Goal: Check status: Check status

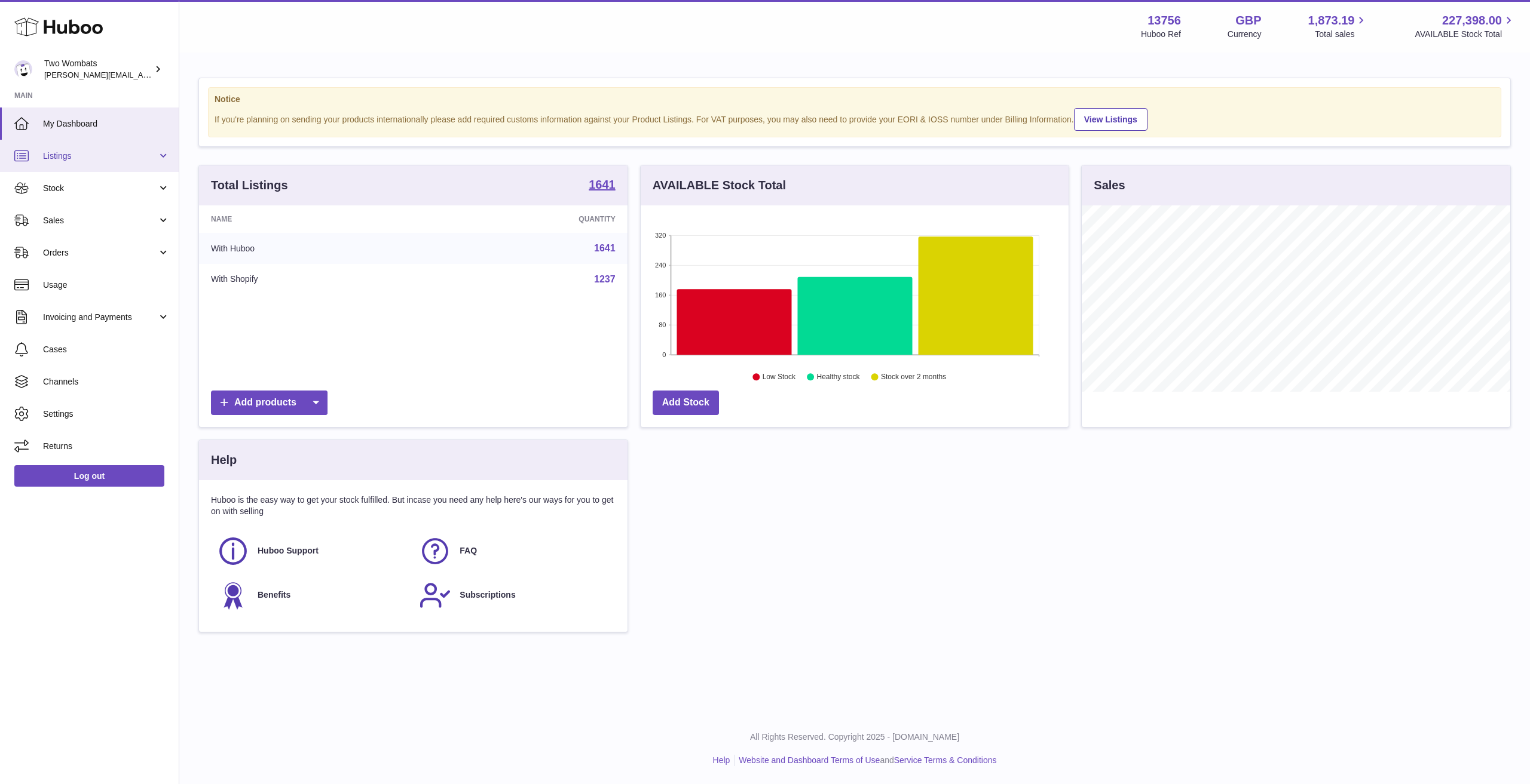
scroll to position [186, 428]
click at [107, 154] on span "Listings" at bounding box center [99, 156] width 114 height 11
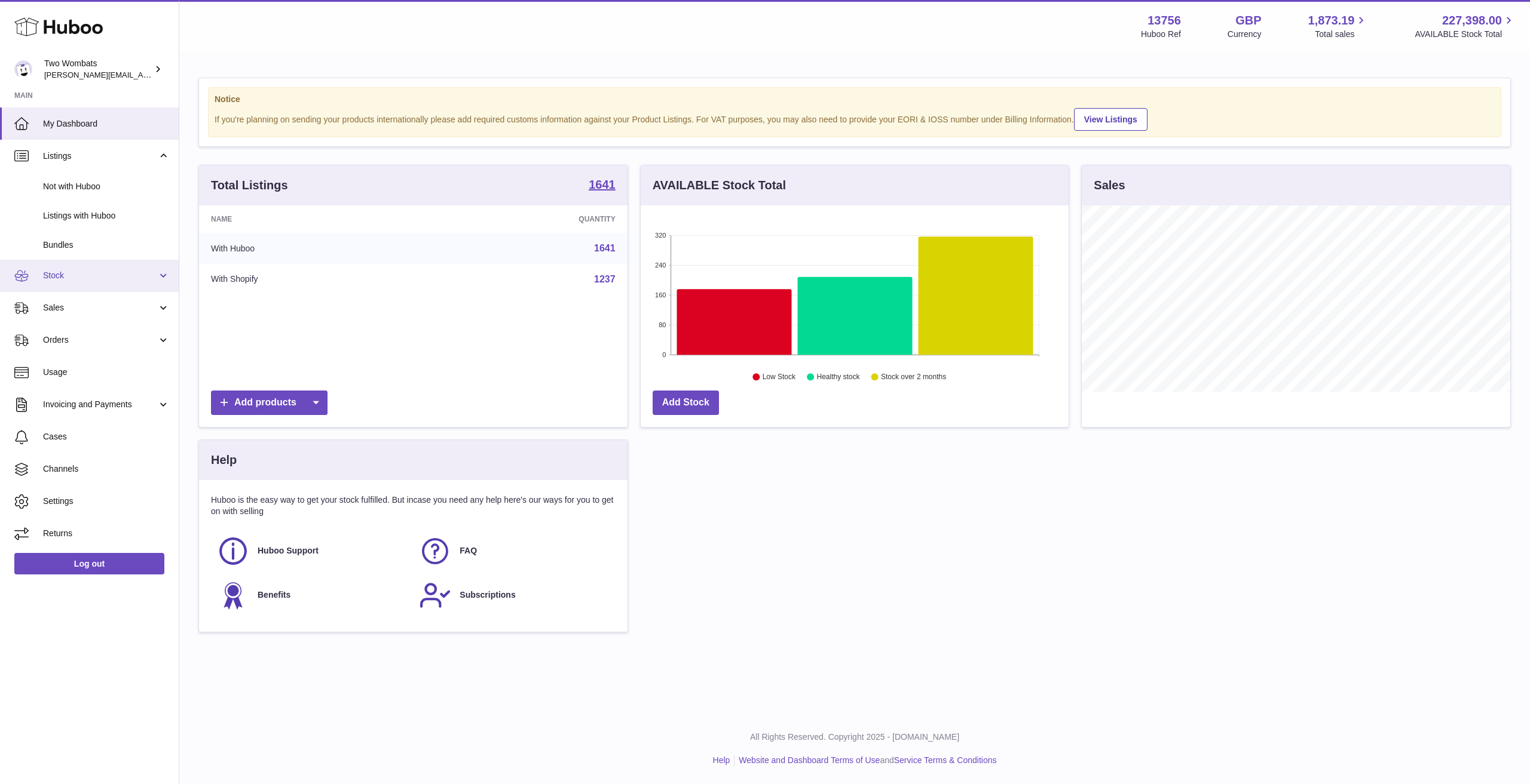
click at [97, 270] on span "Stock" at bounding box center [99, 275] width 114 height 11
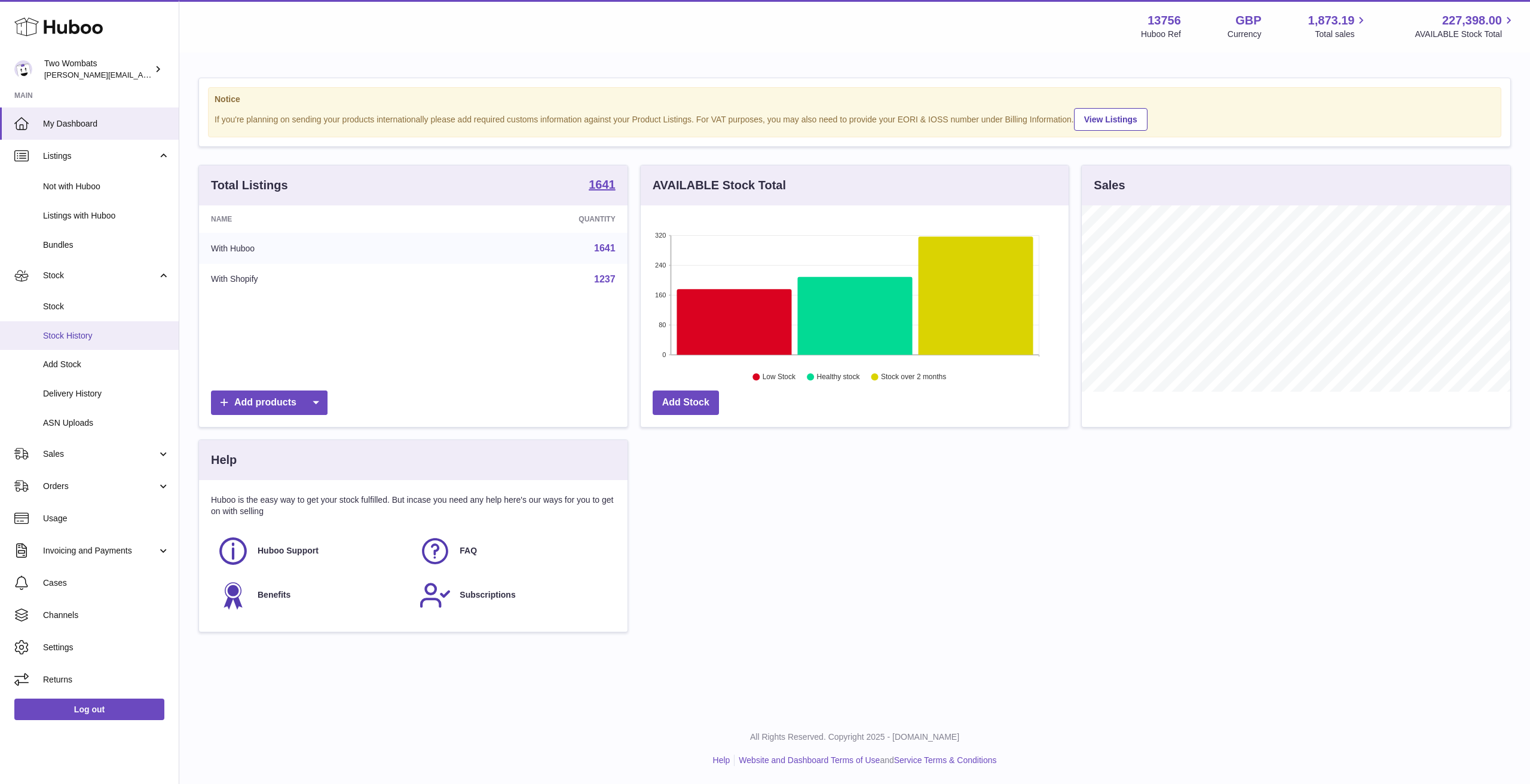
click at [89, 334] on span "Stock History" at bounding box center [106, 336] width 127 height 11
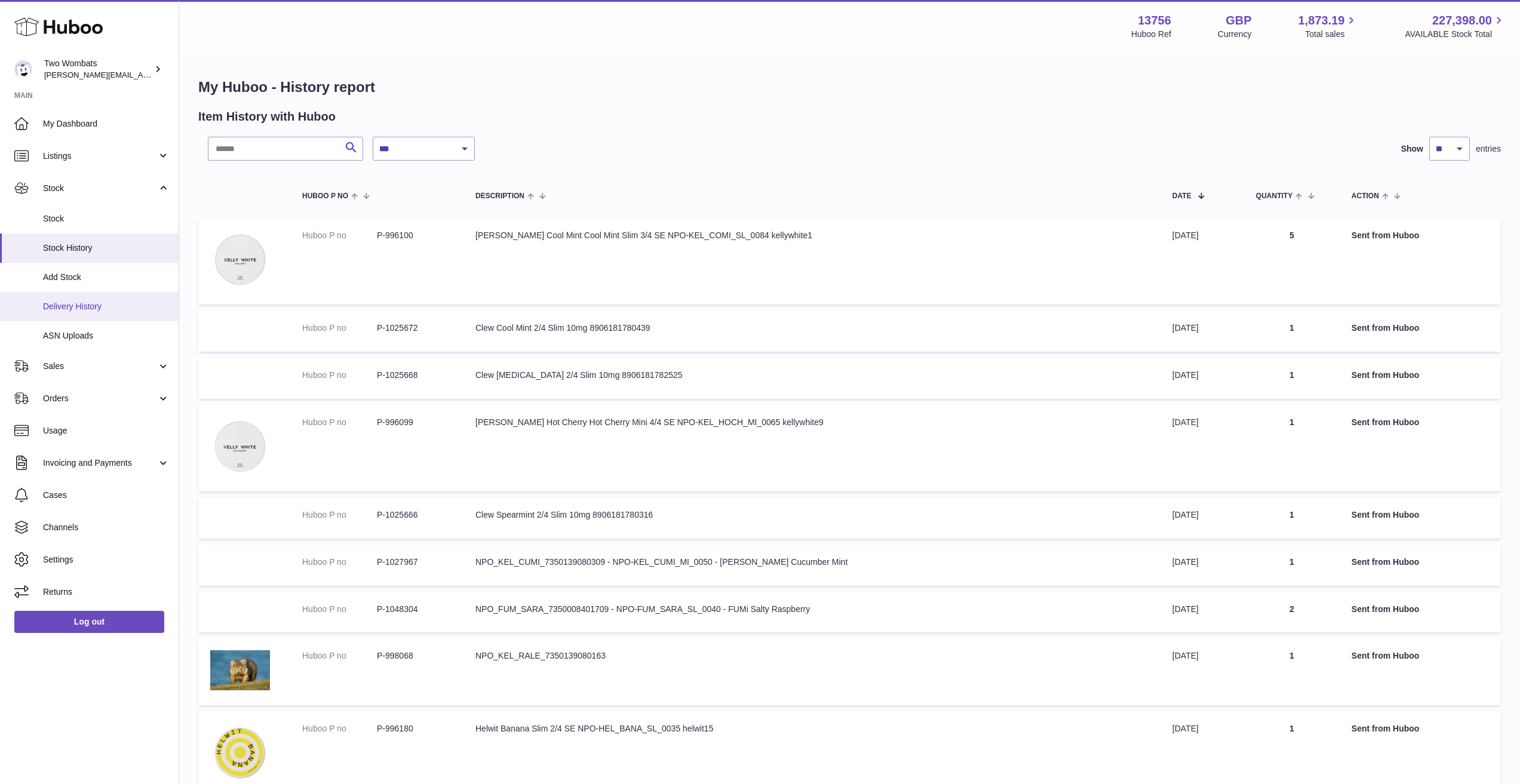
click at [98, 307] on span "Delivery History" at bounding box center [106, 306] width 127 height 11
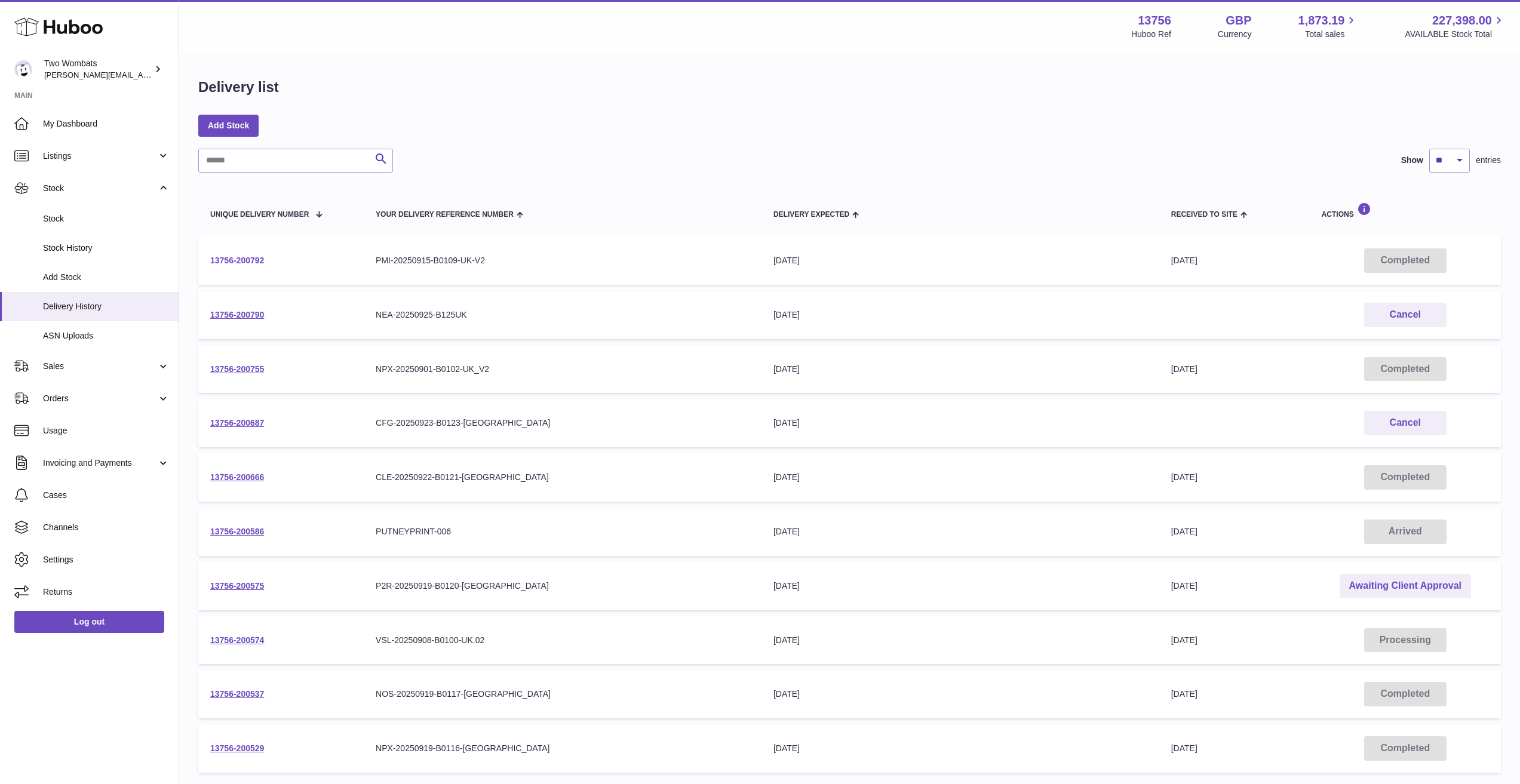
click at [257, 260] on link "13756-200792" at bounding box center [236, 260] width 54 height 9
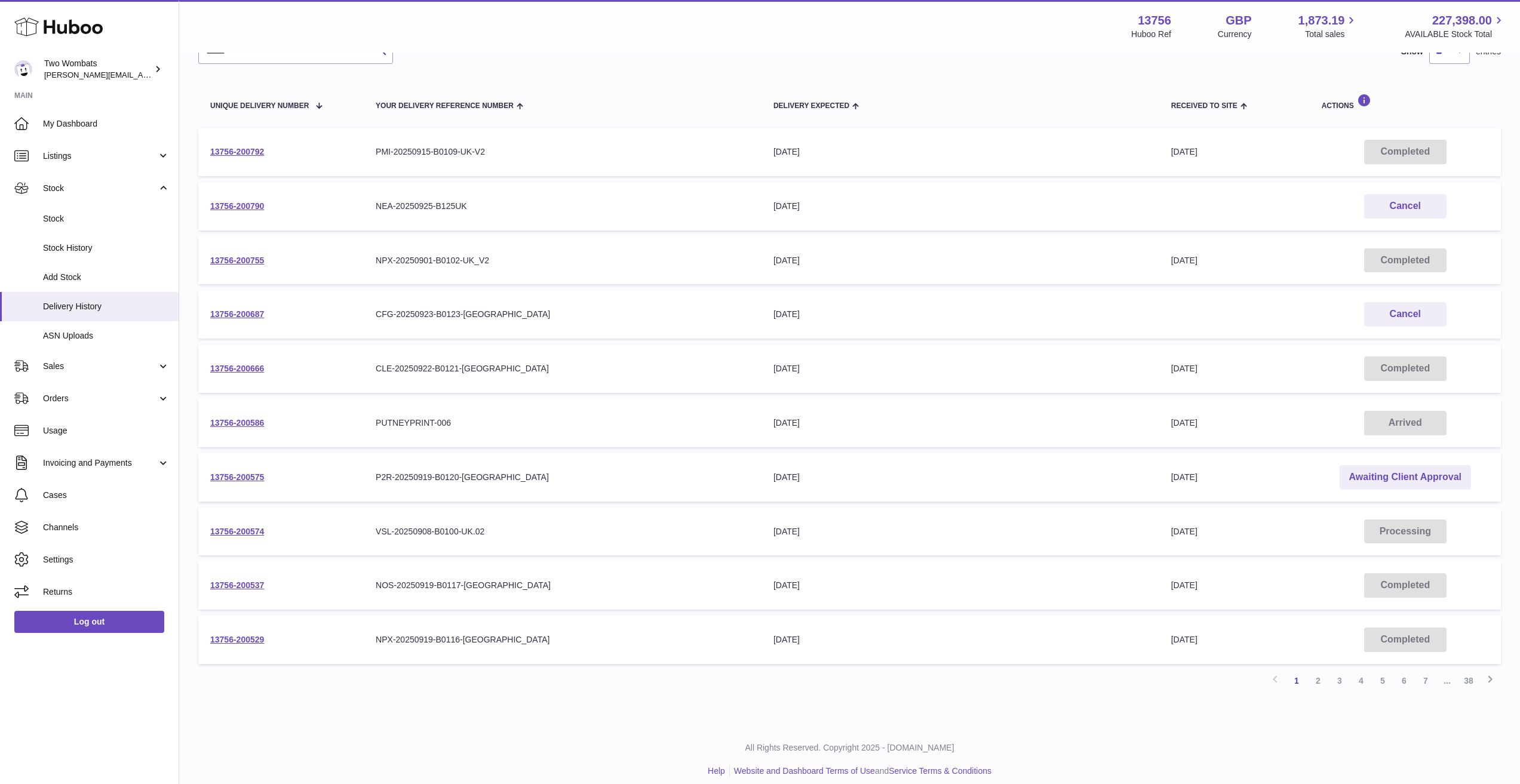
scroll to position [119, 0]
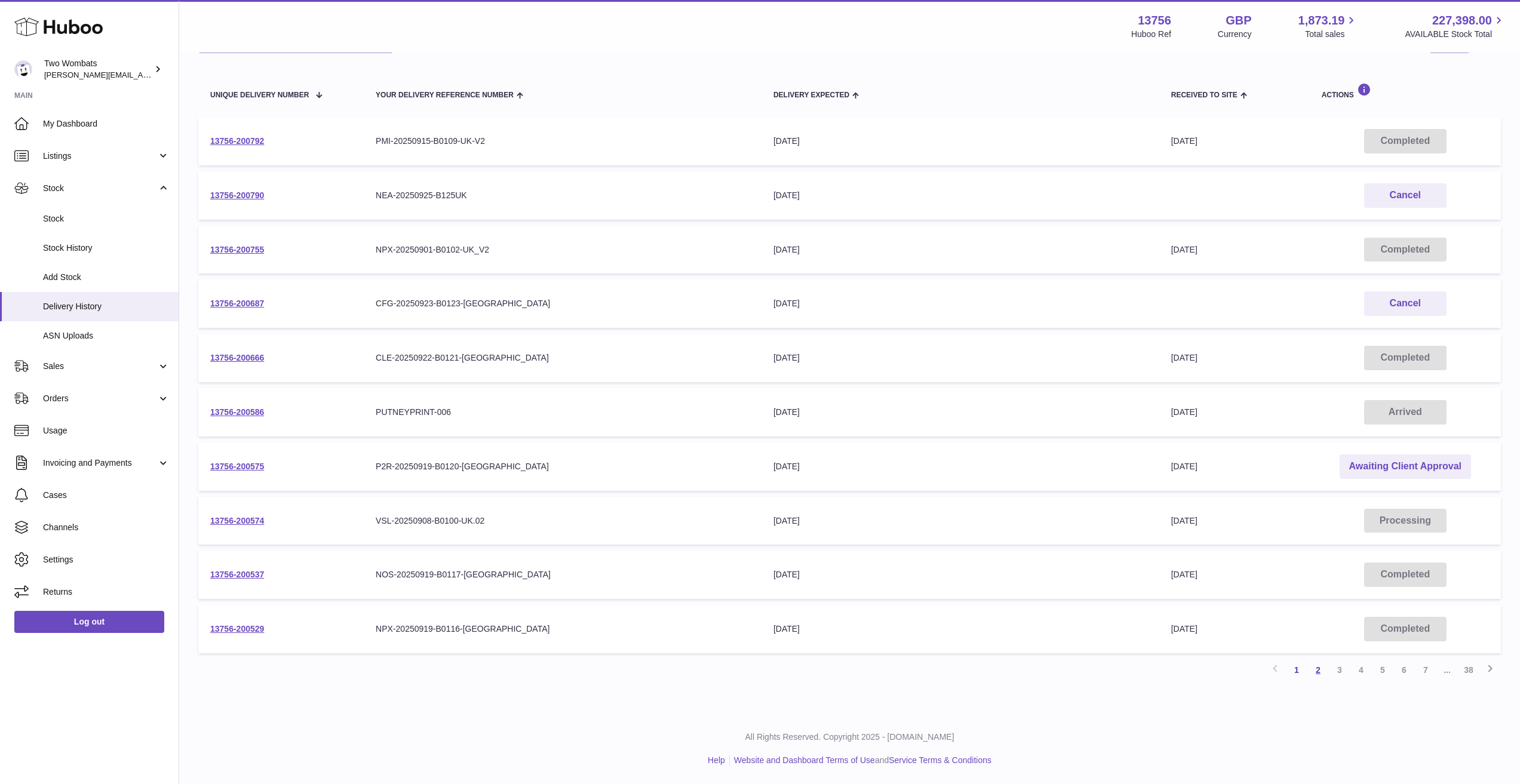
click at [1315, 669] on link "2" at bounding box center [1318, 670] width 22 height 22
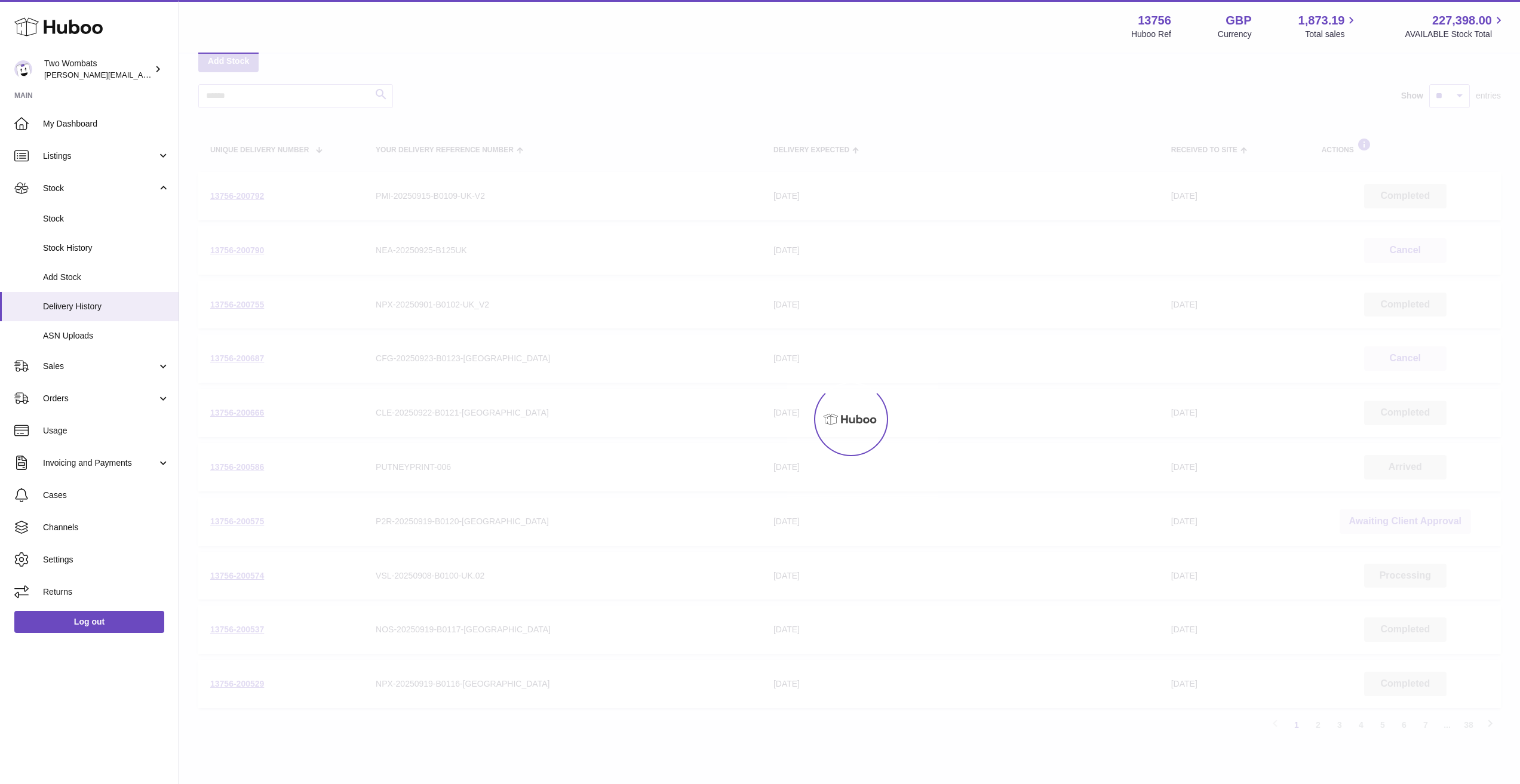
scroll to position [54, 0]
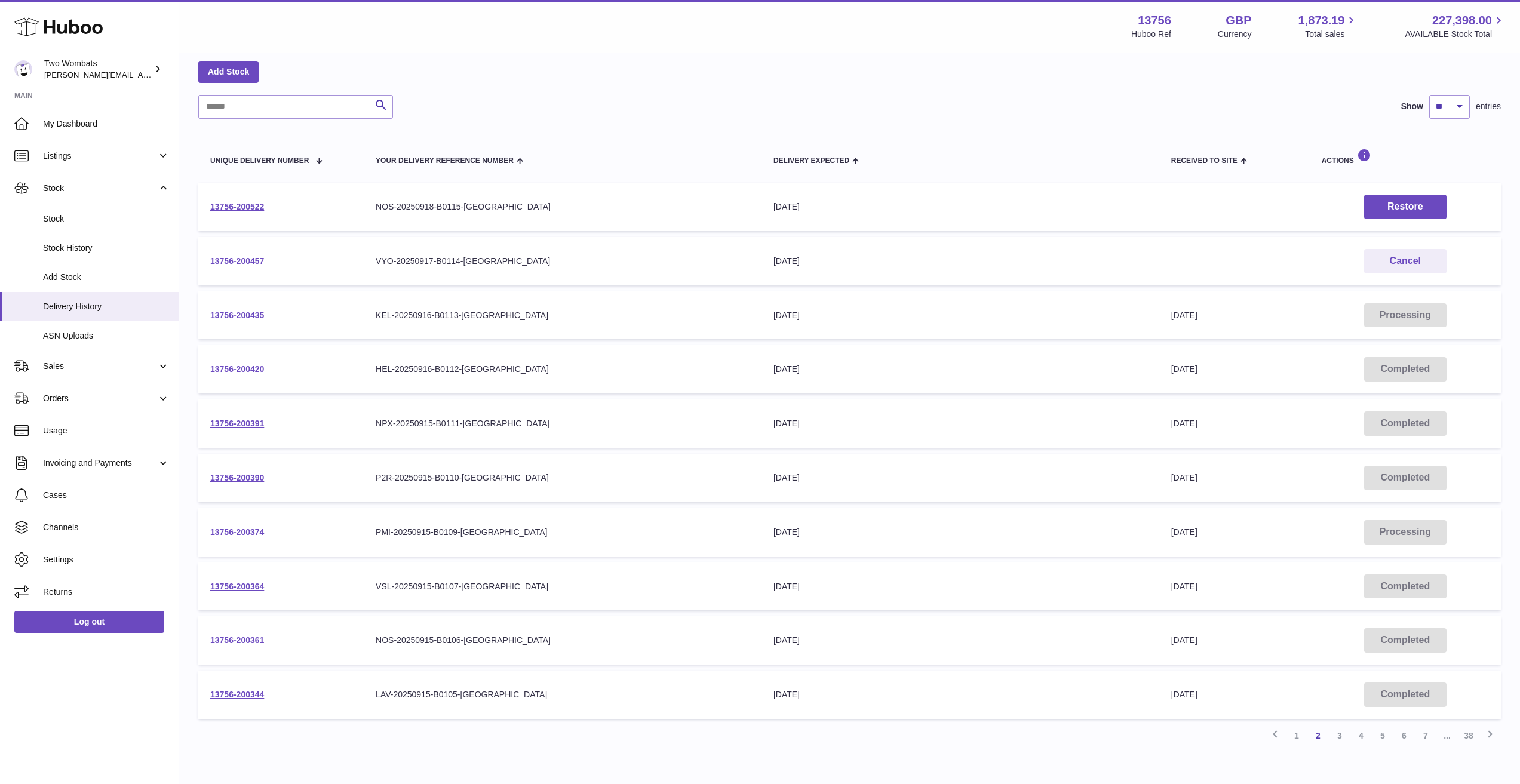
click at [248, 537] on td "13756-200374" at bounding box center [281, 531] width 166 height 48
click at [253, 530] on link "13756-200374" at bounding box center [236, 532] width 54 height 9
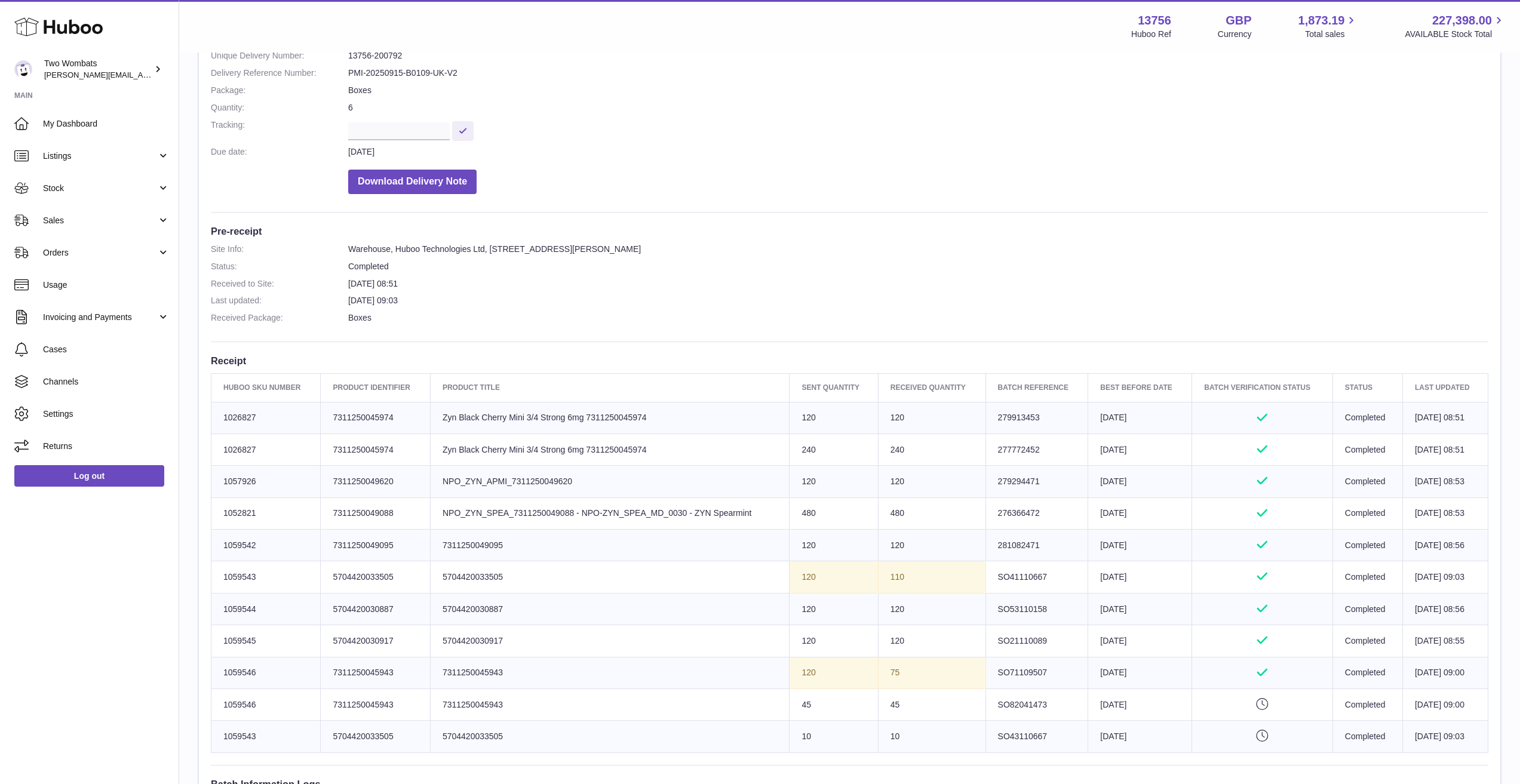
scroll to position [239, 0]
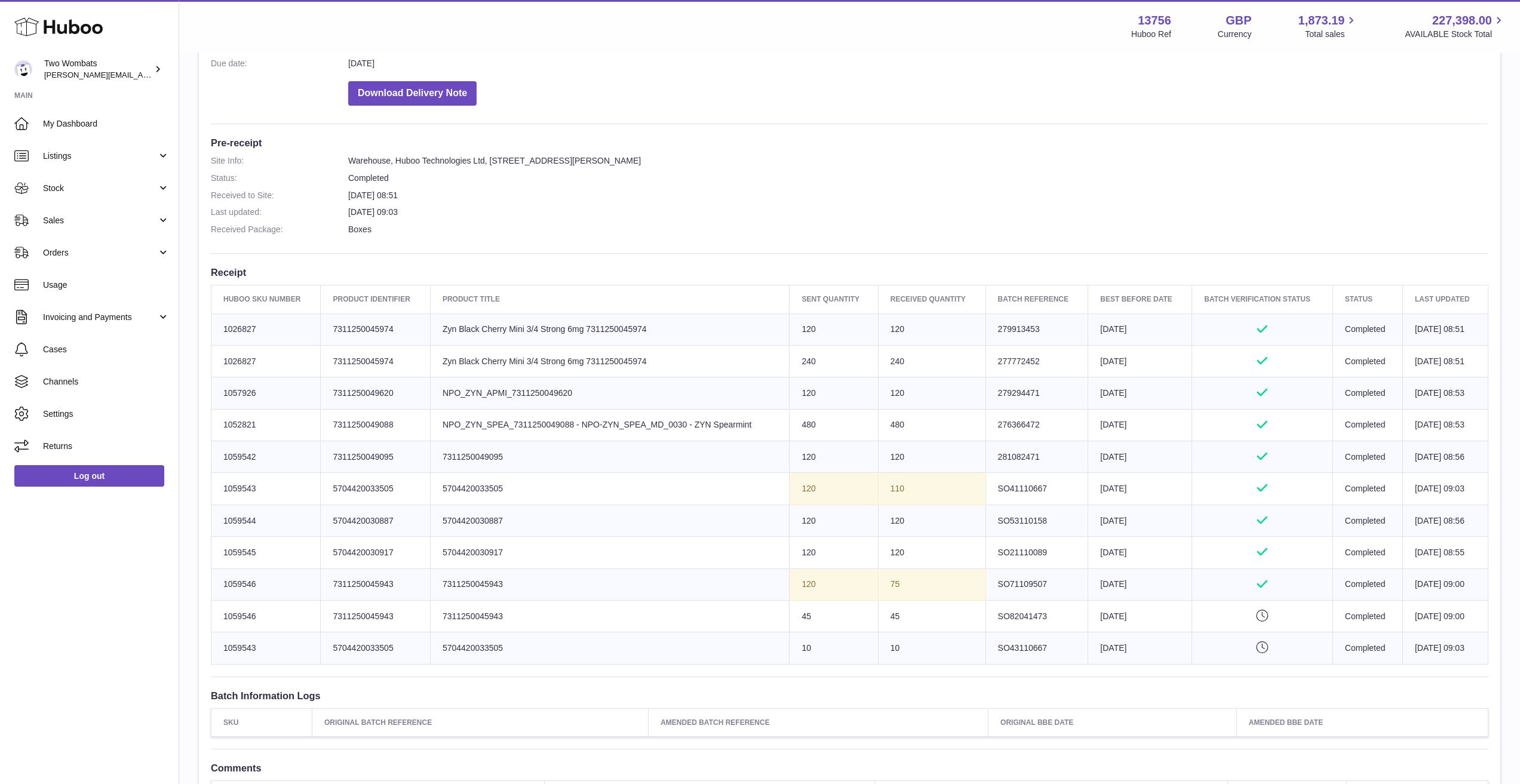
drag, startPoint x: 890, startPoint y: 353, endPoint x: 448, endPoint y: 323, distance: 443.0
click at [448, 323] on tbody "Huboo SKU Number 1026827 Client Identifier 7311250045974 Product title Zyn Blac…" at bounding box center [850, 489] width 1277 height 351
click at [448, 323] on td "Product title Zyn Black Cherry Mini 3/4 Strong 6mg 7311250045974" at bounding box center [610, 329] width 359 height 31
drag, startPoint x: 434, startPoint y: 322, endPoint x: 671, endPoint y: 356, distance: 239.4
click at [667, 354] on tbody "Huboo SKU Number 1026827 Client Identifier 7311250045974 Product title Zyn Blac…" at bounding box center [850, 489] width 1277 height 351
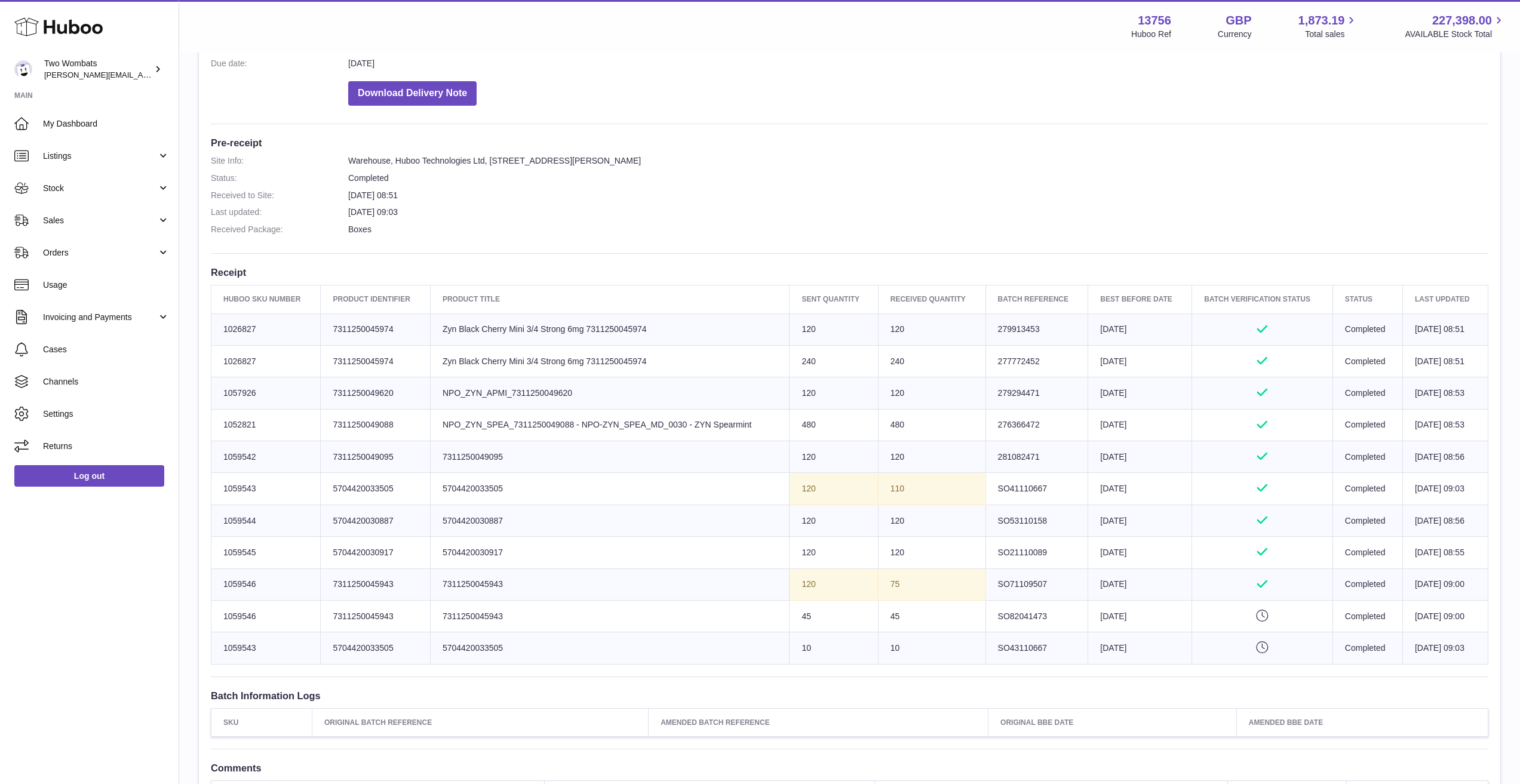
click at [671, 356] on td "Product title Zyn Black Cherry Mini 3/4 Strong 6mg 7311250045974" at bounding box center [610, 360] width 359 height 31
drag, startPoint x: 1053, startPoint y: 367, endPoint x: 951, endPoint y: 360, distance: 102.2
click at [951, 360] on tr "Huboo SKU Number 1026827 Client Identifier 7311250045974 Product title Zyn Blac…" at bounding box center [850, 360] width 1277 height 31
copy tr "Batch Reference 277772452"
drag, startPoint x: 683, startPoint y: 368, endPoint x: 421, endPoint y: 335, distance: 264.1
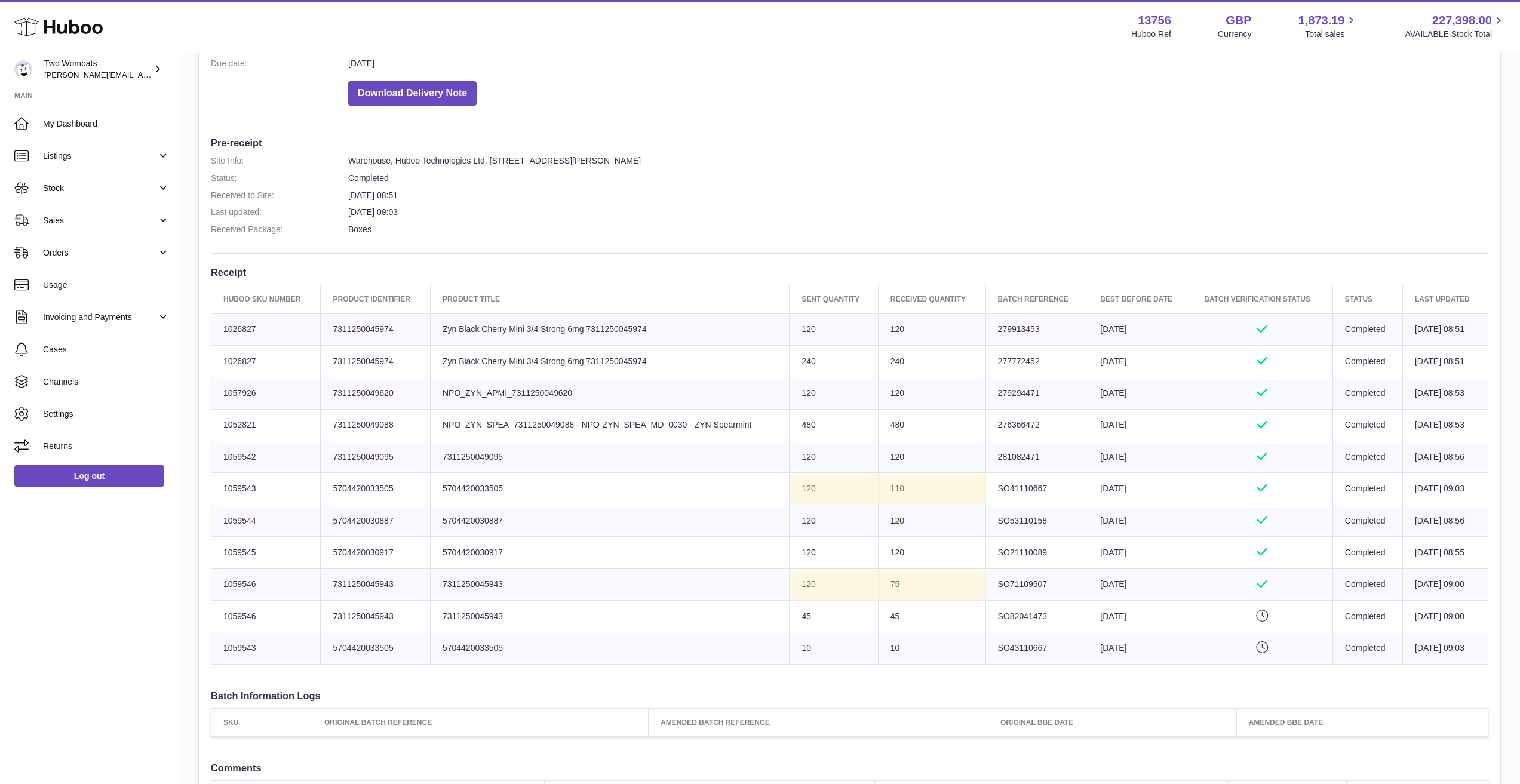
click at [421, 335] on tbody "Huboo SKU Number 1026827 Client Identifier 7311250045974 Product title Zyn Blac…" at bounding box center [850, 489] width 1277 height 351
click at [421, 335] on td "Client Identifier 7311250045974" at bounding box center [376, 329] width 110 height 31
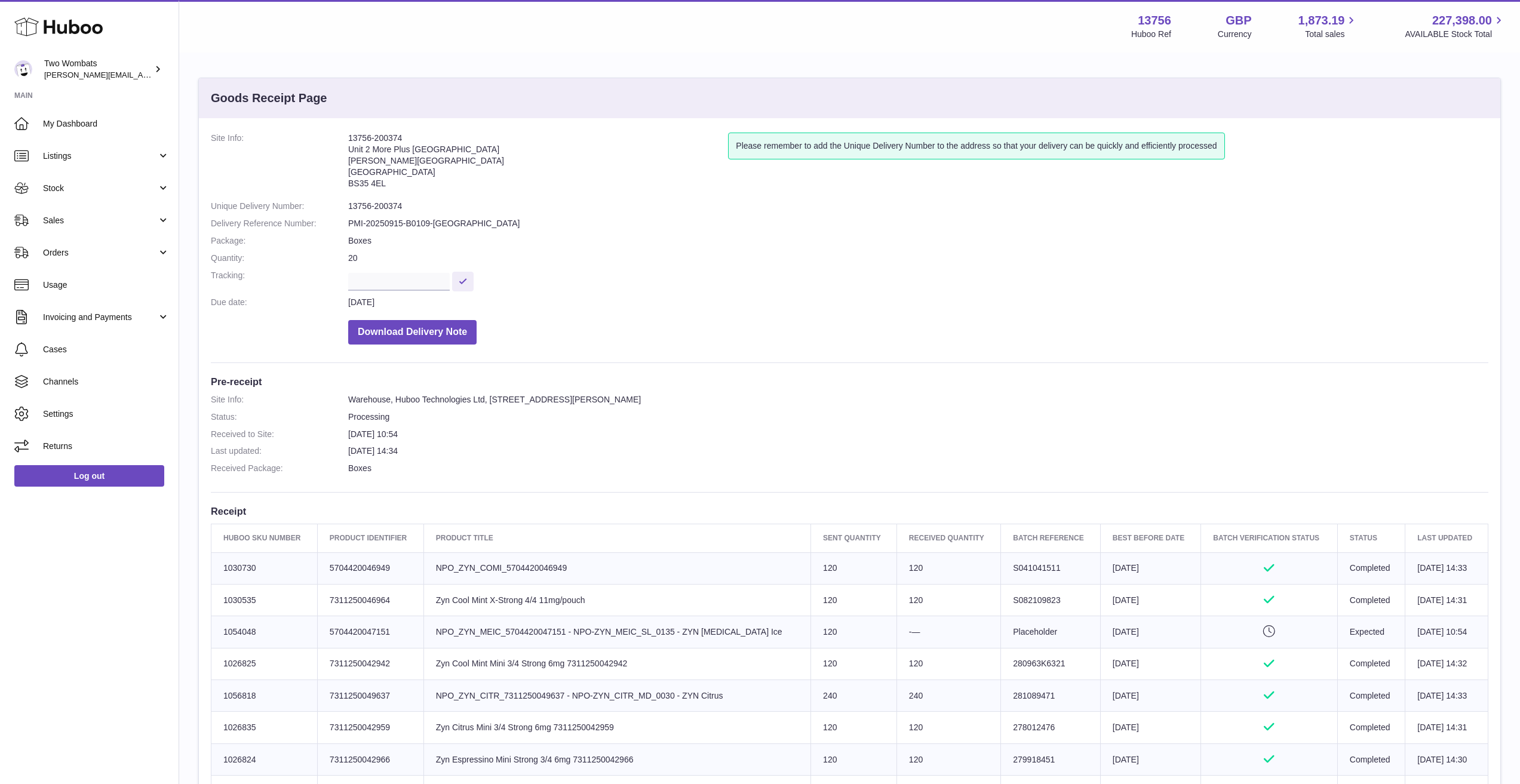
scroll to position [462, 0]
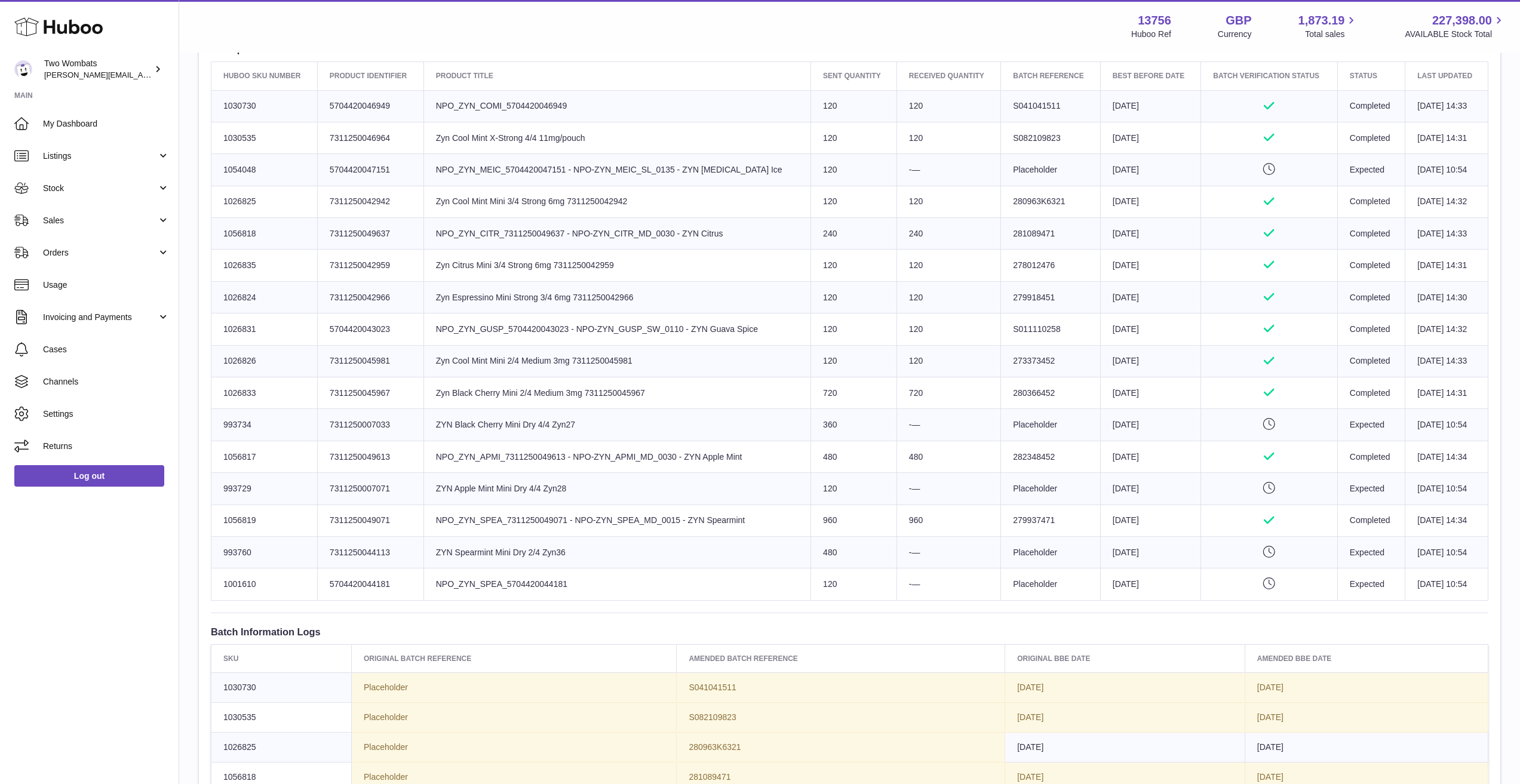
drag, startPoint x: 1056, startPoint y: 396, endPoint x: 955, endPoint y: 390, distance: 101.2
click at [953, 390] on tr "Huboo SKU Number 1026833 Client Identifier 7311250045967 Product title Zyn Blac…" at bounding box center [850, 392] width 1277 height 31
click at [960, 391] on td "720" at bounding box center [949, 392] width 104 height 31
drag, startPoint x: 938, startPoint y: 393, endPoint x: 781, endPoint y: 359, distance: 160.6
click at [781, 359] on tbody "Huboo SKU Number 1030730 Client Identifier 5704420046949 Product title NPO_ZYN_…" at bounding box center [850, 344] width 1277 height 510
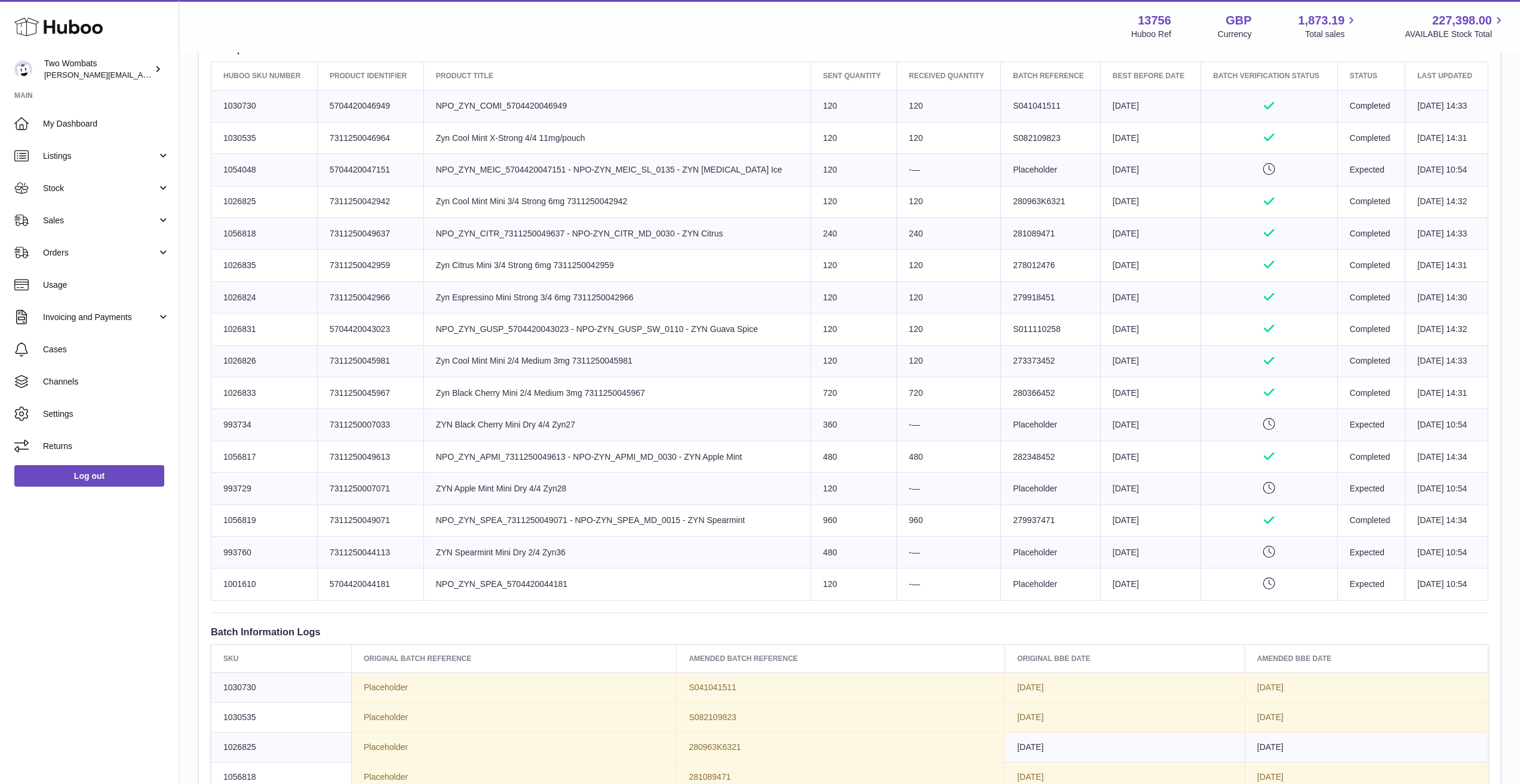
click at [781, 359] on td "Product title Zyn Cool Mint Mini 2/4 Medium 3mg 7311250045981" at bounding box center [617, 360] width 387 height 31
drag, startPoint x: 936, startPoint y: 373, endPoint x: 1066, endPoint y: 390, distance: 131.1
click at [1066, 390] on tbody "Huboo SKU Number 1030730 Client Identifier 5704420046949 Product title NPO_ZYN_…" at bounding box center [850, 344] width 1277 height 510
click at [1066, 390] on td "Batch Reference 280366452" at bounding box center [1050, 392] width 99 height 31
drag, startPoint x: 1036, startPoint y: 361, endPoint x: 834, endPoint y: 351, distance: 202.2
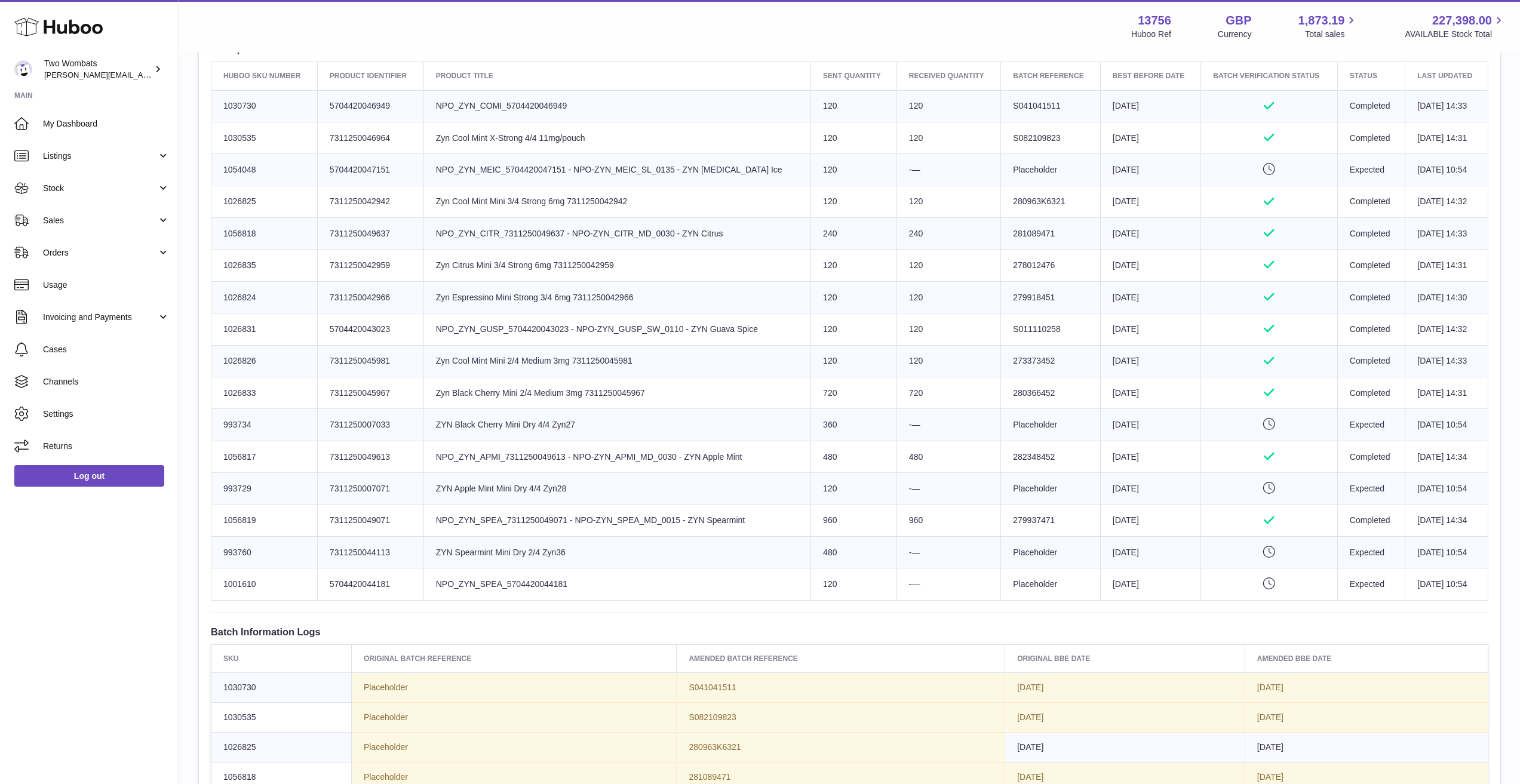
click at [834, 351] on tr "Huboo SKU Number 1026826 Client Identifier 7311250045981 Product title Zyn Cool…" at bounding box center [850, 360] width 1277 height 31
click at [830, 353] on td "Sent Quantity 120" at bounding box center [854, 360] width 86 height 31
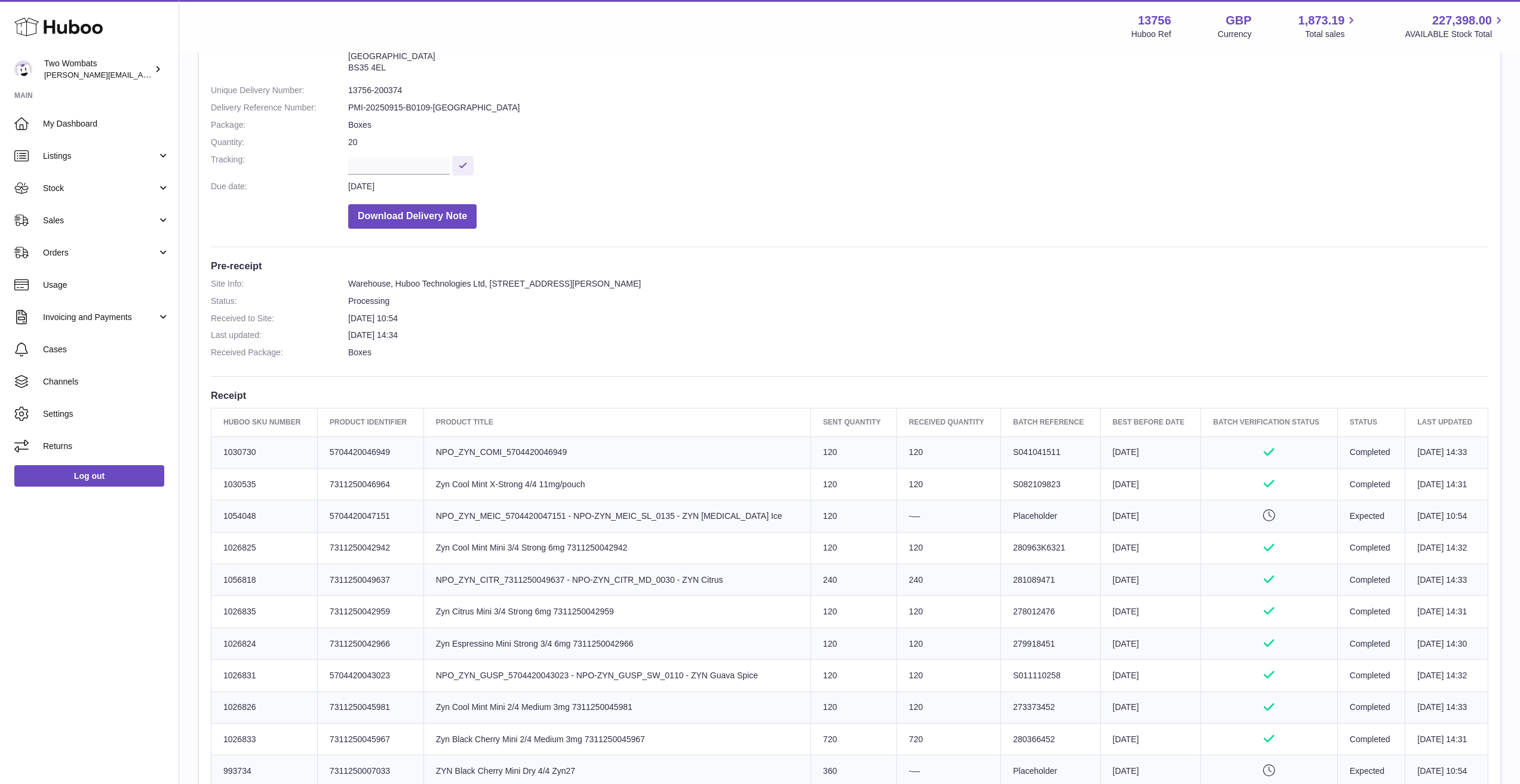
scroll to position [104, 0]
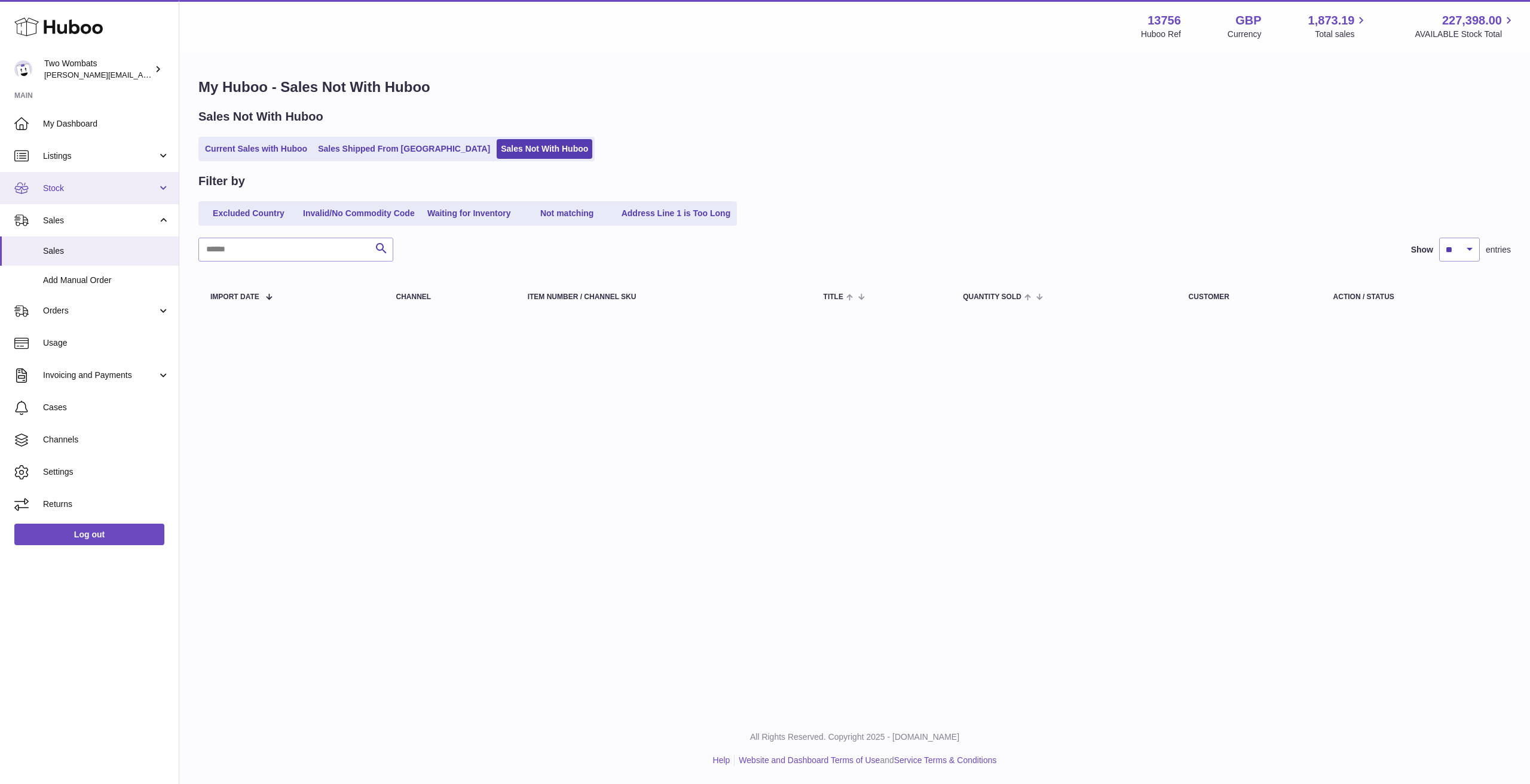
click at [101, 183] on span "Stock" at bounding box center [99, 188] width 114 height 11
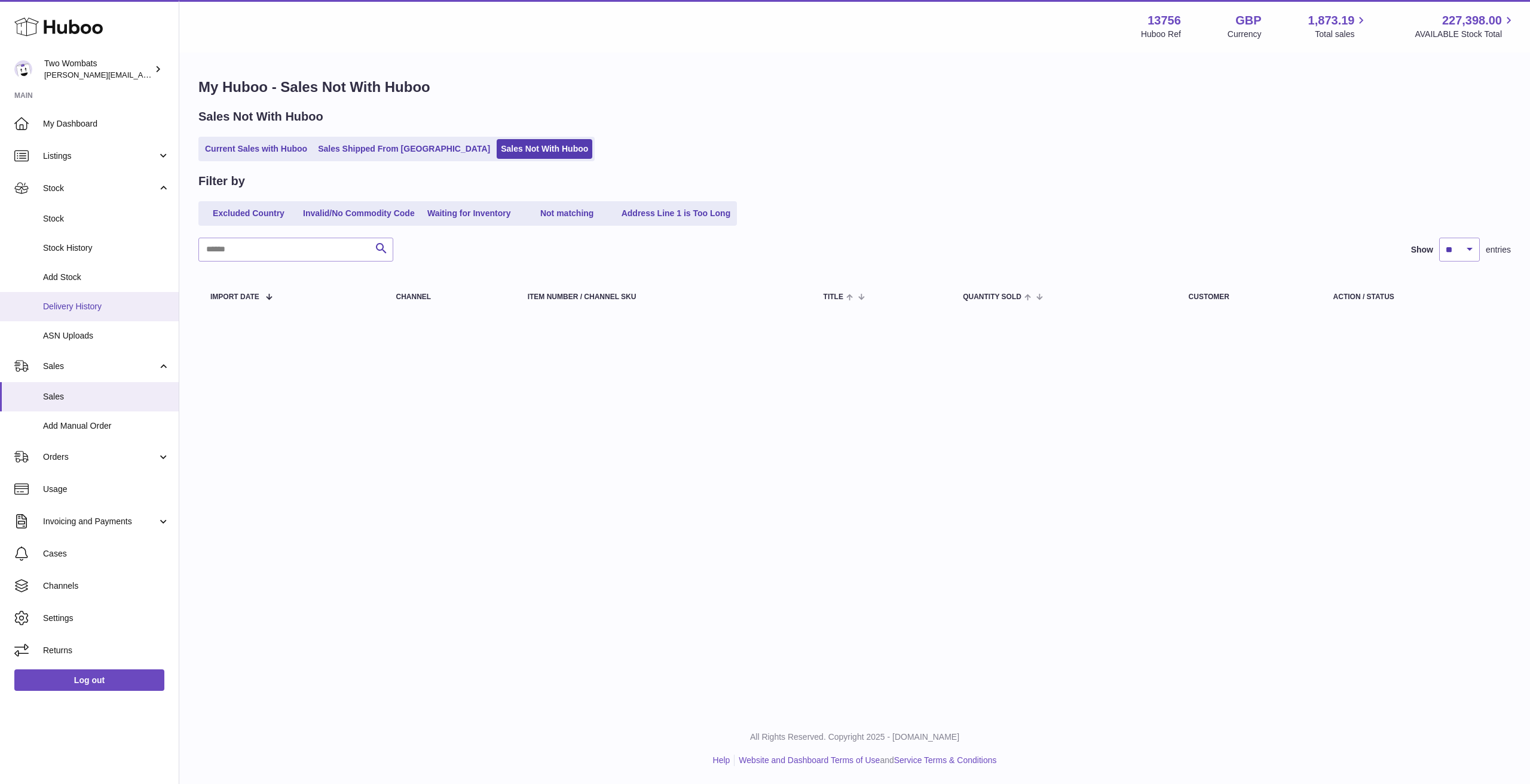
click at [95, 301] on span "Delivery History" at bounding box center [106, 306] width 127 height 11
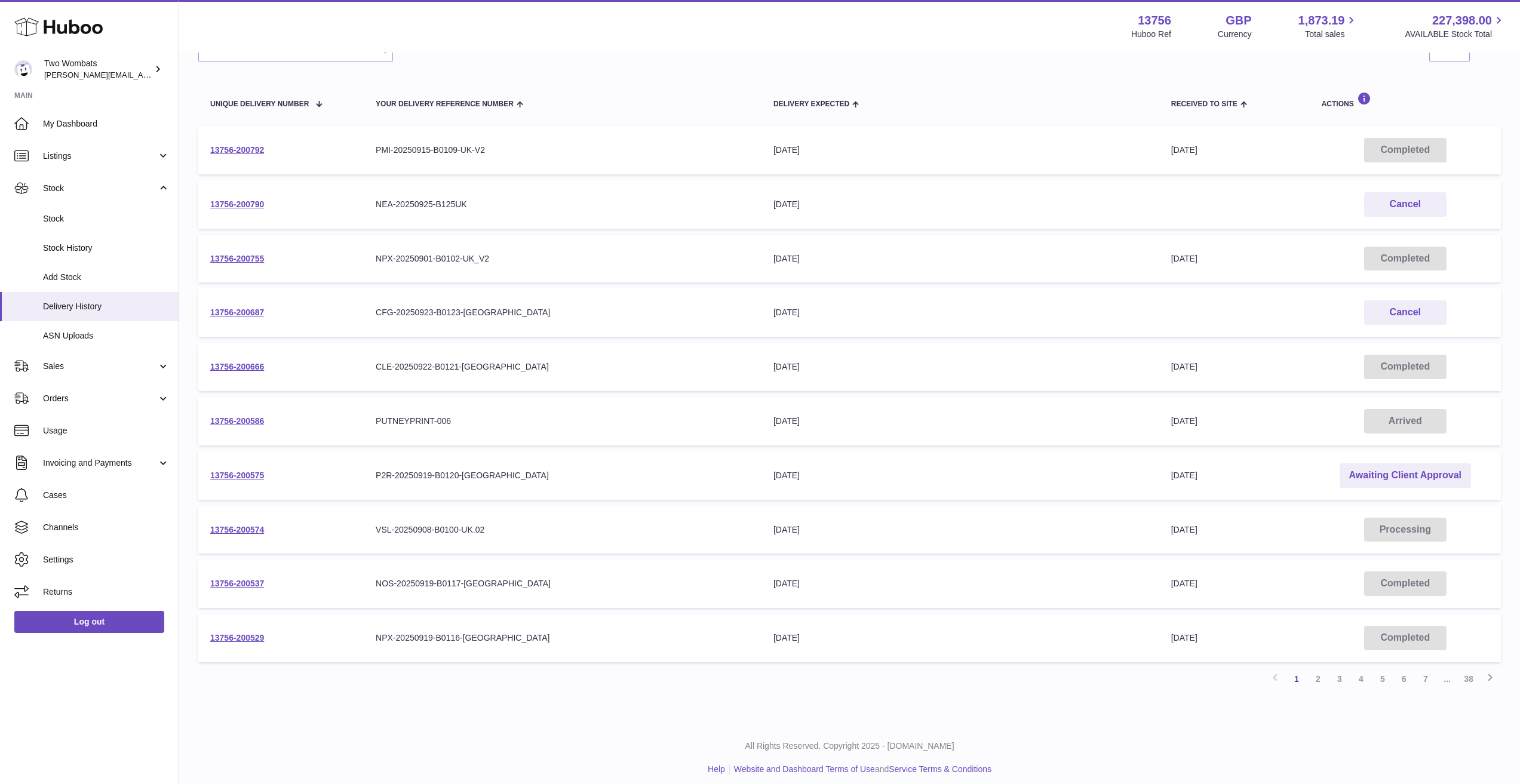
scroll to position [119, 0]
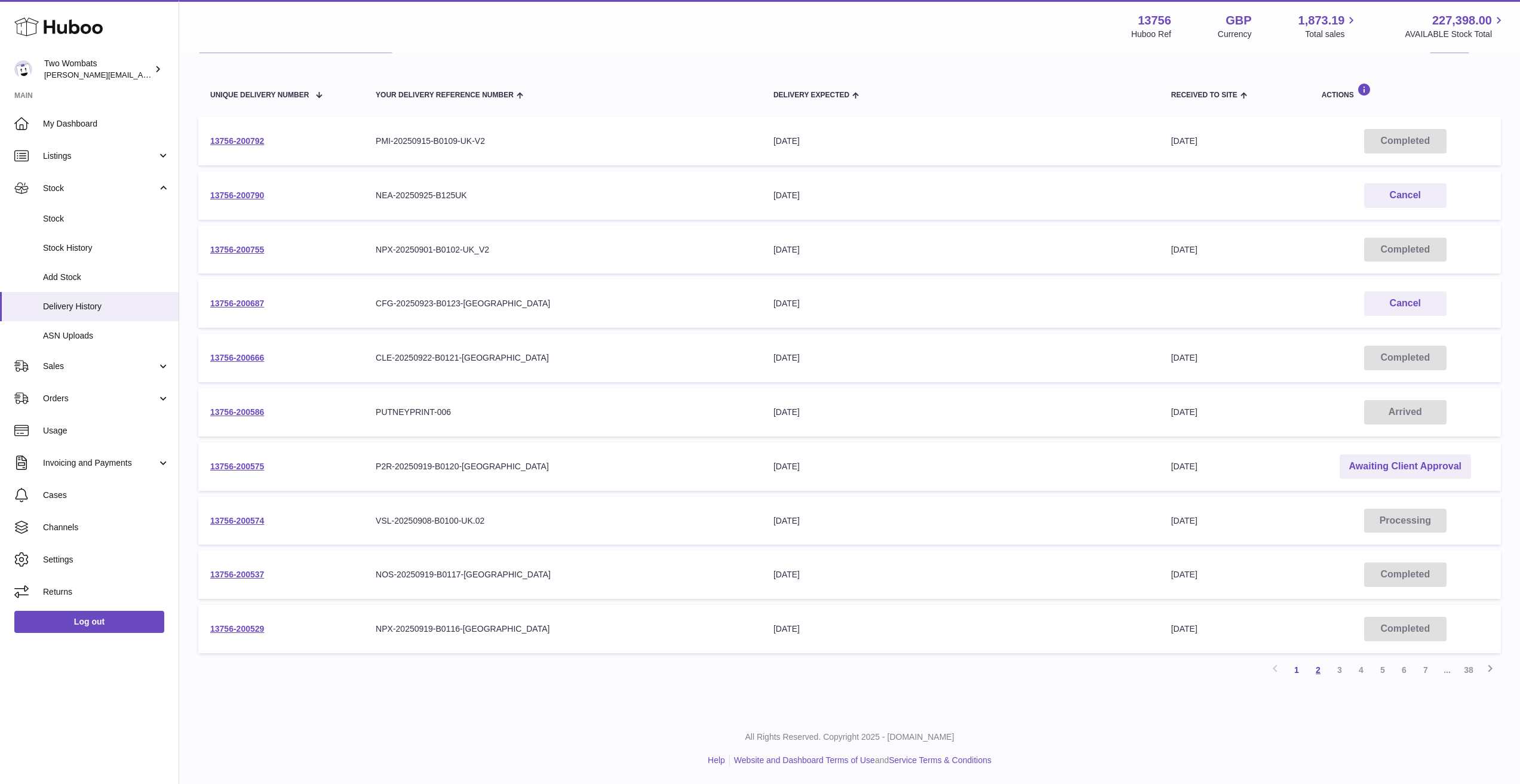
click at [1326, 672] on link "2" at bounding box center [1318, 670] width 22 height 22
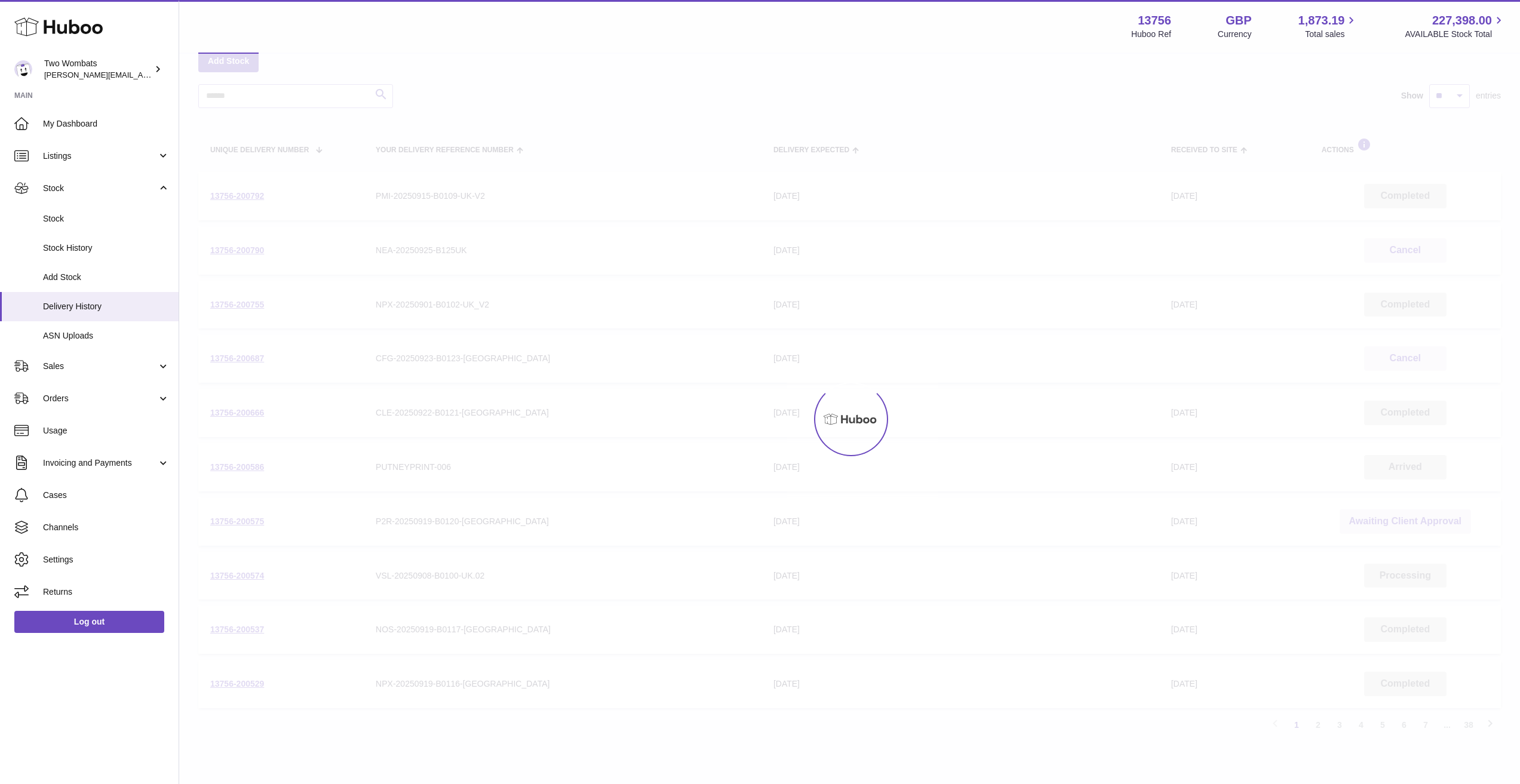
scroll to position [54, 0]
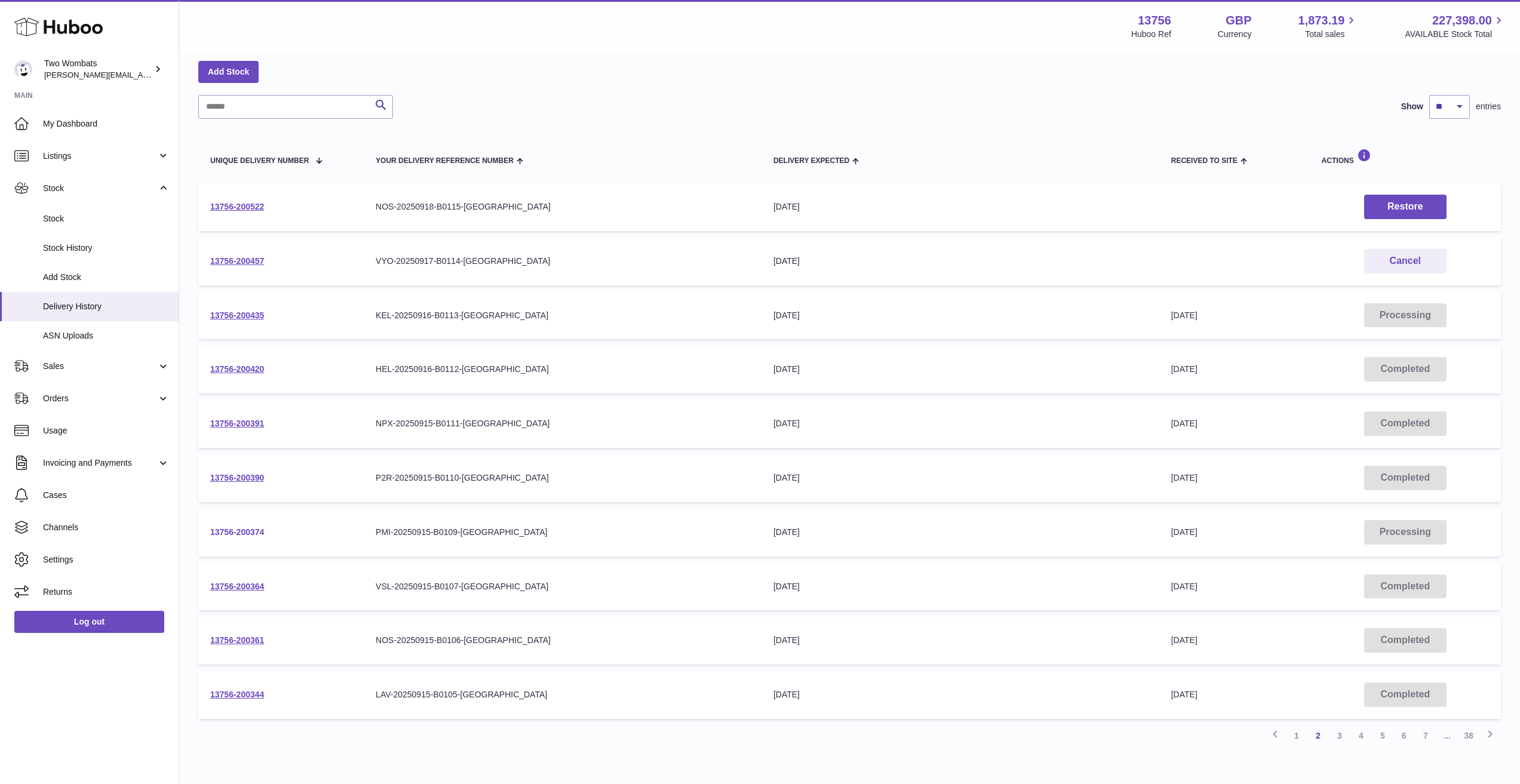
click at [237, 535] on link "13756-200374" at bounding box center [236, 532] width 54 height 9
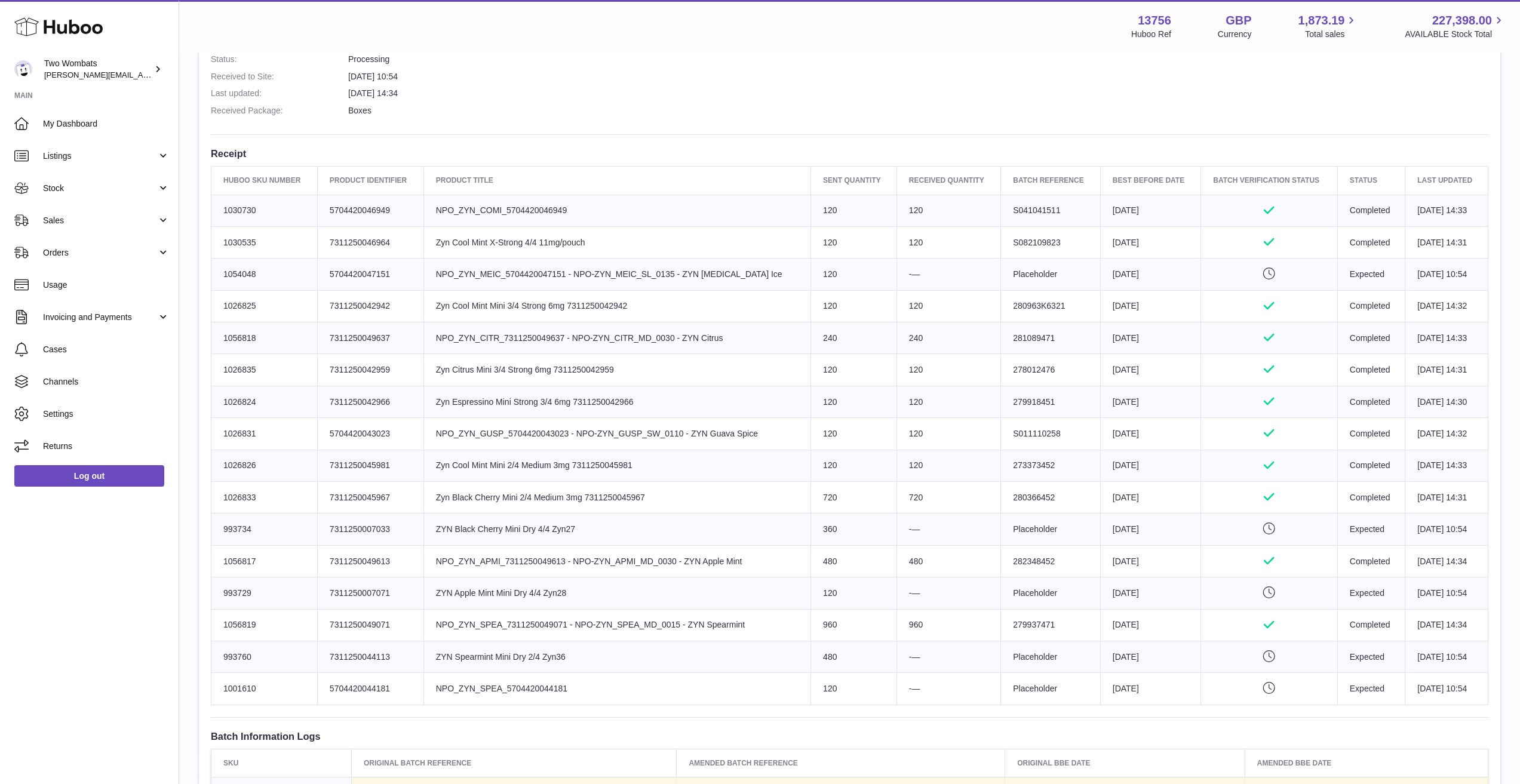
scroll to position [358, 0]
drag, startPoint x: 770, startPoint y: 268, endPoint x: 491, endPoint y: 285, distance: 279.5
click at [495, 283] on td "Product title NPO_ZYN_MEIC_5704420047151 - NPO-ZYN_MEIC_SL_0135 - ZYN [MEDICAL_…" at bounding box center [617, 273] width 387 height 31
click at [491, 285] on td "Product title NPO_ZYN_MEIC_5704420047151 - NPO-ZYN_MEIC_SL_0135 - ZYN [MEDICAL_…" at bounding box center [617, 273] width 387 height 31
drag, startPoint x: 598, startPoint y: 686, endPoint x: 473, endPoint y: 474, distance: 246.1
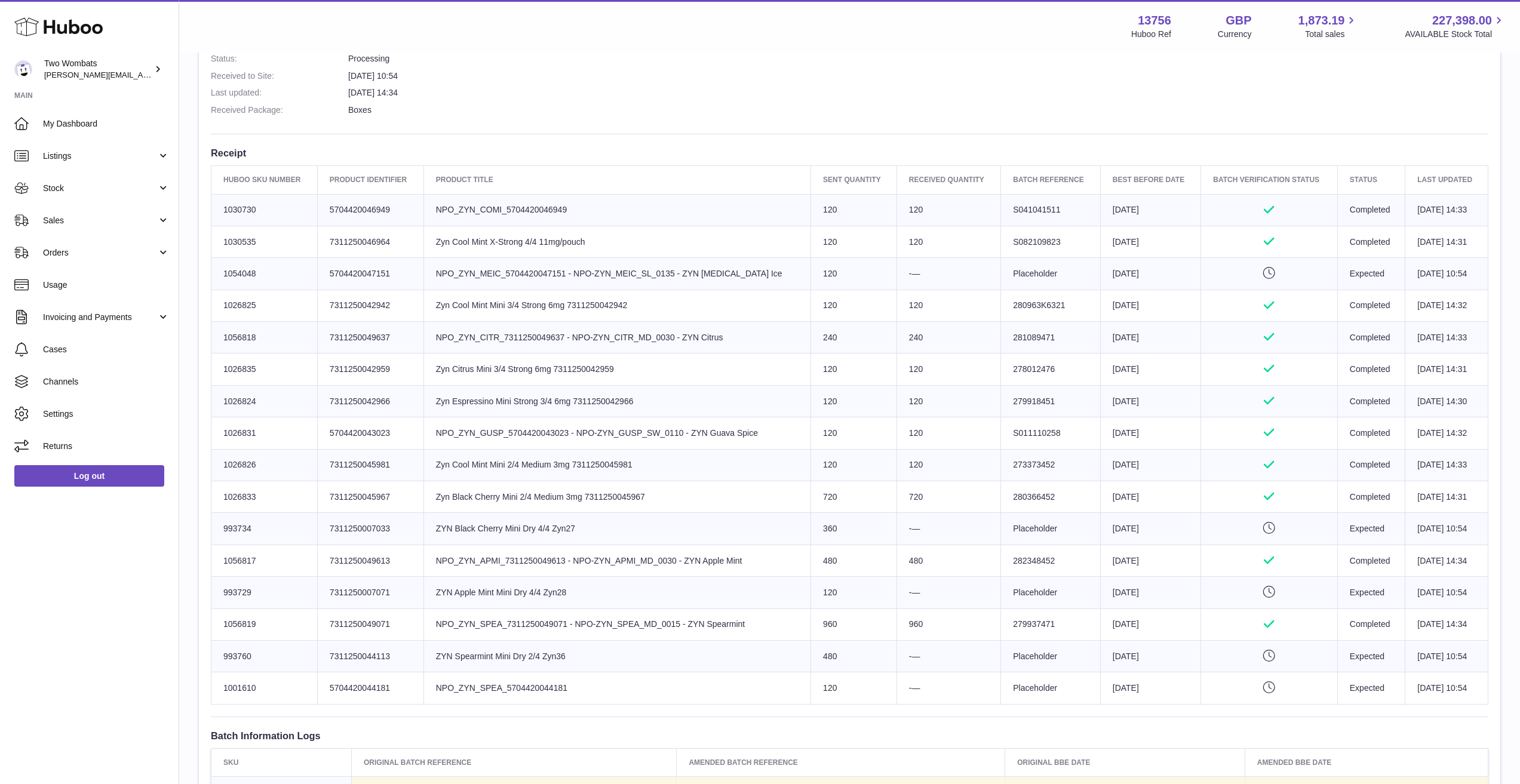
click at [478, 562] on tbody "Huboo SKU Number 1030730 Client Identifier 5704420046949 Product title NPO_ZYN_…" at bounding box center [850, 448] width 1277 height 510
click at [474, 469] on td "Product title Zyn Cool Mint Mini 2/4 Medium 3mg 7311250045981" at bounding box center [617, 464] width 387 height 31
drag, startPoint x: 449, startPoint y: 433, endPoint x: 533, endPoint y: 710, distance: 289.5
click at [515, 683] on tbody "Huboo SKU Number 1030730 Client Identifier 5704420046949 Product title NPO_ZYN_…" at bounding box center [850, 448] width 1277 height 510
click at [618, 695] on td "Product title NPO_ZYN_SPEA_5704420044181" at bounding box center [617, 688] width 387 height 31
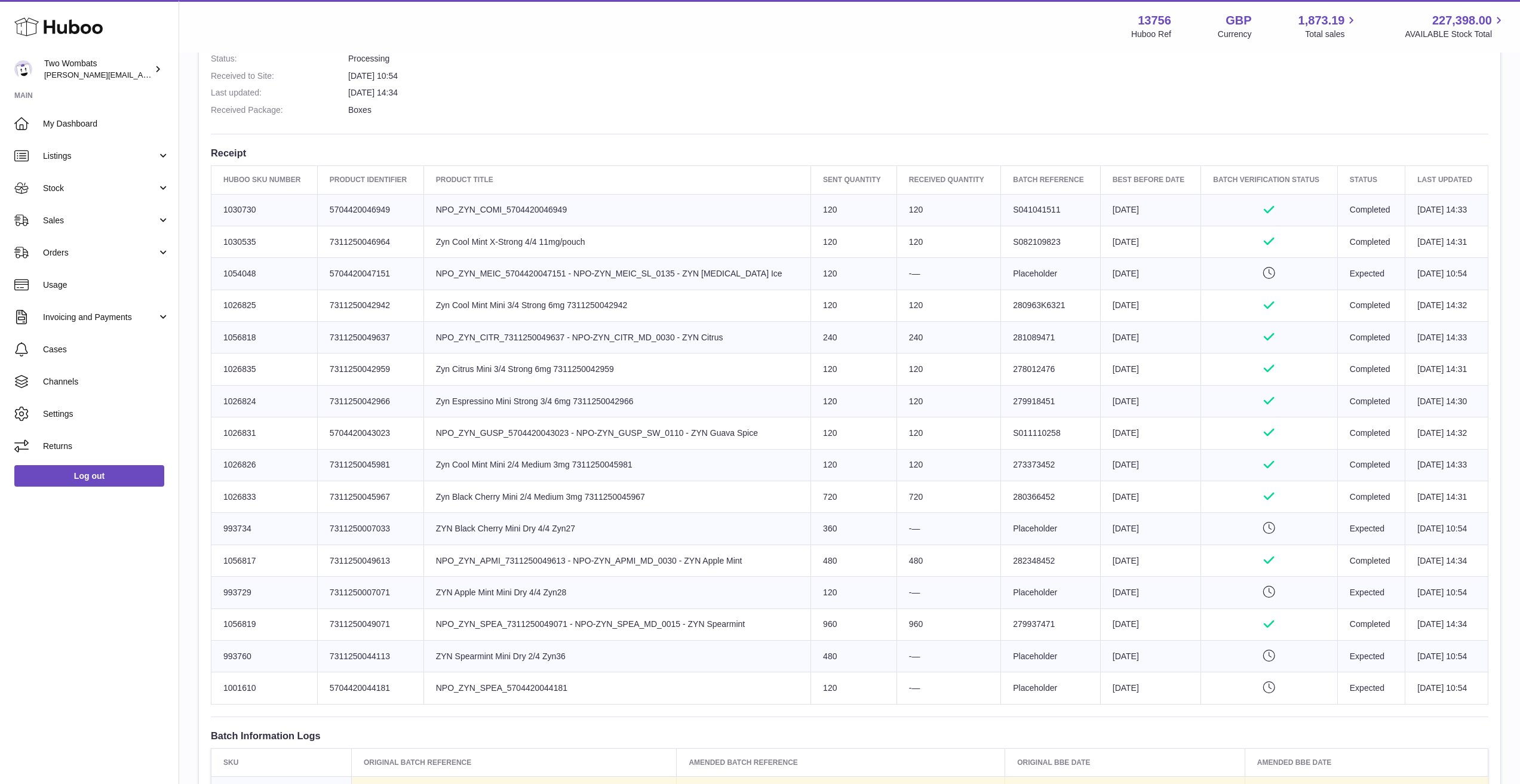
drag, startPoint x: 403, startPoint y: 310, endPoint x: 567, endPoint y: 308, distance: 164.0
click at [567, 308] on tr "Huboo SKU Number 1026825 Client Identifier 7311250042942 Product title Zyn Cool…" at bounding box center [850, 305] width 1277 height 31
click at [570, 304] on td "Product title Zyn Cool Mint Mini 3/4 Strong 6mg 7311250042942" at bounding box center [617, 305] width 387 height 31
click at [119, 147] on link "Listings" at bounding box center [89, 156] width 179 height 32
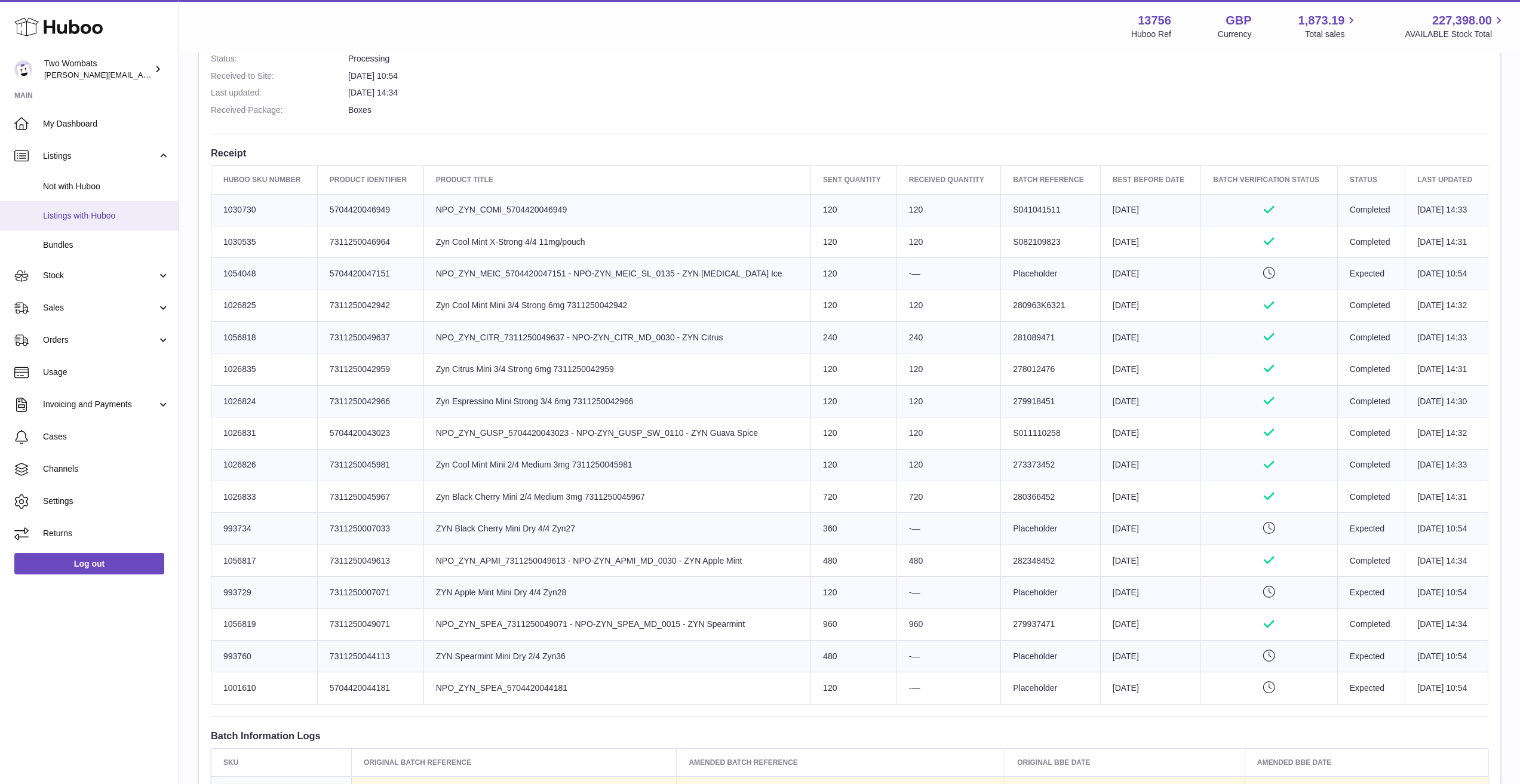
click at [91, 205] on link "Listings with Huboo" at bounding box center [89, 216] width 179 height 29
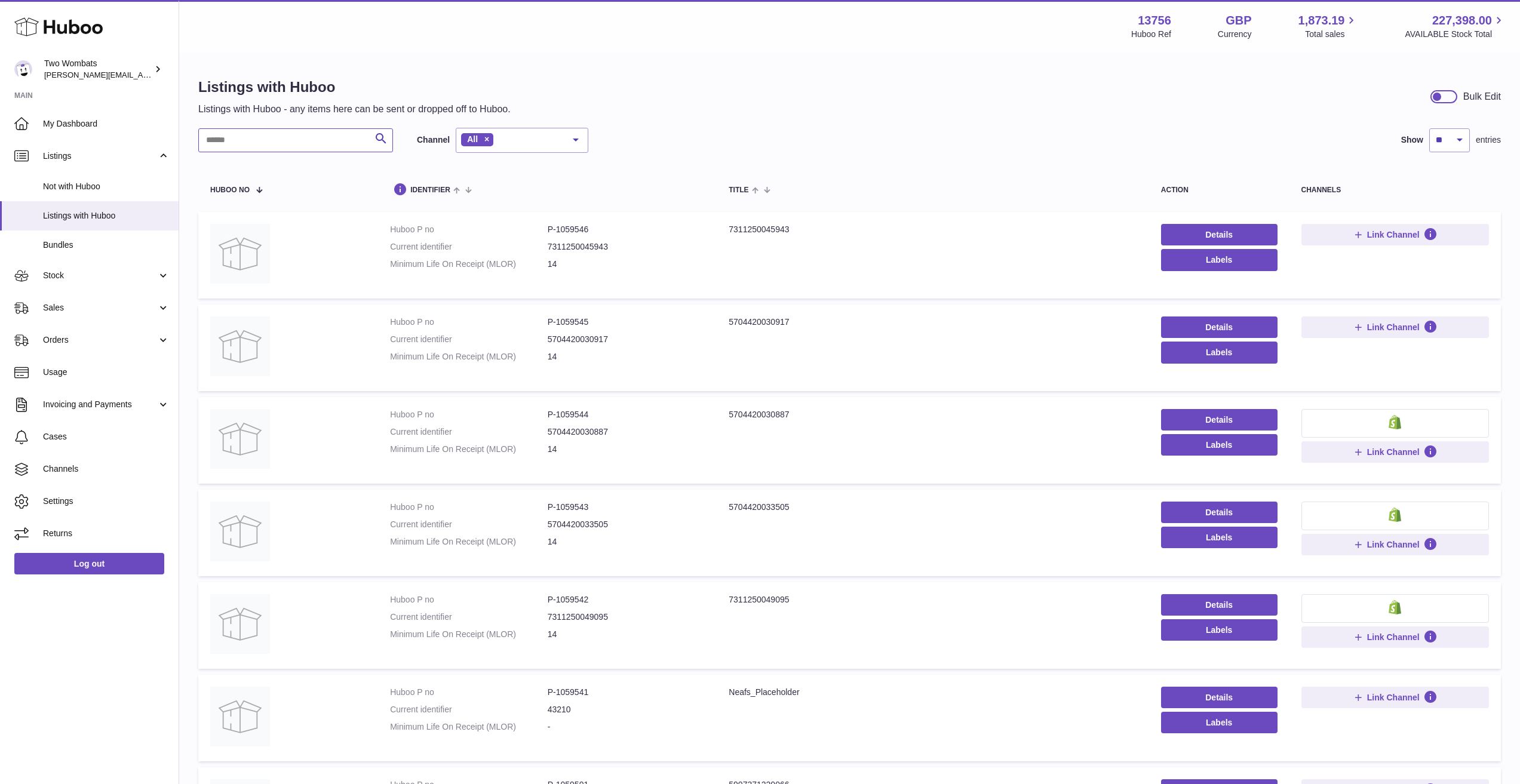
click at [261, 147] on input "text" at bounding box center [296, 140] width 195 height 24
paste input "*******"
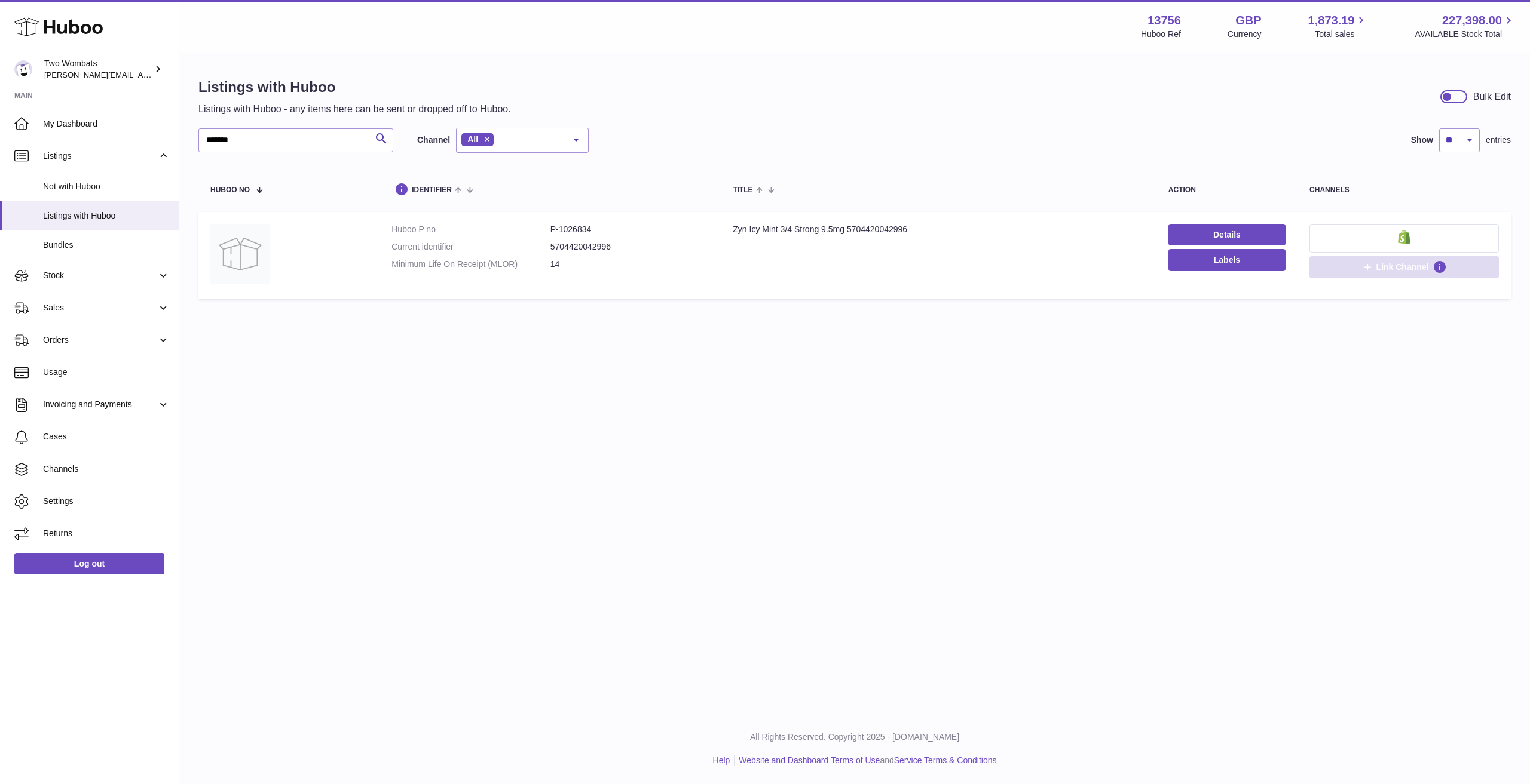
click at [1340, 270] on button "Link Channel" at bounding box center [1404, 267] width 189 height 22
drag, startPoint x: 601, startPoint y: 231, endPoint x: 586, endPoint y: 230, distance: 15.0
click at [586, 229] on dd "P-1026834" at bounding box center [630, 230] width 159 height 11
click at [600, 244] on dd "5704420042996" at bounding box center [630, 247] width 159 height 11
copy dd "5704420042996"
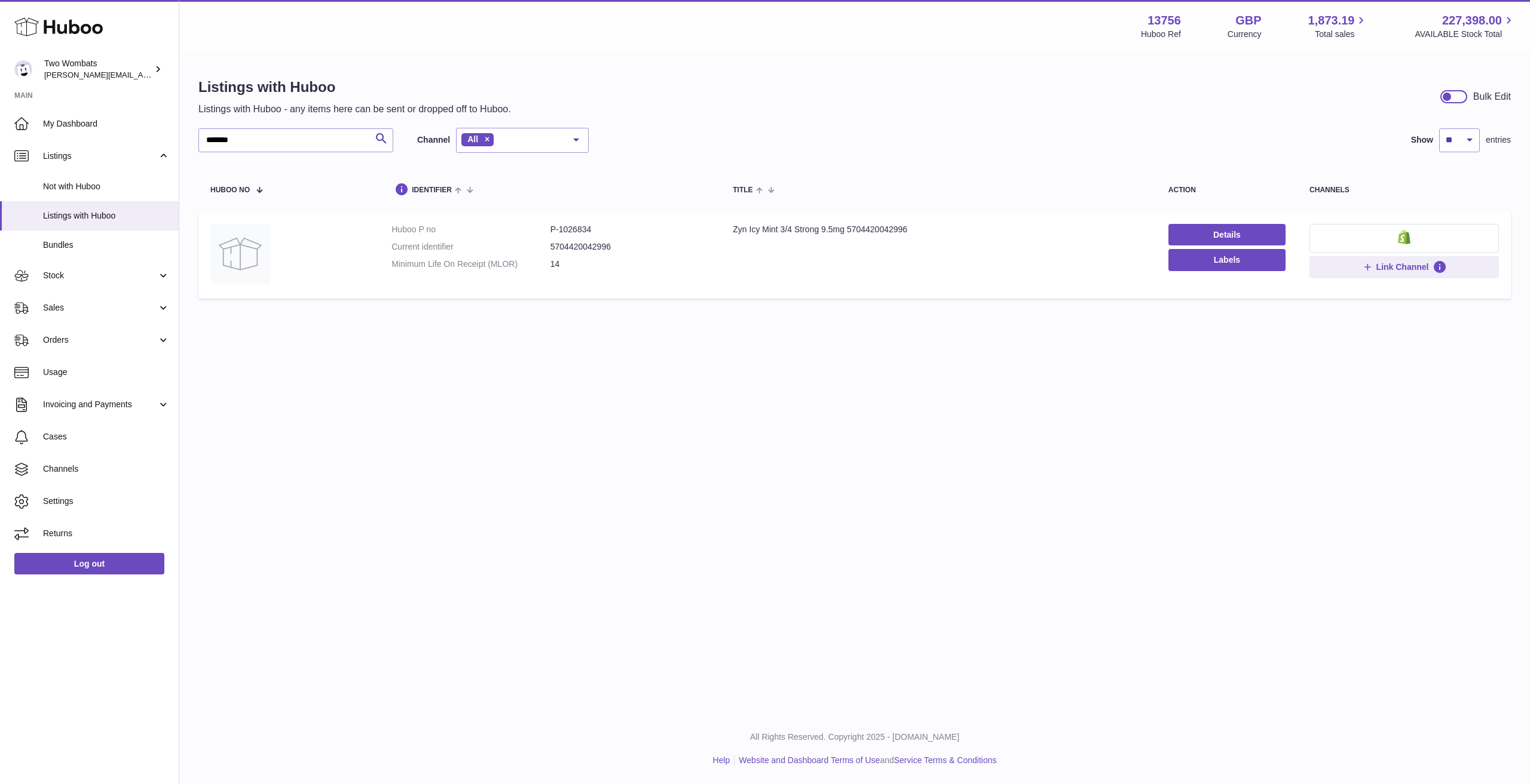
click at [600, 246] on dd "5704420042996" at bounding box center [630, 247] width 159 height 11
drag, startPoint x: 302, startPoint y: 137, endPoint x: 44, endPoint y: 143, distance: 258.1
click at [44, 143] on div "Huboo Two Wombats alan@twowombats.com Main My Dashboard Listings Not with Huboo…" at bounding box center [765, 392] width 1530 height 784
type input "********"
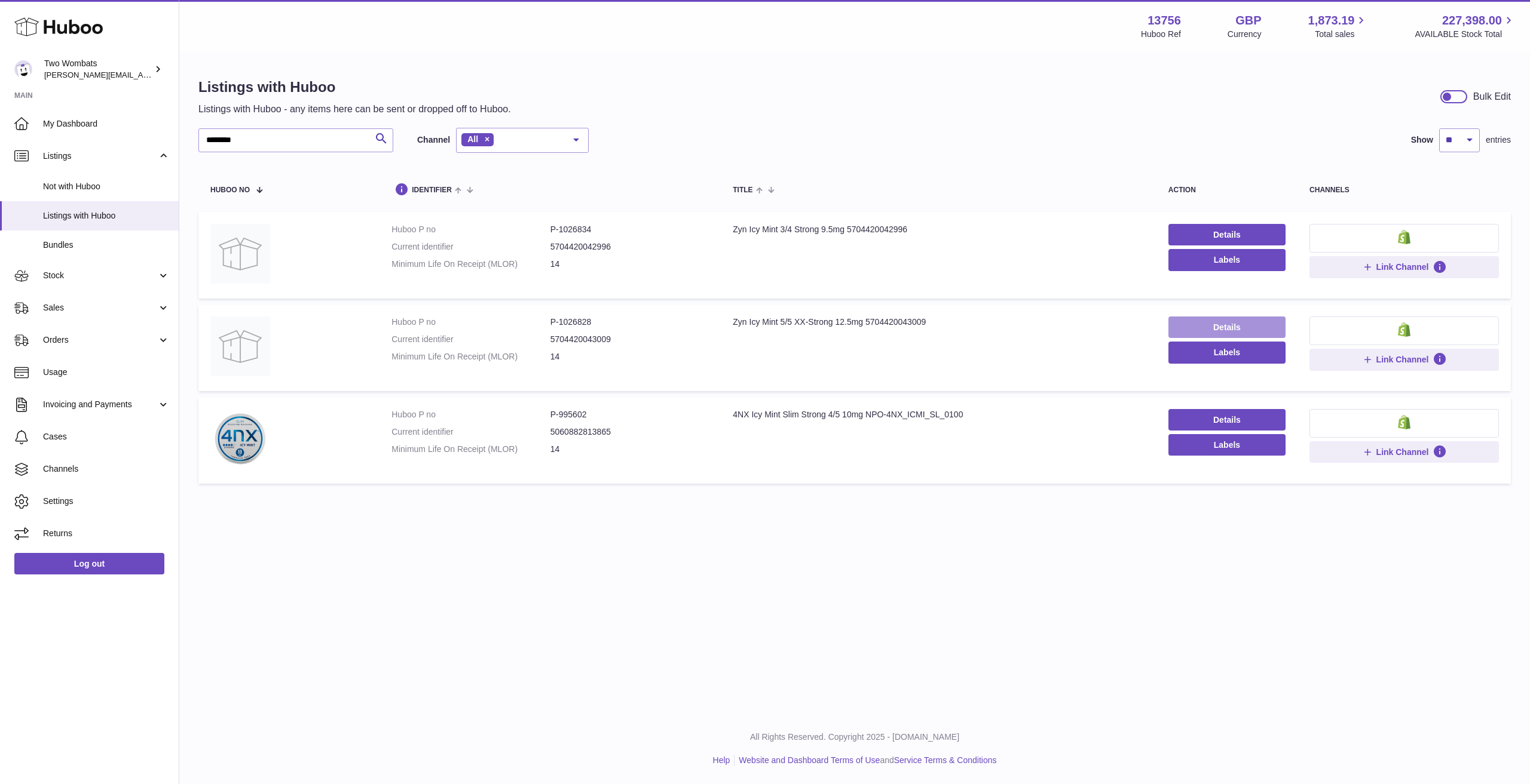
click at [1215, 317] on link "Details" at bounding box center [1227, 327] width 117 height 22
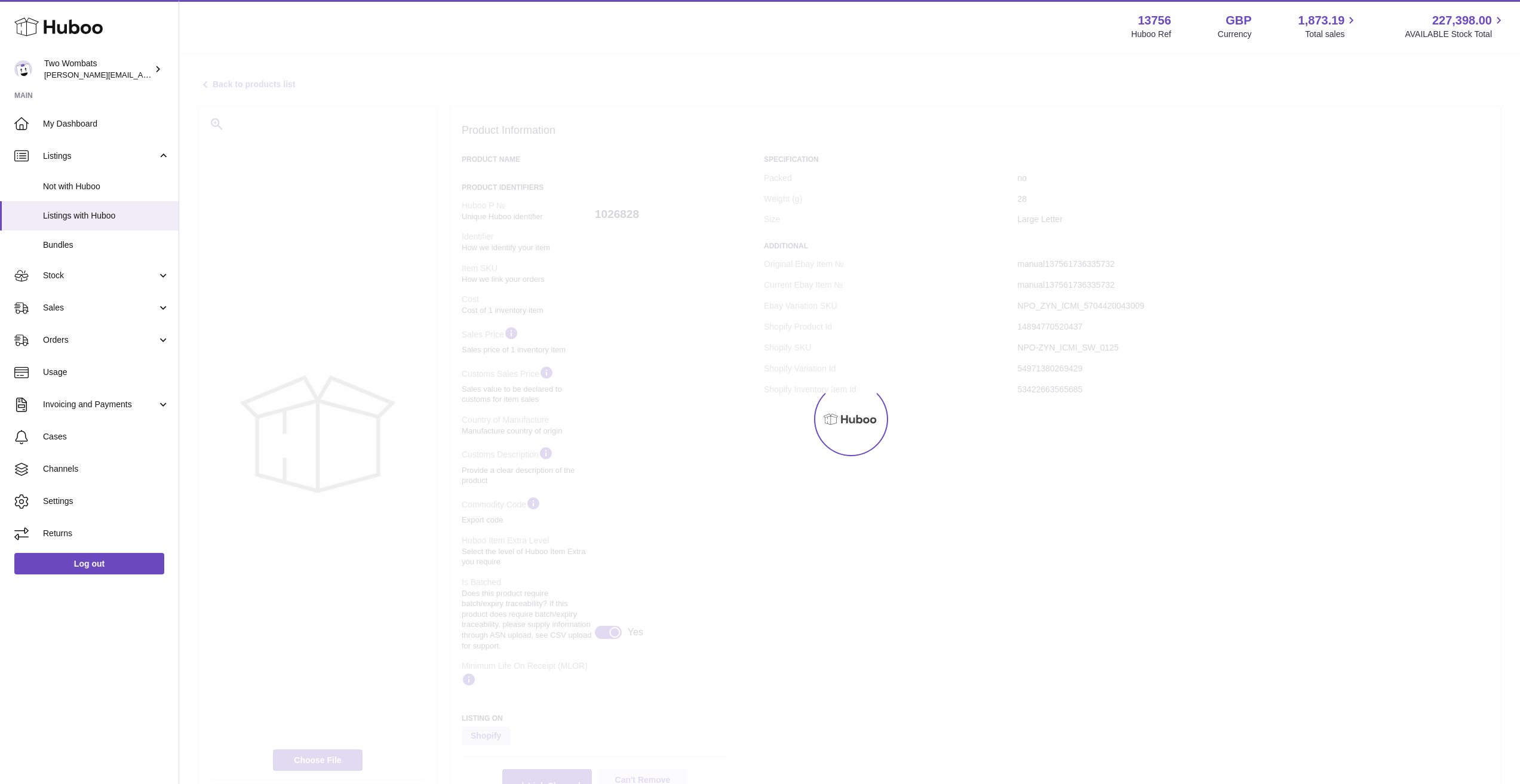
select select "***"
select select "****"
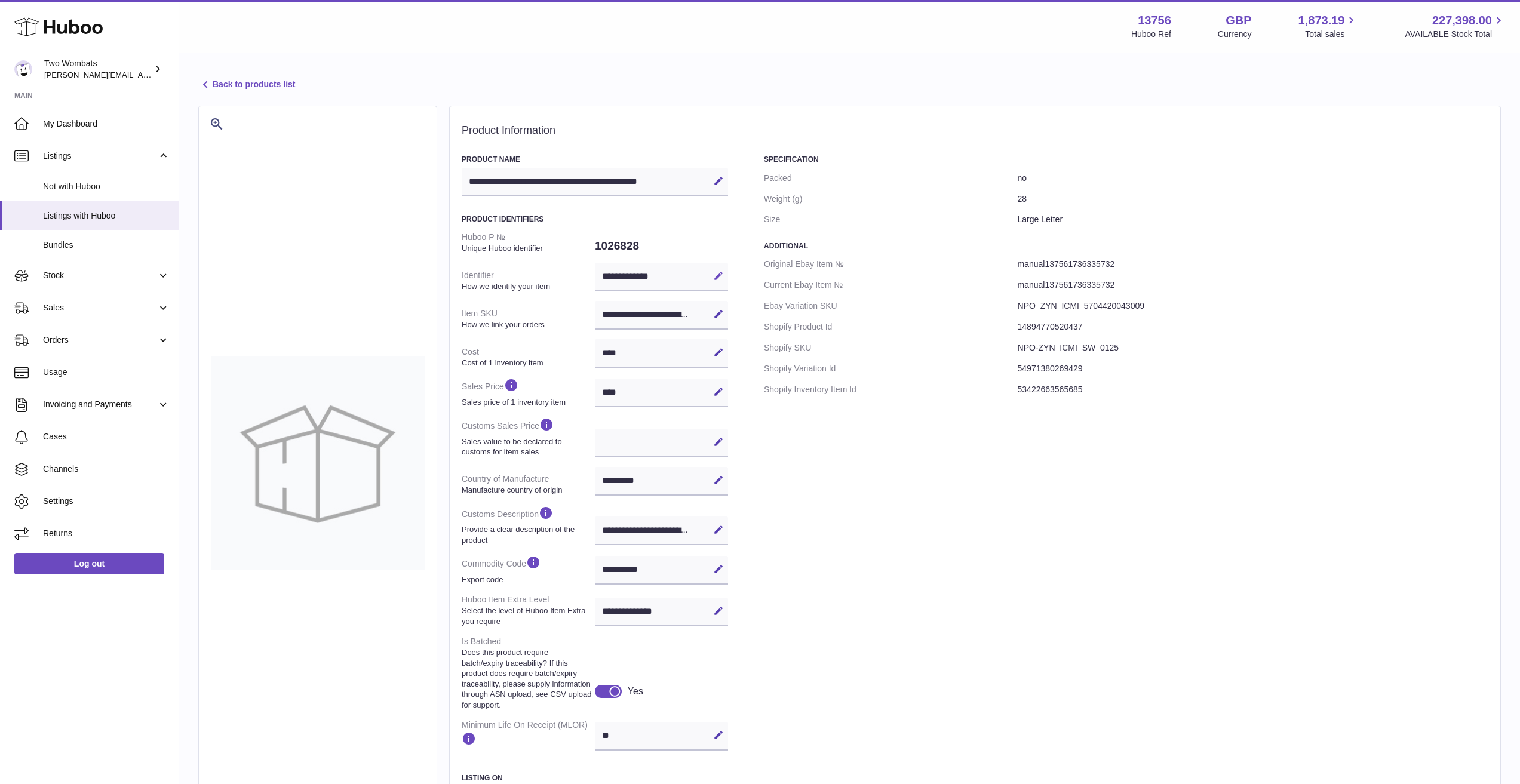
click at [712, 276] on button "Edit" at bounding box center [719, 276] width 19 height 19
click at [78, 219] on span "Listings with Huboo" at bounding box center [106, 216] width 127 height 11
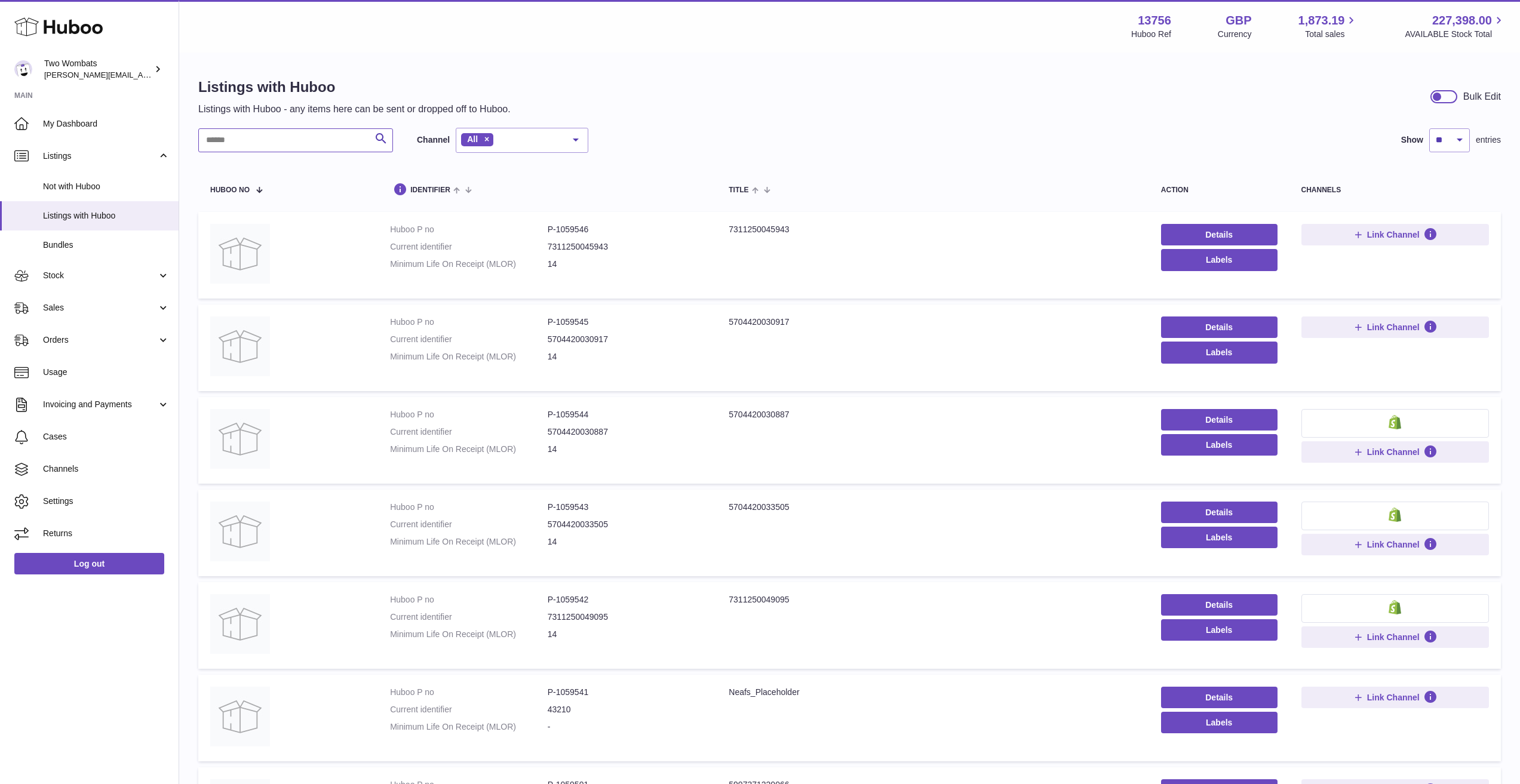
click at [290, 147] on input "text" at bounding box center [296, 140] width 195 height 24
paste input "**********"
type input "**********"
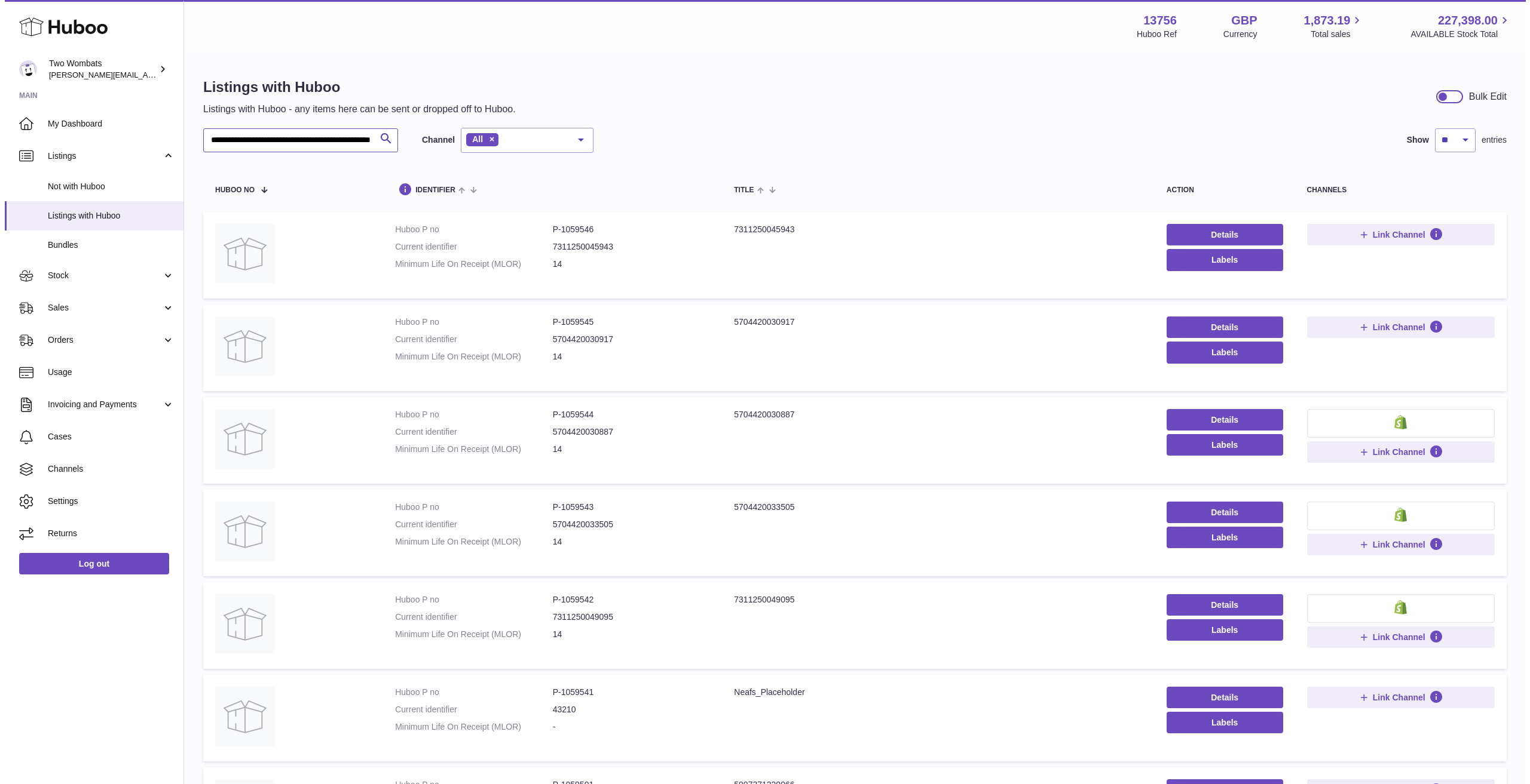
scroll to position [0, 48]
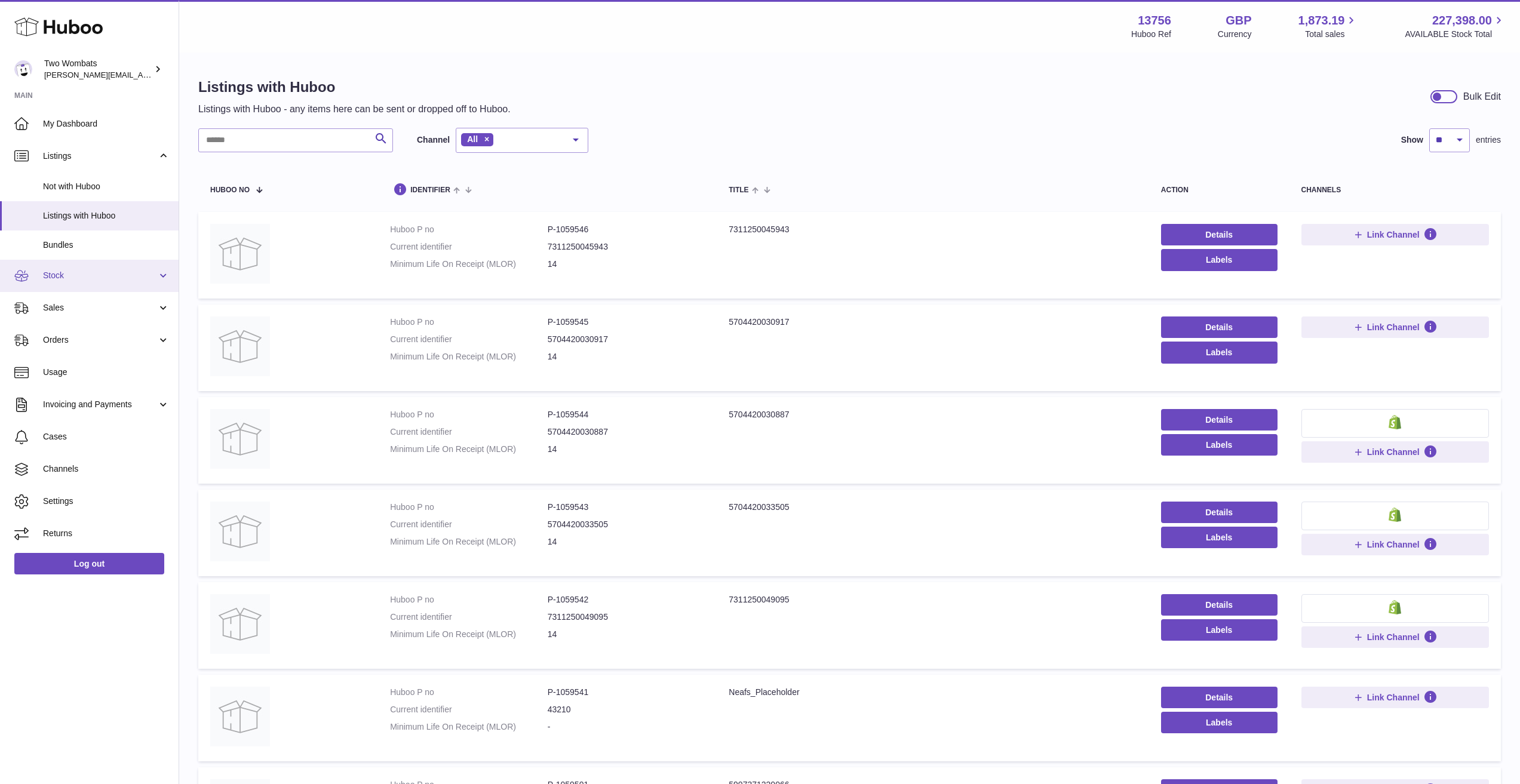
click at [95, 273] on span "Stock" at bounding box center [99, 275] width 114 height 11
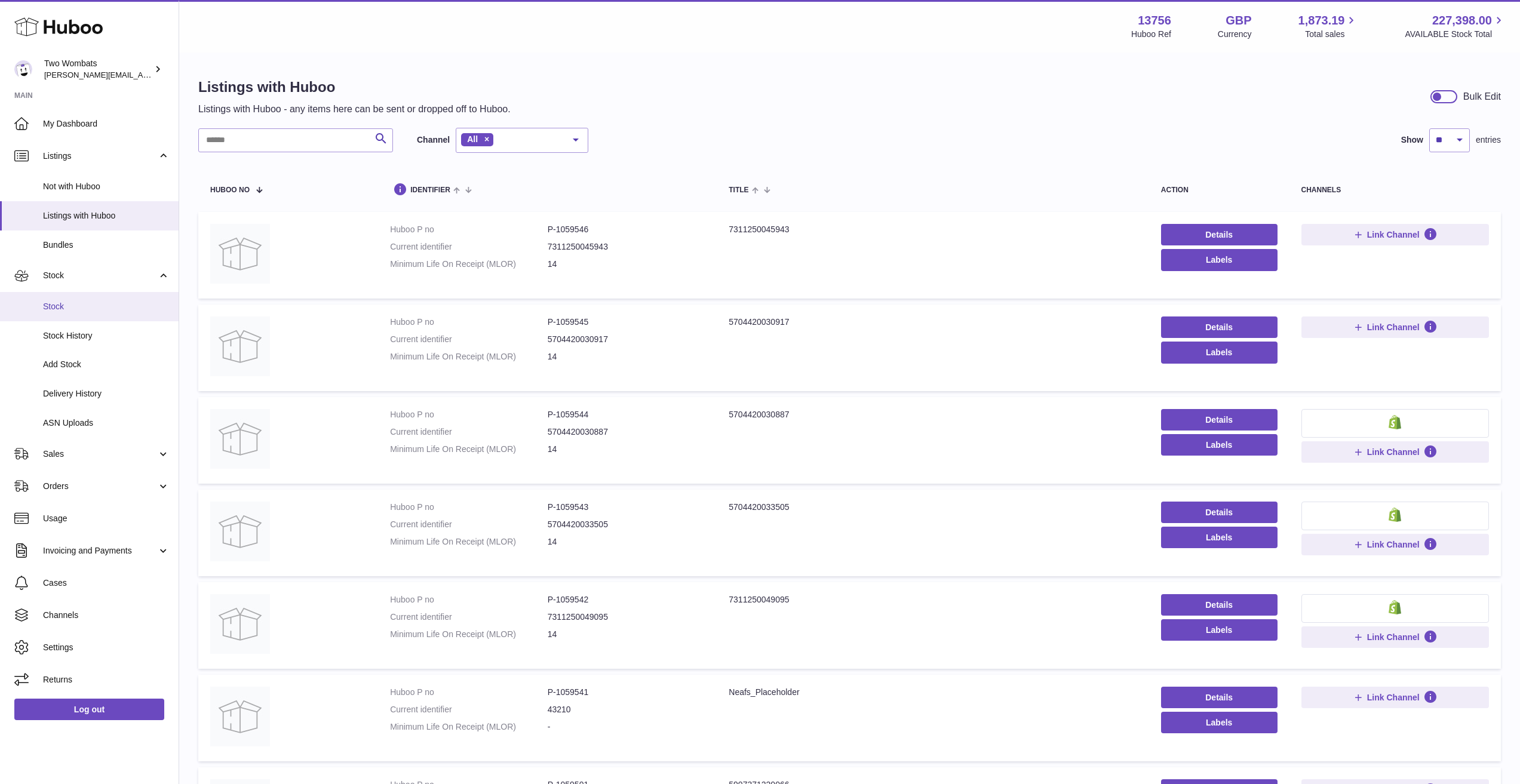
click at [93, 313] on link "Stock" at bounding box center [89, 306] width 179 height 29
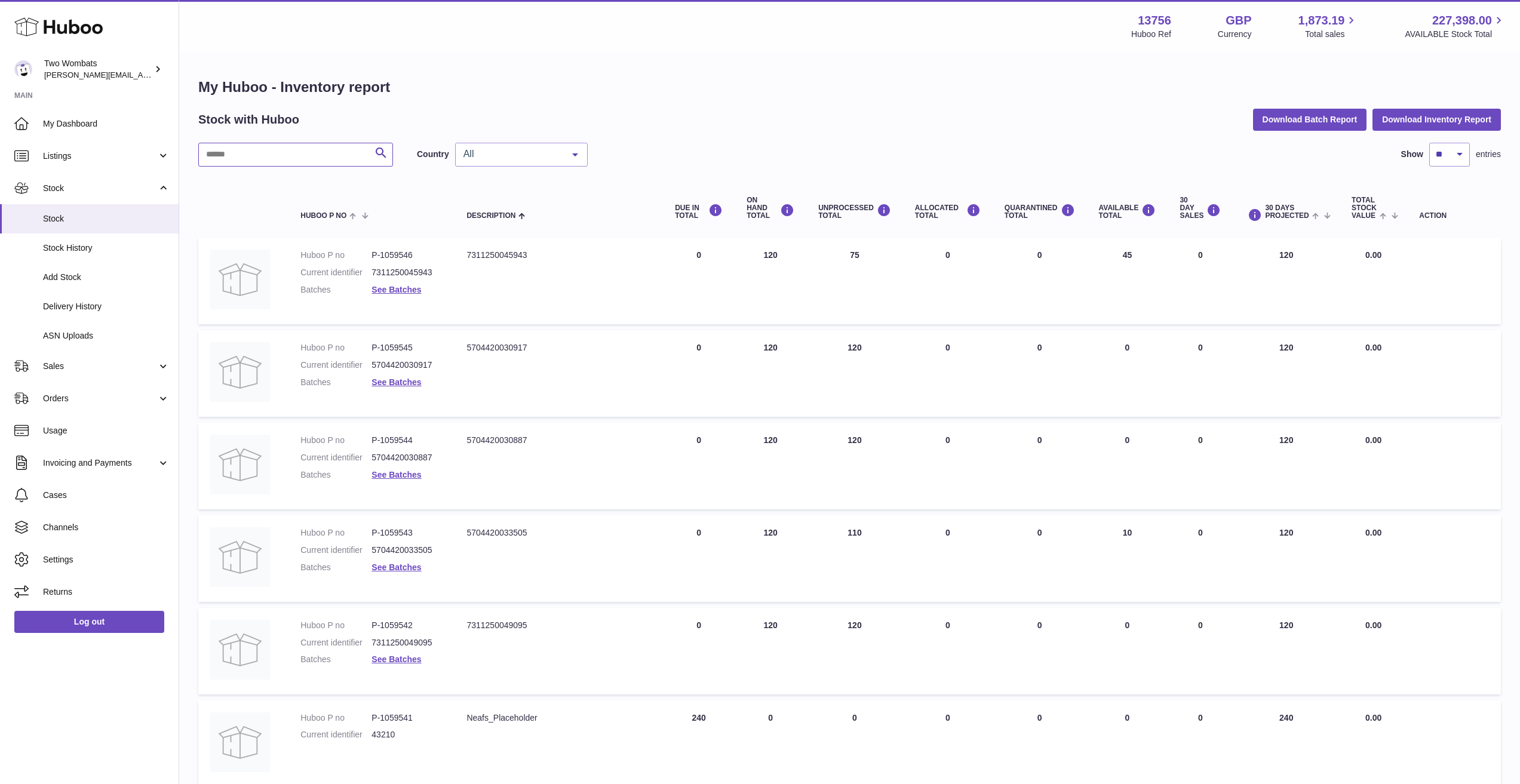
click at [278, 148] on input "text" at bounding box center [296, 154] width 195 height 24
paste input "**********"
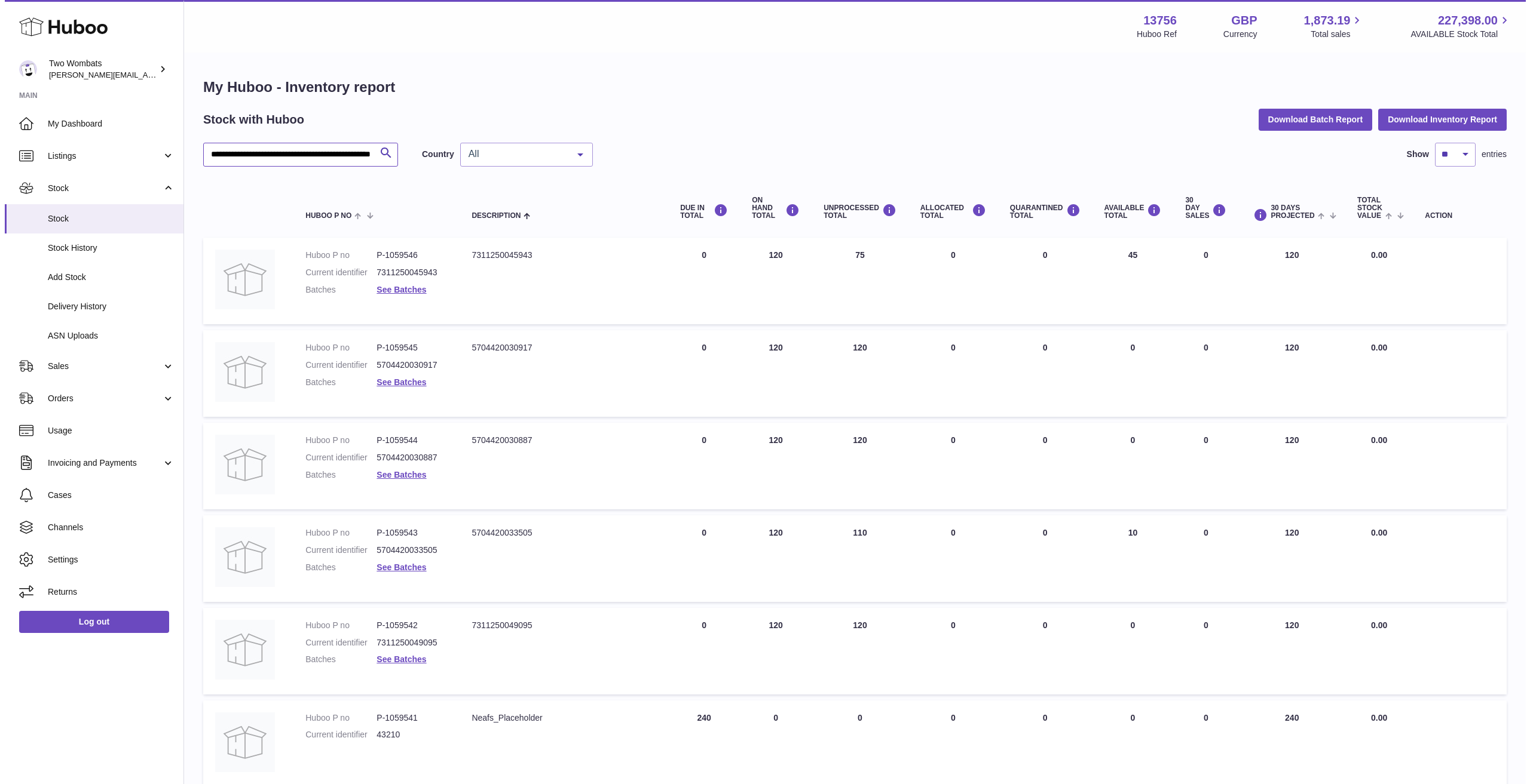
scroll to position [0, 48]
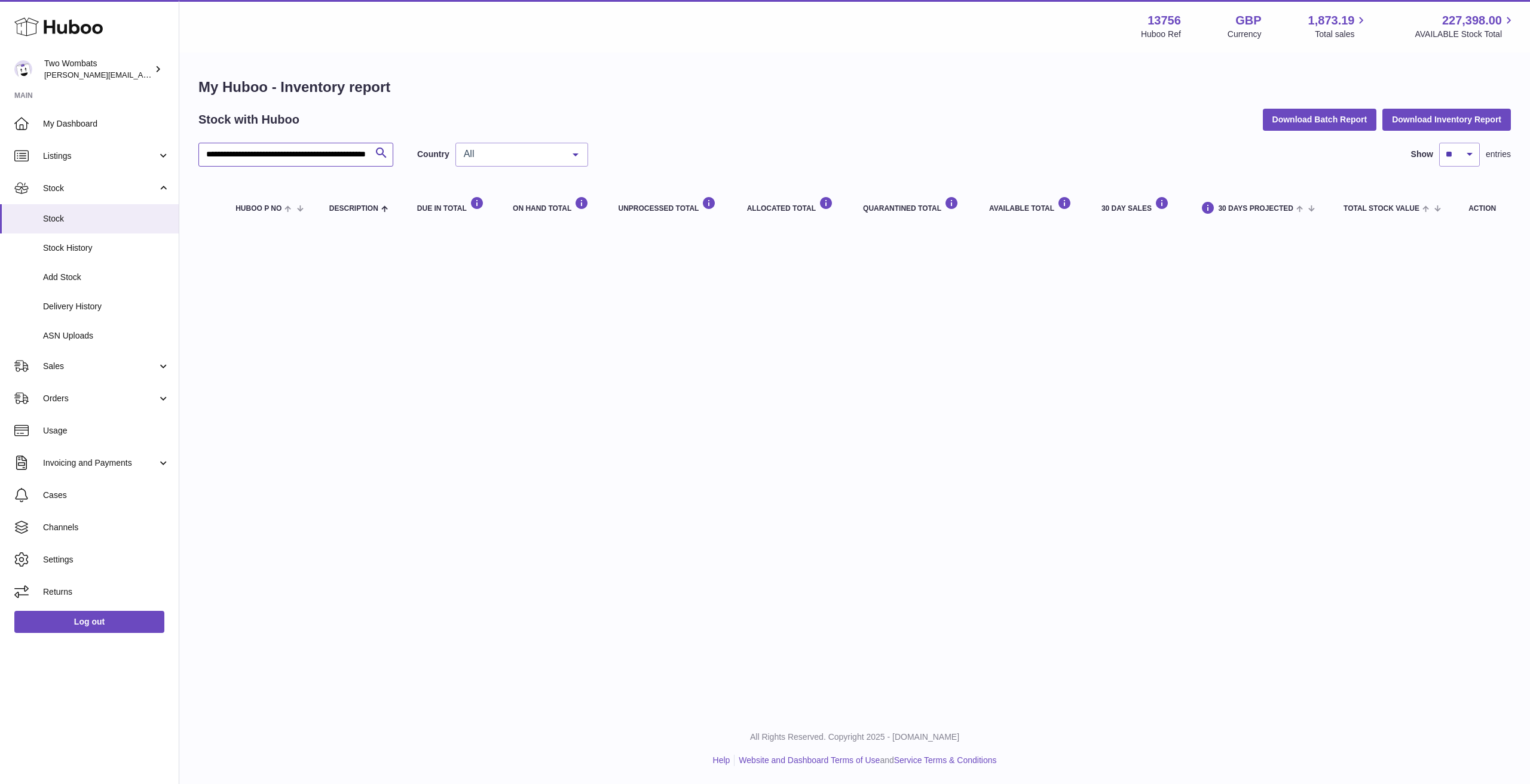
paste input "text"
type input "**********"
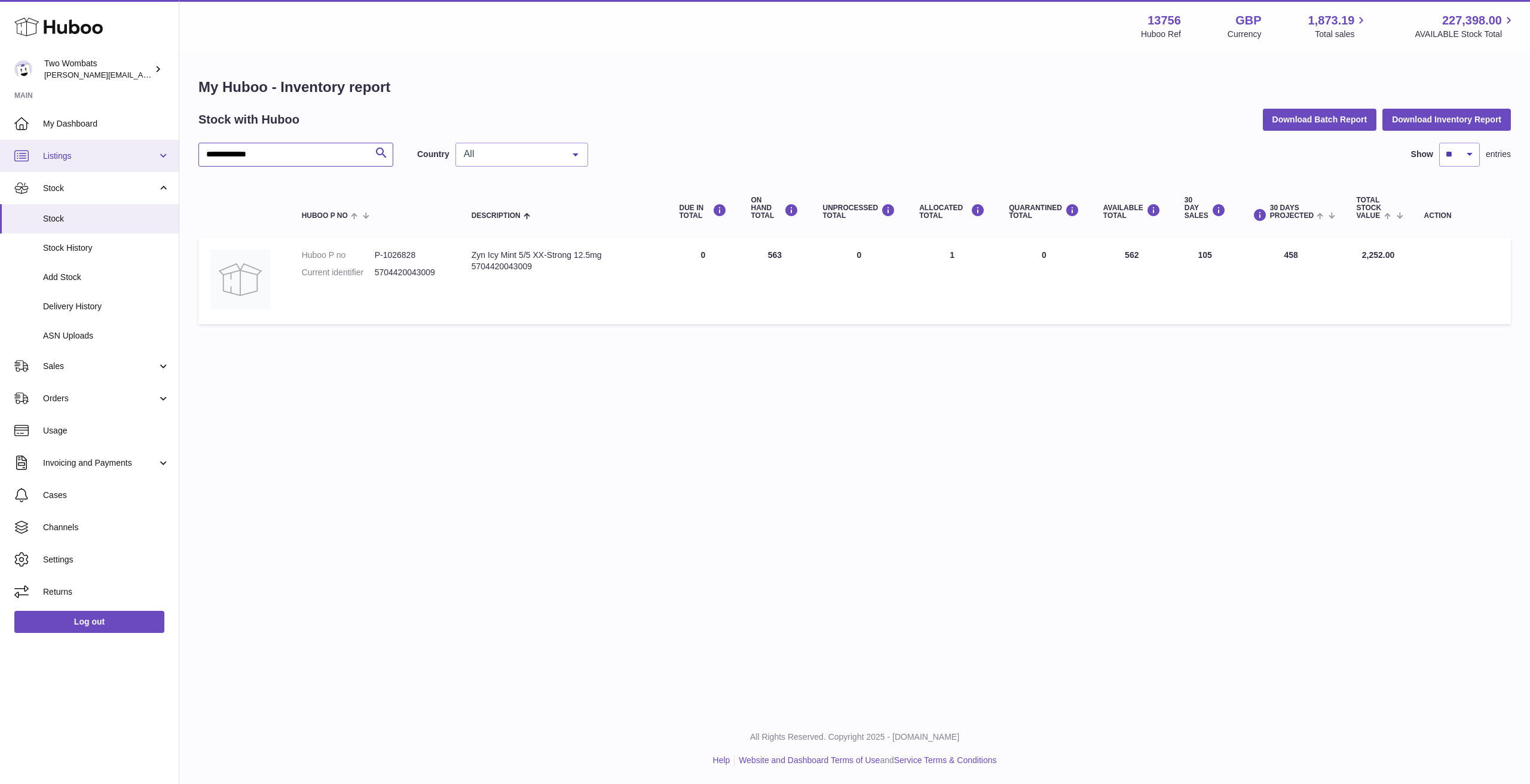
drag, startPoint x: 319, startPoint y: 154, endPoint x: 97, endPoint y: 147, distance: 222.1
click at [97, 147] on div "**********" at bounding box center [765, 392] width 1530 height 784
click at [64, 144] on link "Listings" at bounding box center [89, 156] width 179 height 32
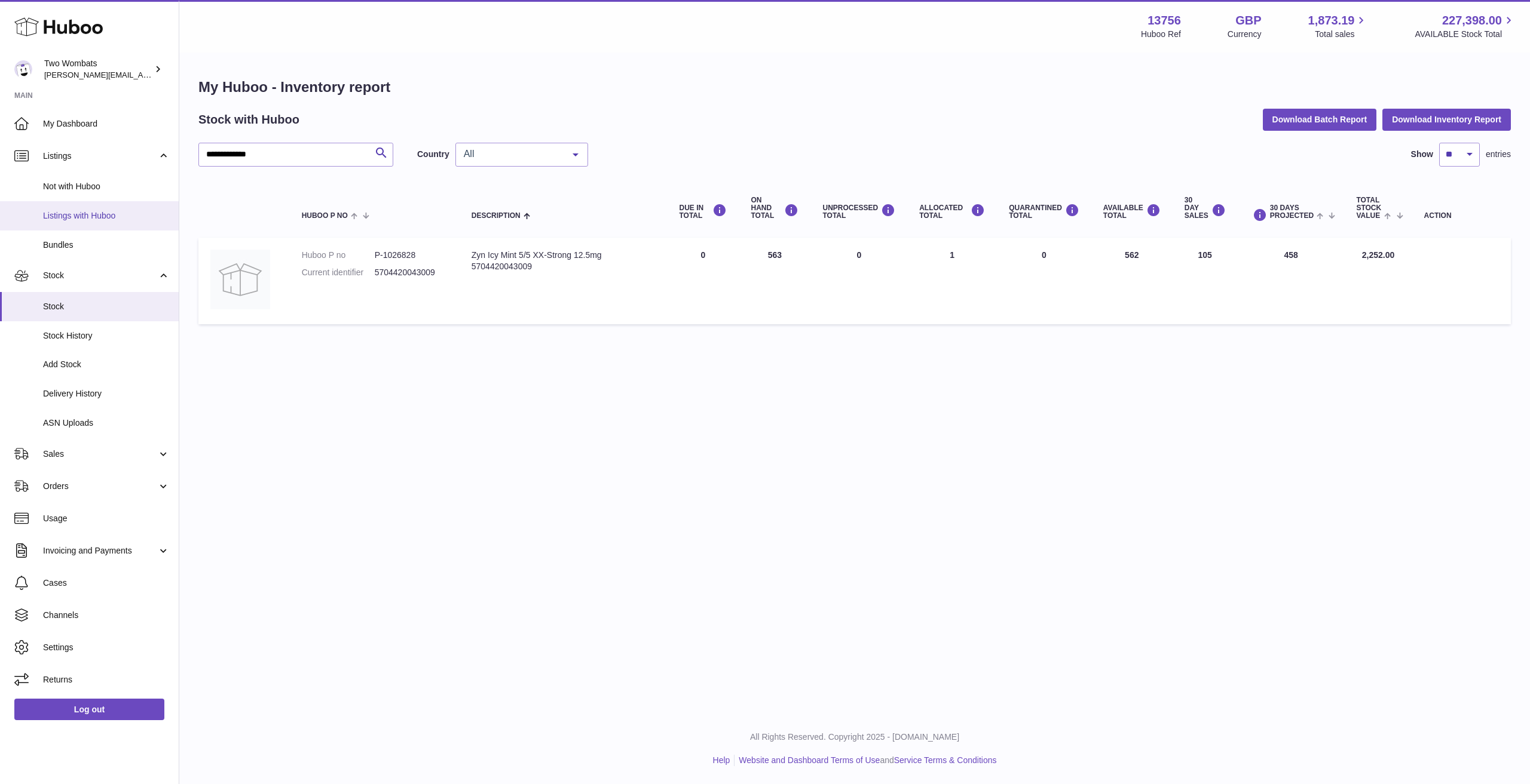
click at [89, 217] on span "Listings with Huboo" at bounding box center [106, 216] width 127 height 11
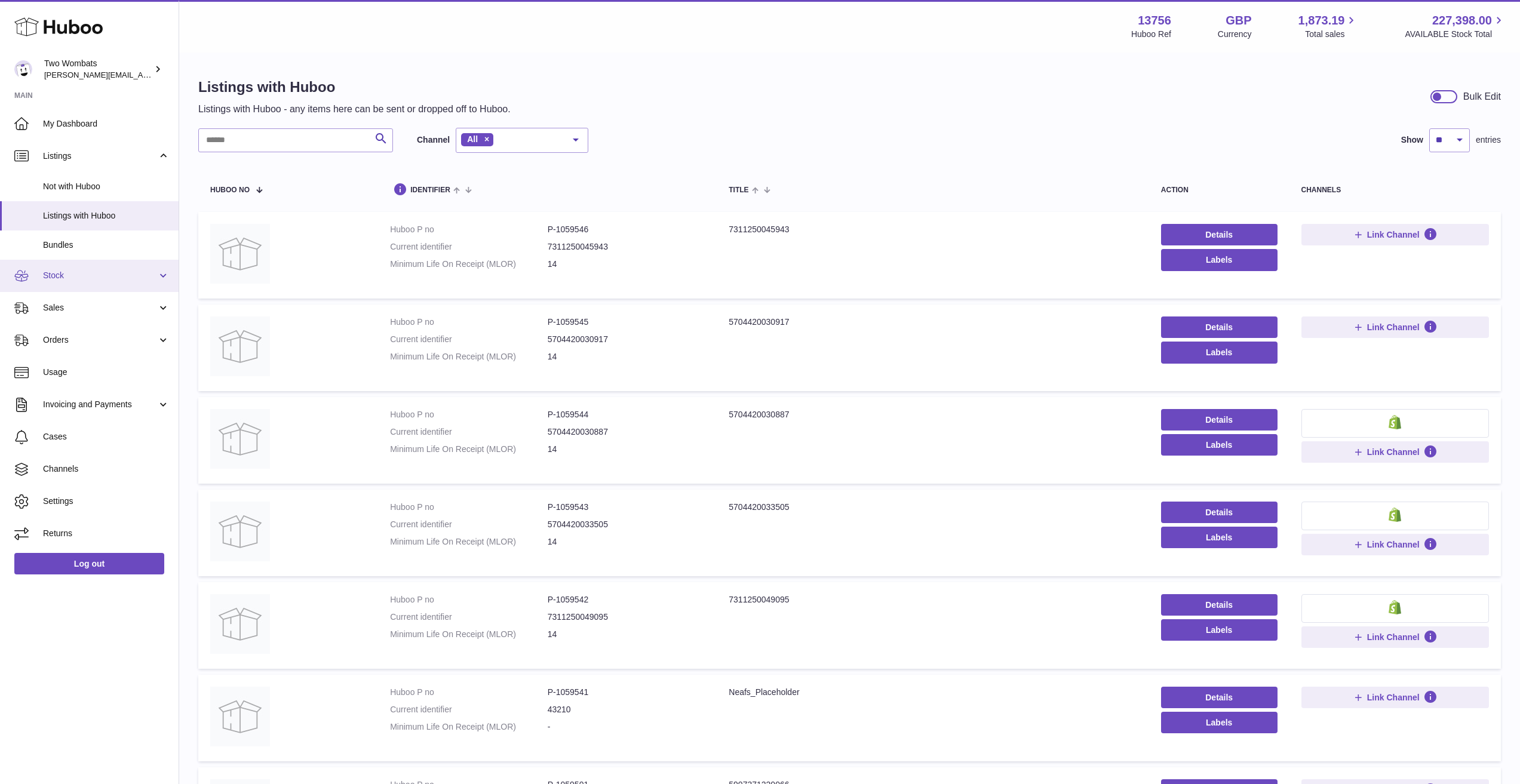
click at [119, 285] on link "Stock" at bounding box center [89, 276] width 179 height 32
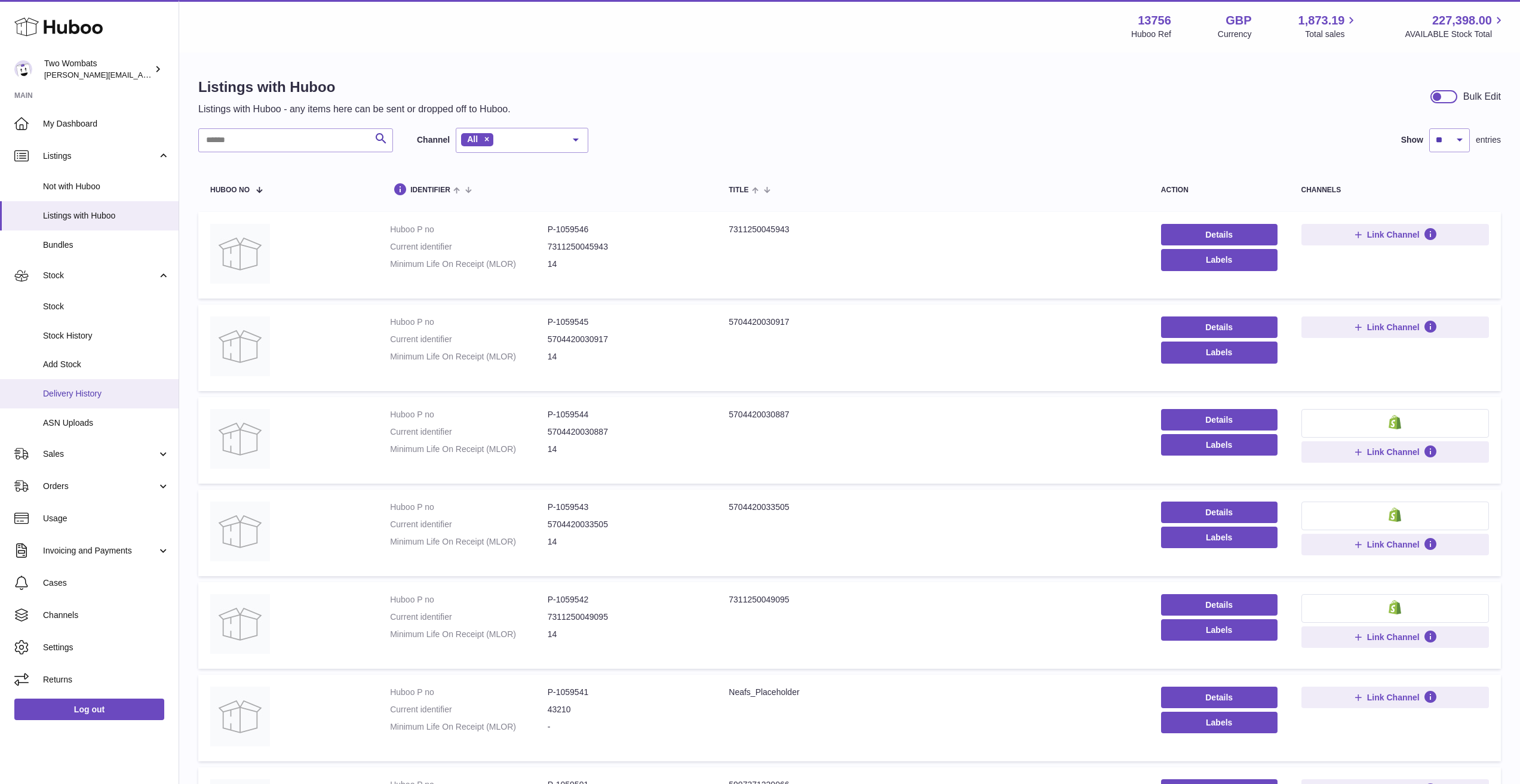
click at [110, 385] on link "Delivery History" at bounding box center [89, 393] width 179 height 29
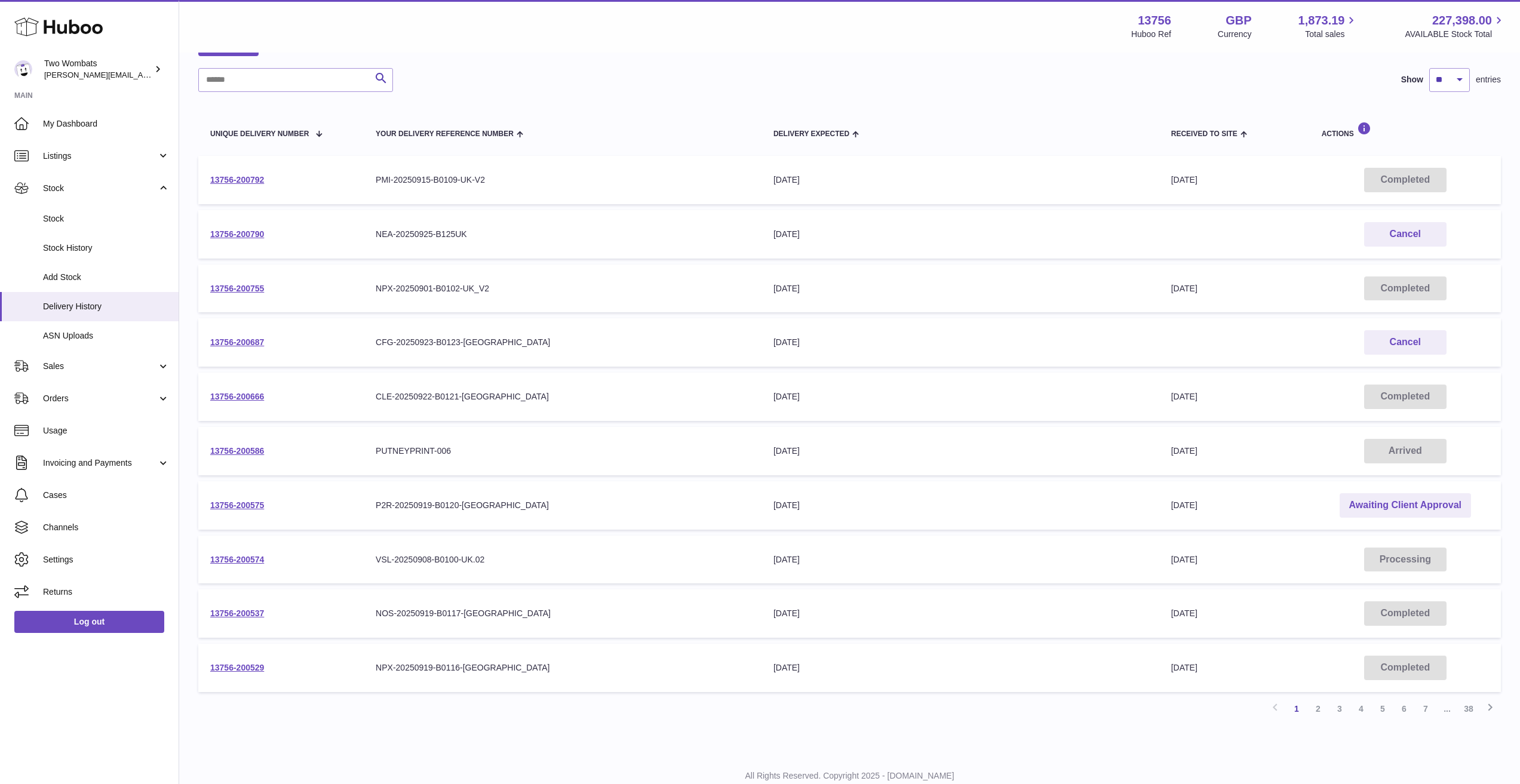
scroll to position [119, 0]
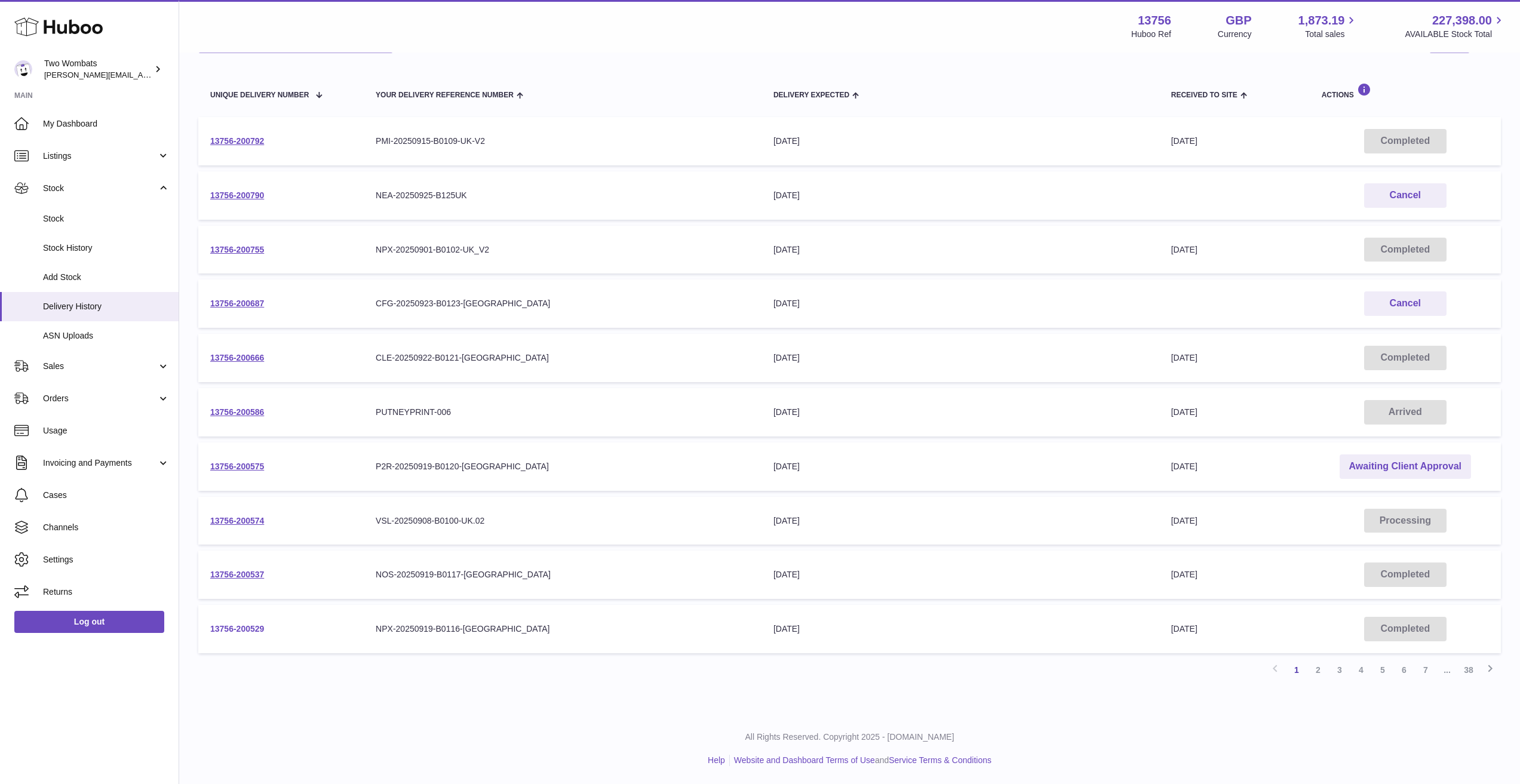
click at [241, 628] on link "13756-200529" at bounding box center [236, 629] width 54 height 9
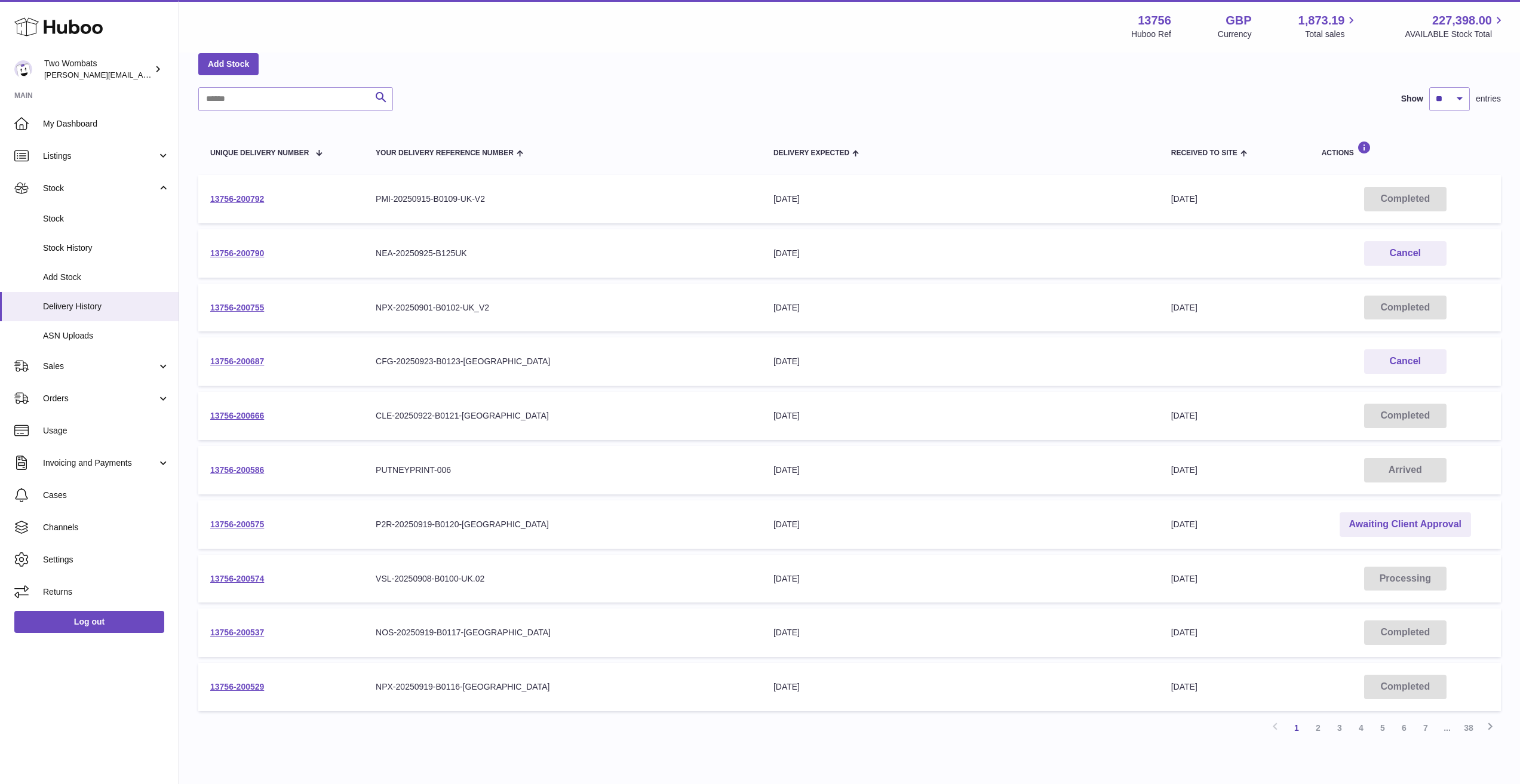
scroll to position [60, 0]
click at [228, 528] on link "13756-200575" at bounding box center [236, 526] width 54 height 9
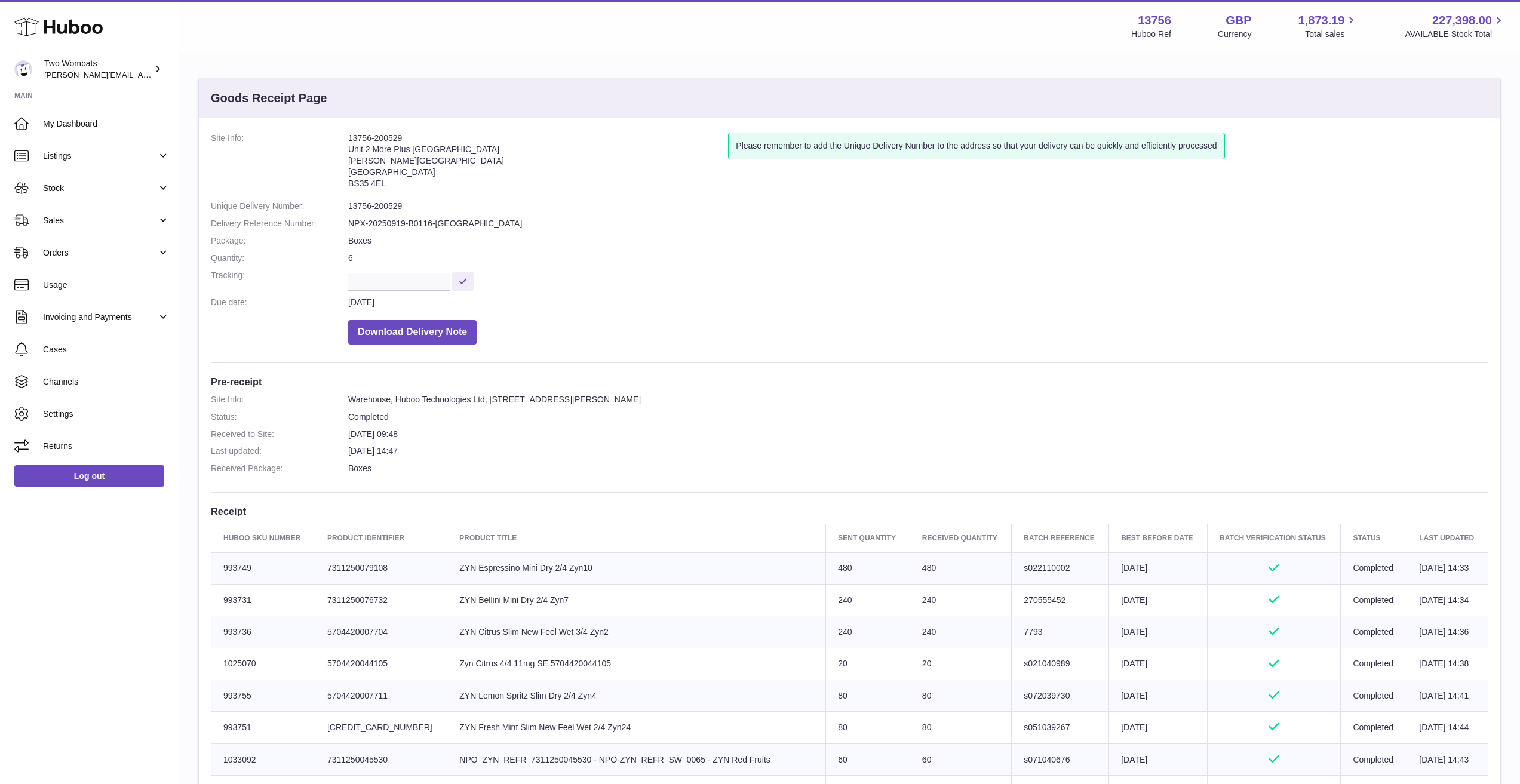
drag, startPoint x: 597, startPoint y: 592, endPoint x: 592, endPoint y: 600, distance: 9.4
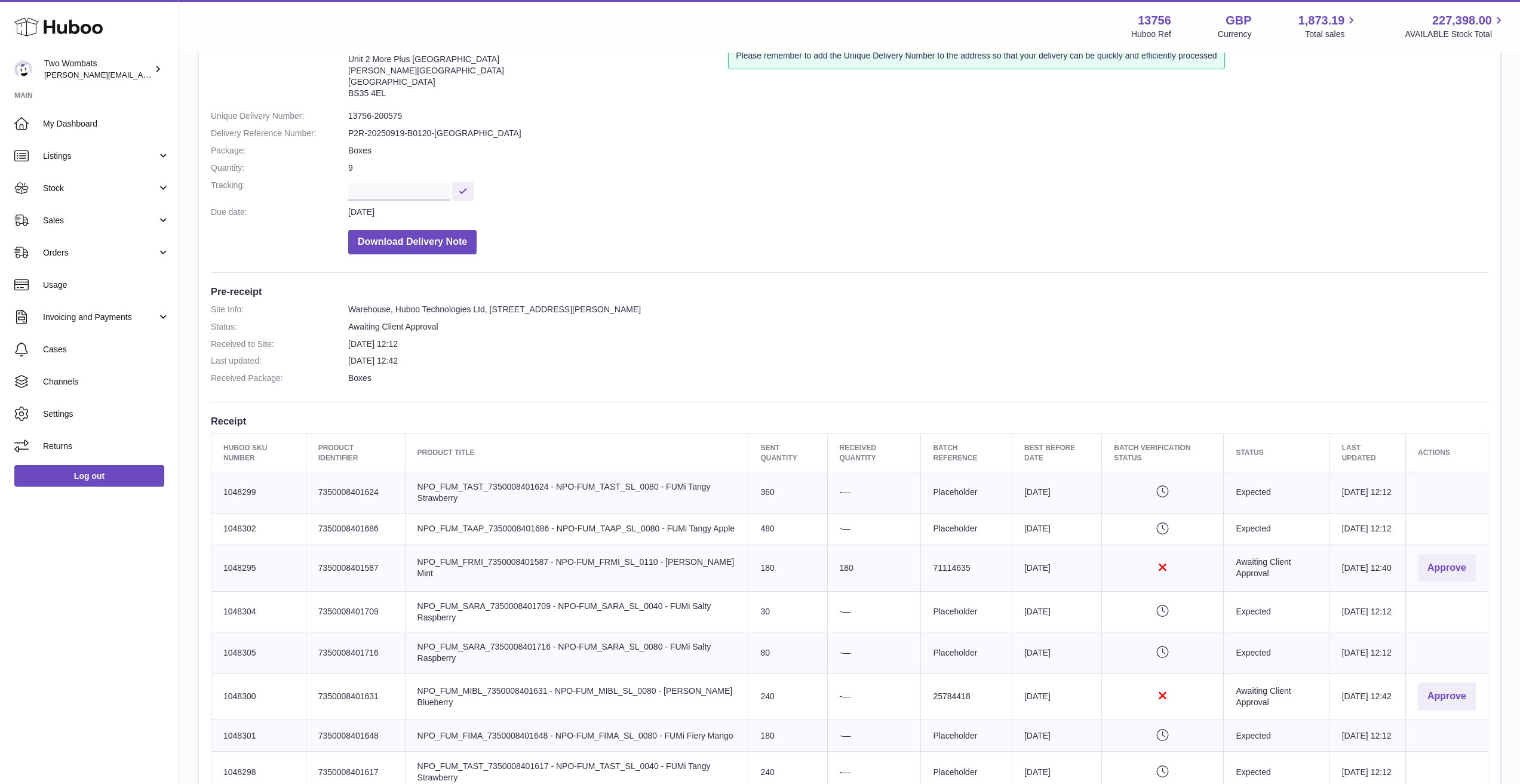
scroll to position [239, 0]
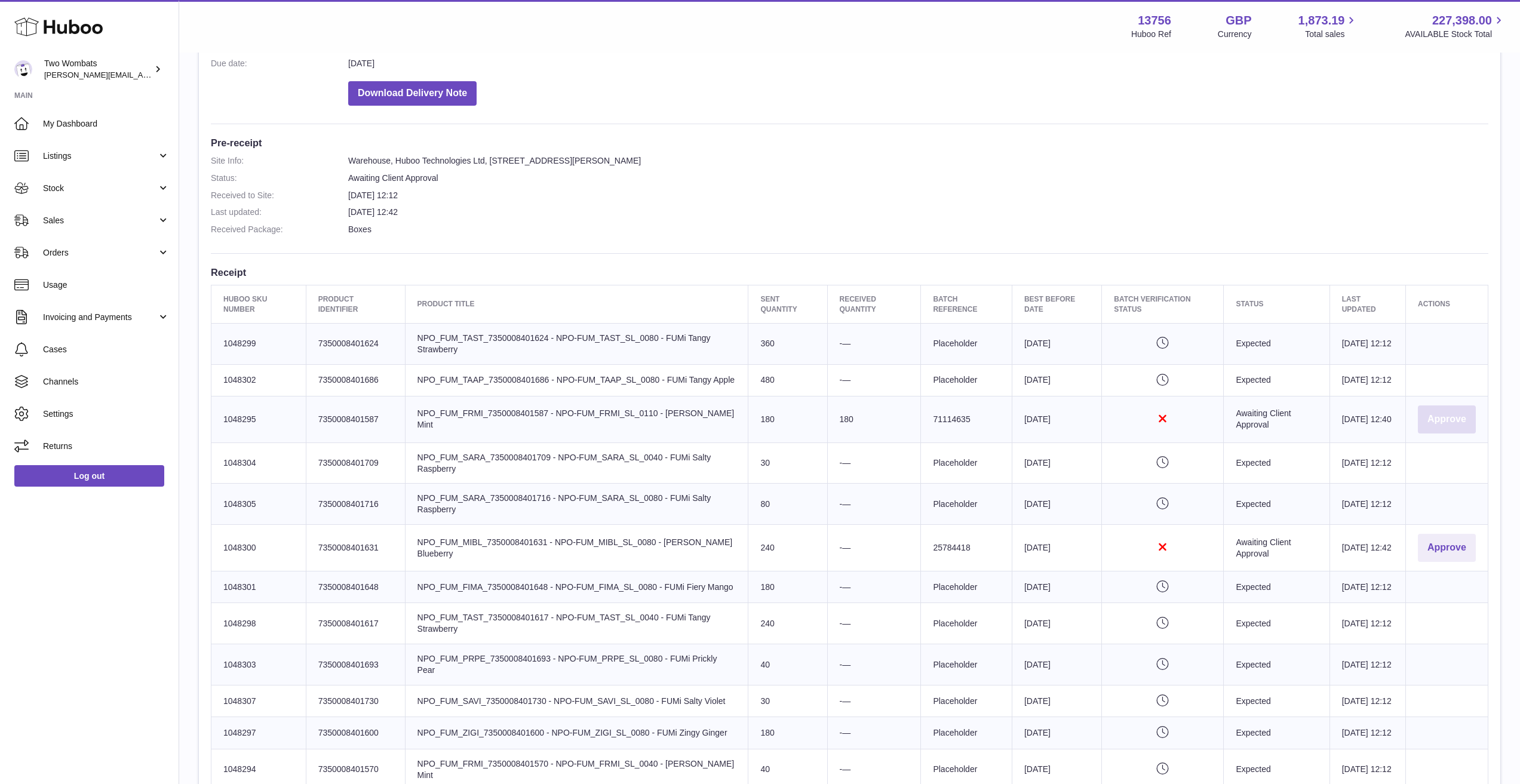
click at [1446, 422] on button "Approve" at bounding box center [1446, 420] width 58 height 28
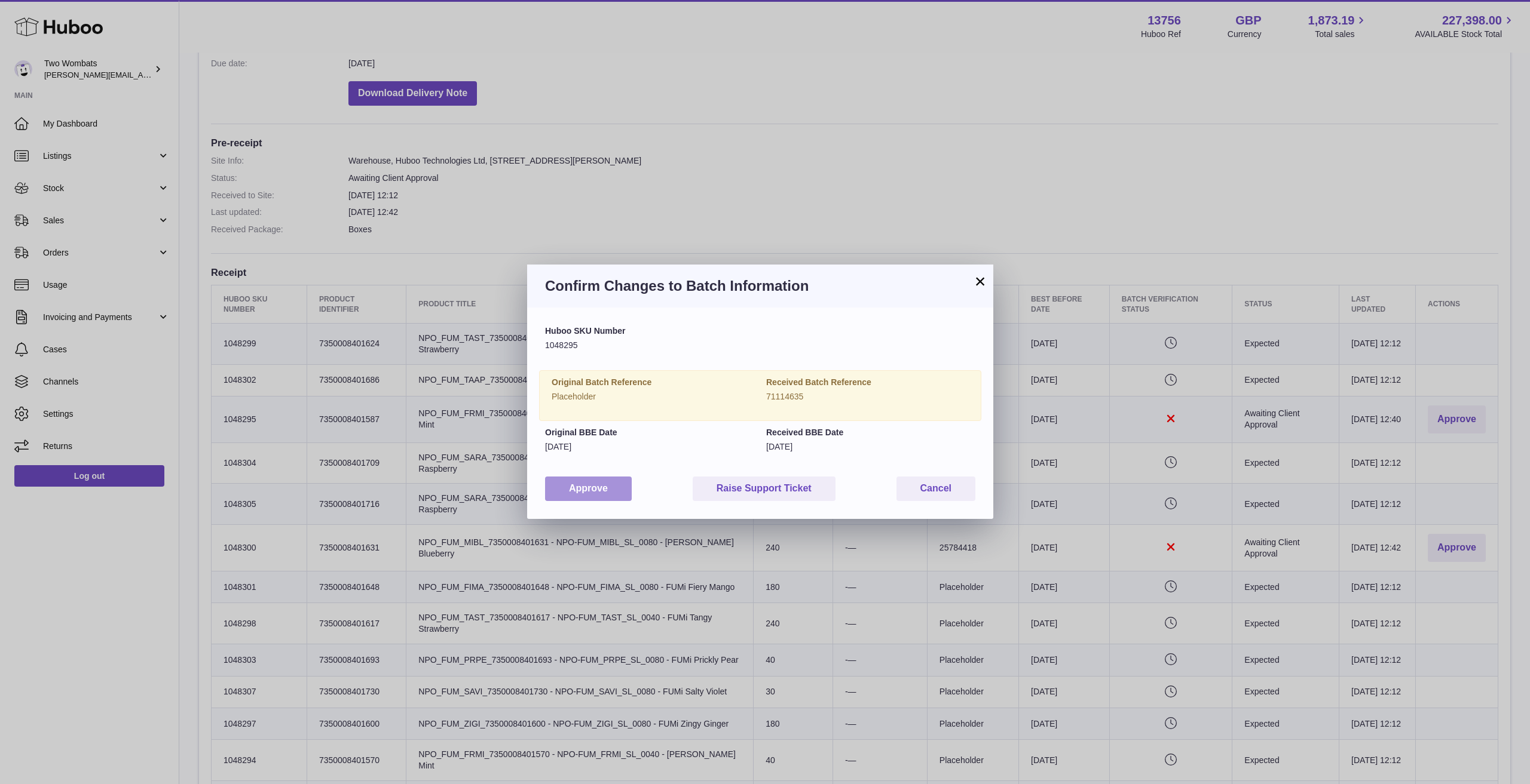
click at [586, 490] on button "Approve" at bounding box center [589, 489] width 87 height 25
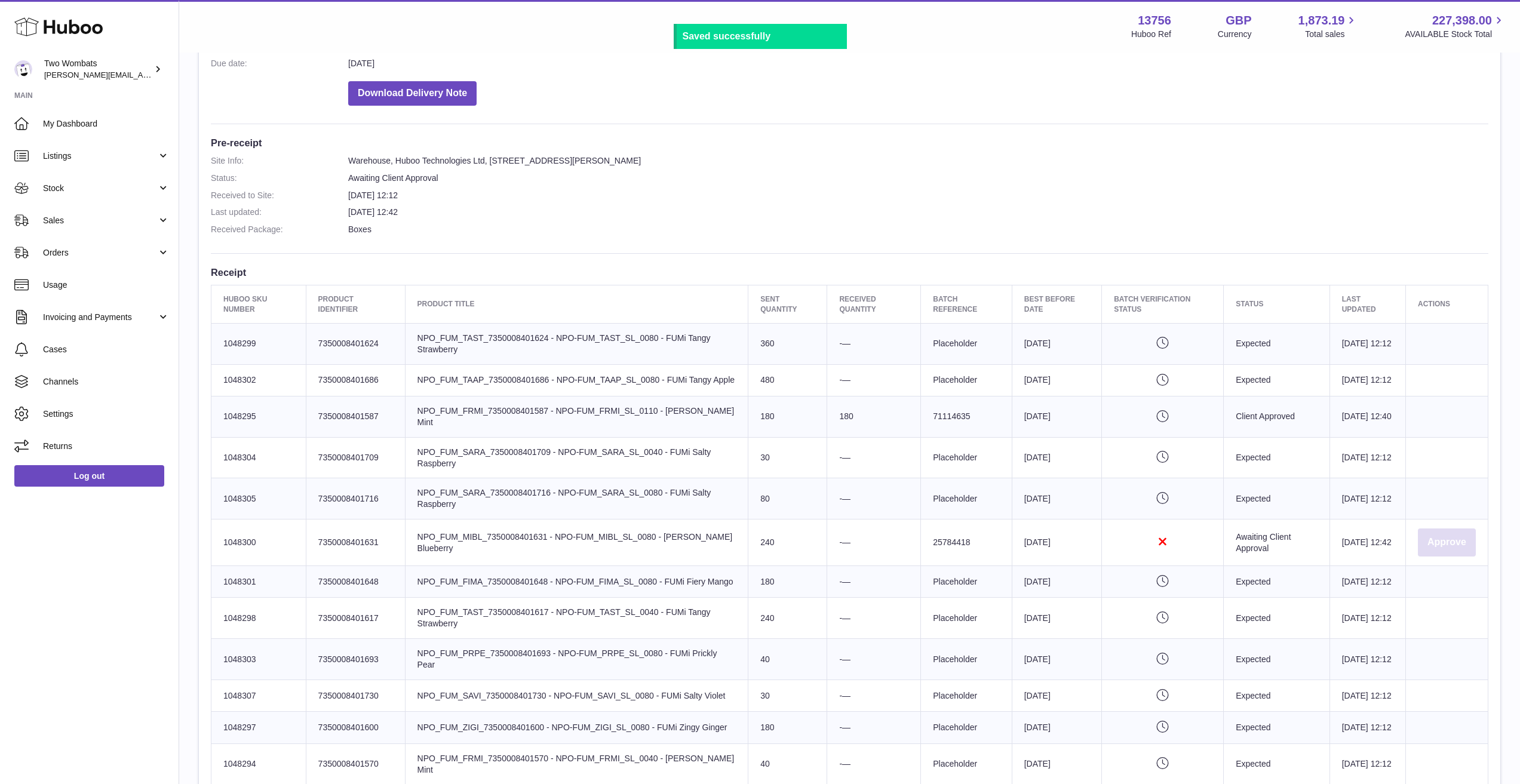
click at [1458, 551] on button "Approve" at bounding box center [1446, 543] width 58 height 28
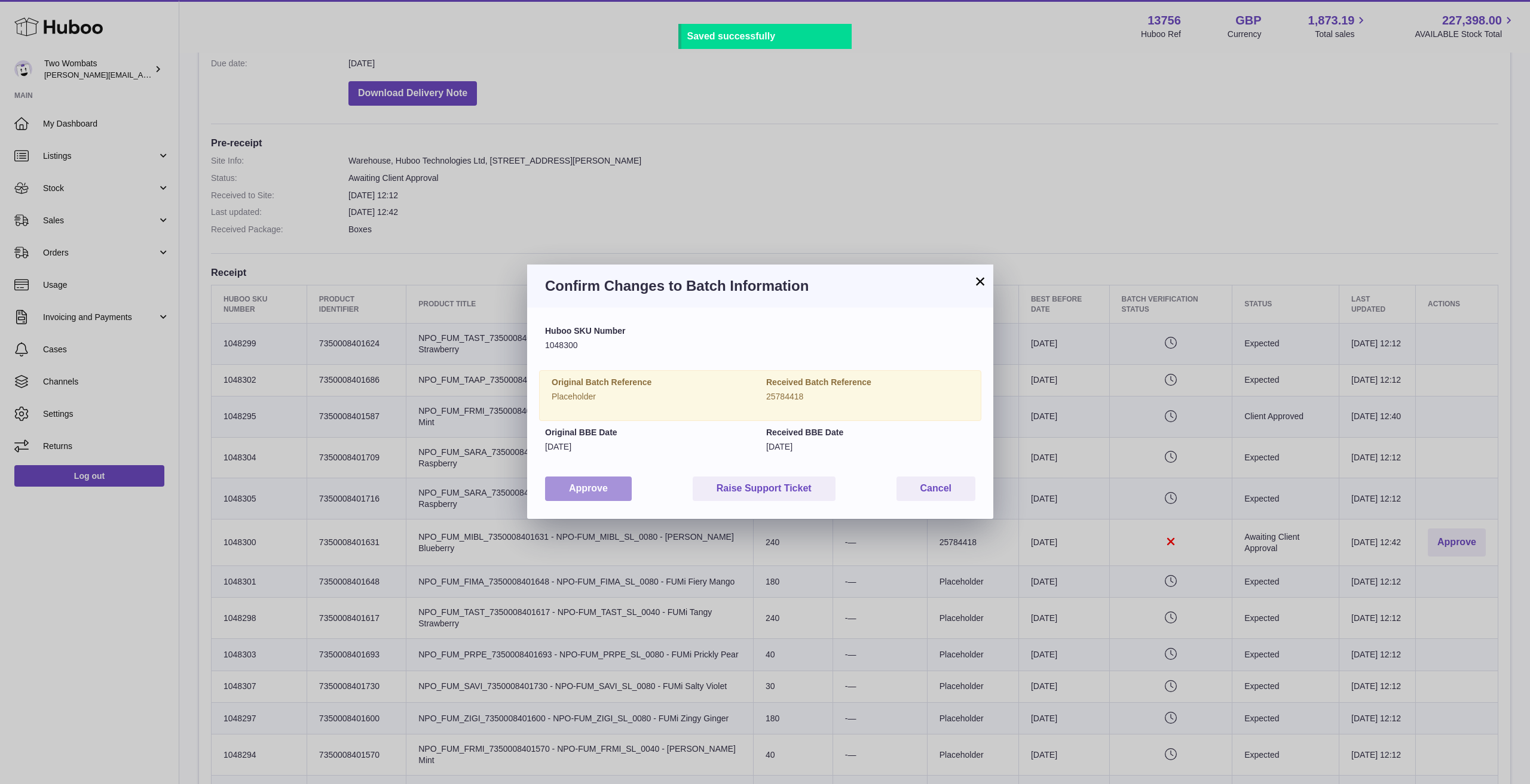
click at [576, 493] on button "Approve" at bounding box center [589, 489] width 87 height 25
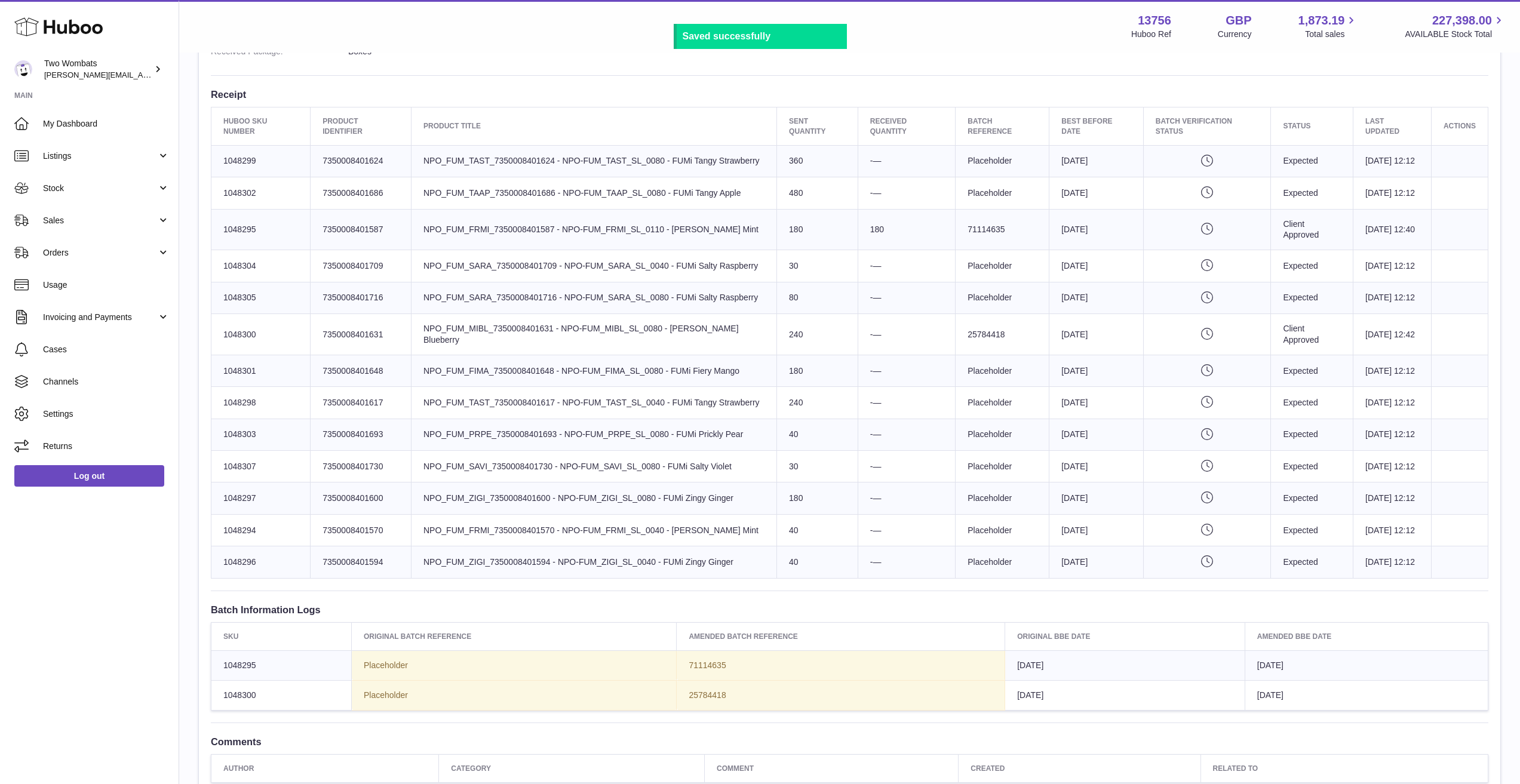
scroll to position [418, 0]
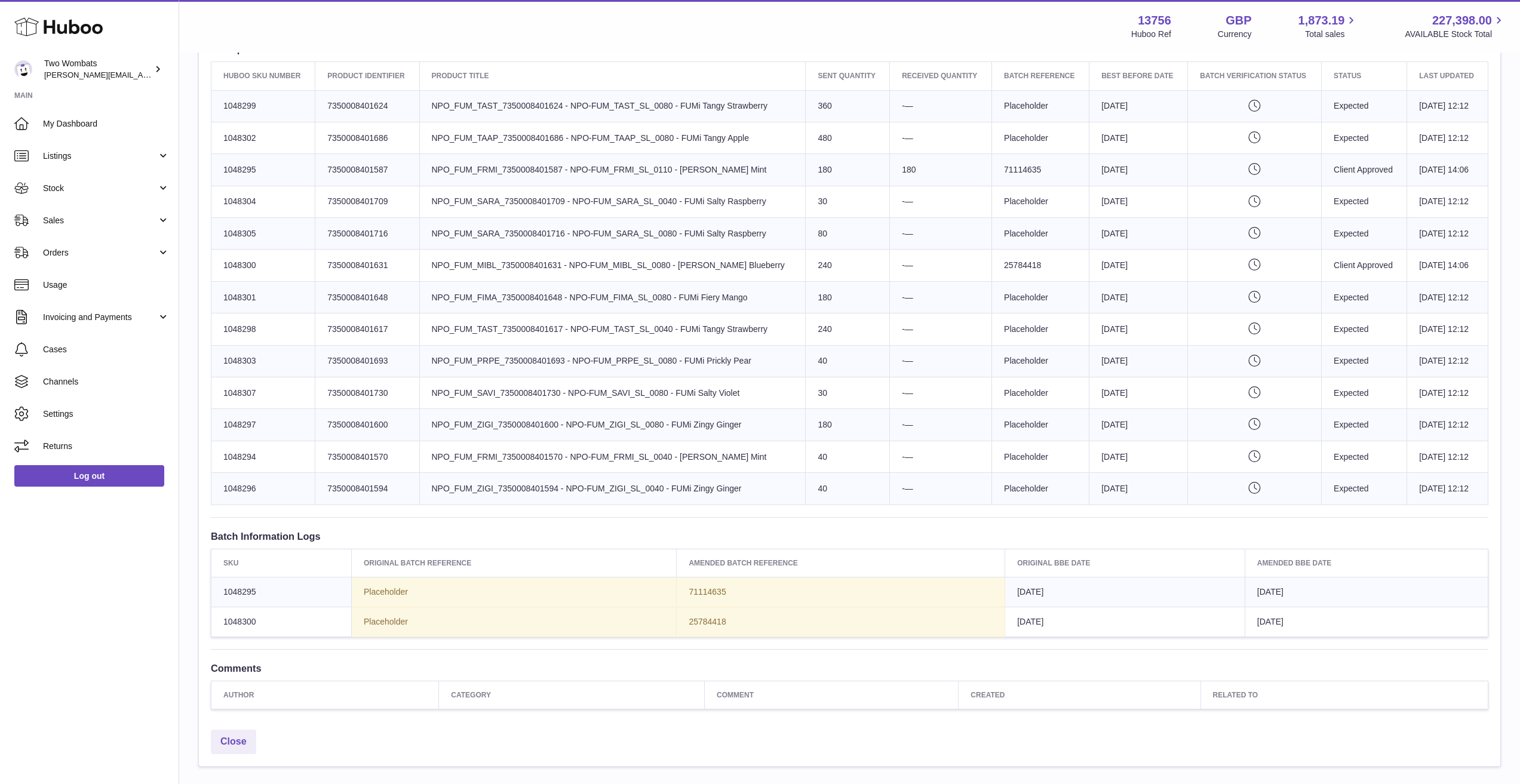
scroll to position [537, 0]
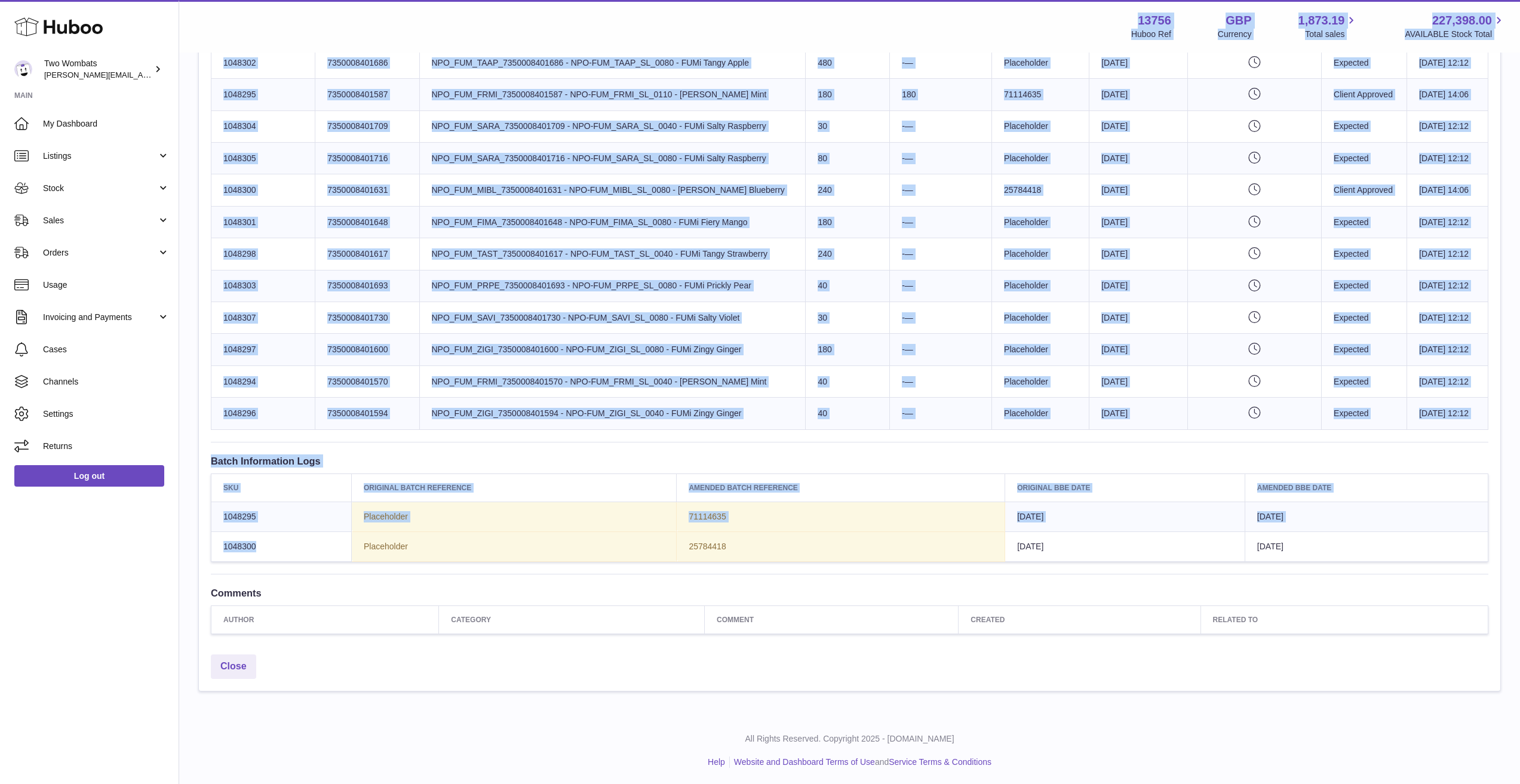
drag, startPoint x: 210, startPoint y: 549, endPoint x: 303, endPoint y: 544, distance: 93.1
click at [183, 548] on div "Goods Receipt Page Site Info: 13756-200575 Unit 2 More Plus [STREET_ADDRESS][PE…" at bounding box center [849, 116] width 1341 height 1199
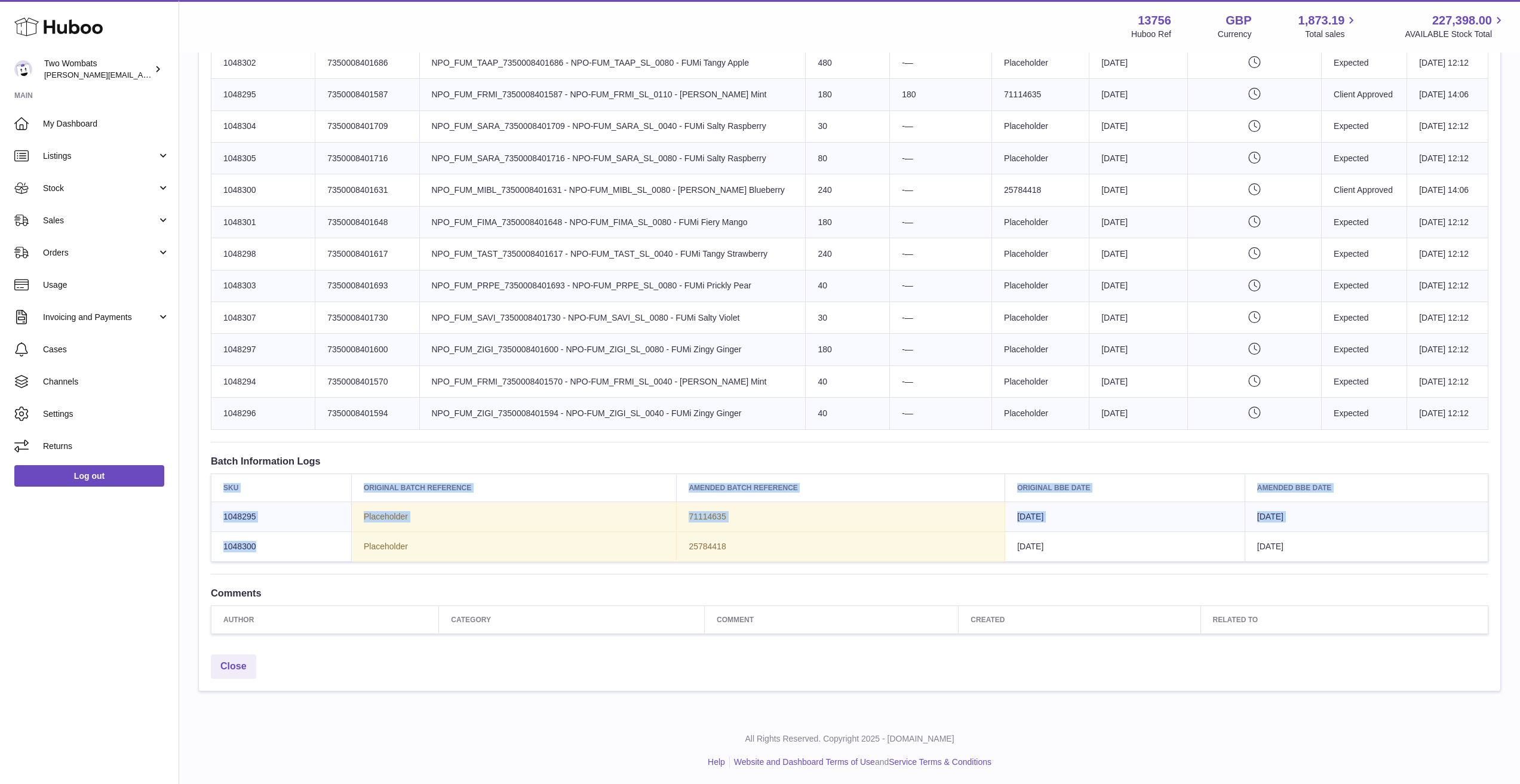
click at [331, 537] on td "1048300" at bounding box center [282, 547] width 140 height 30
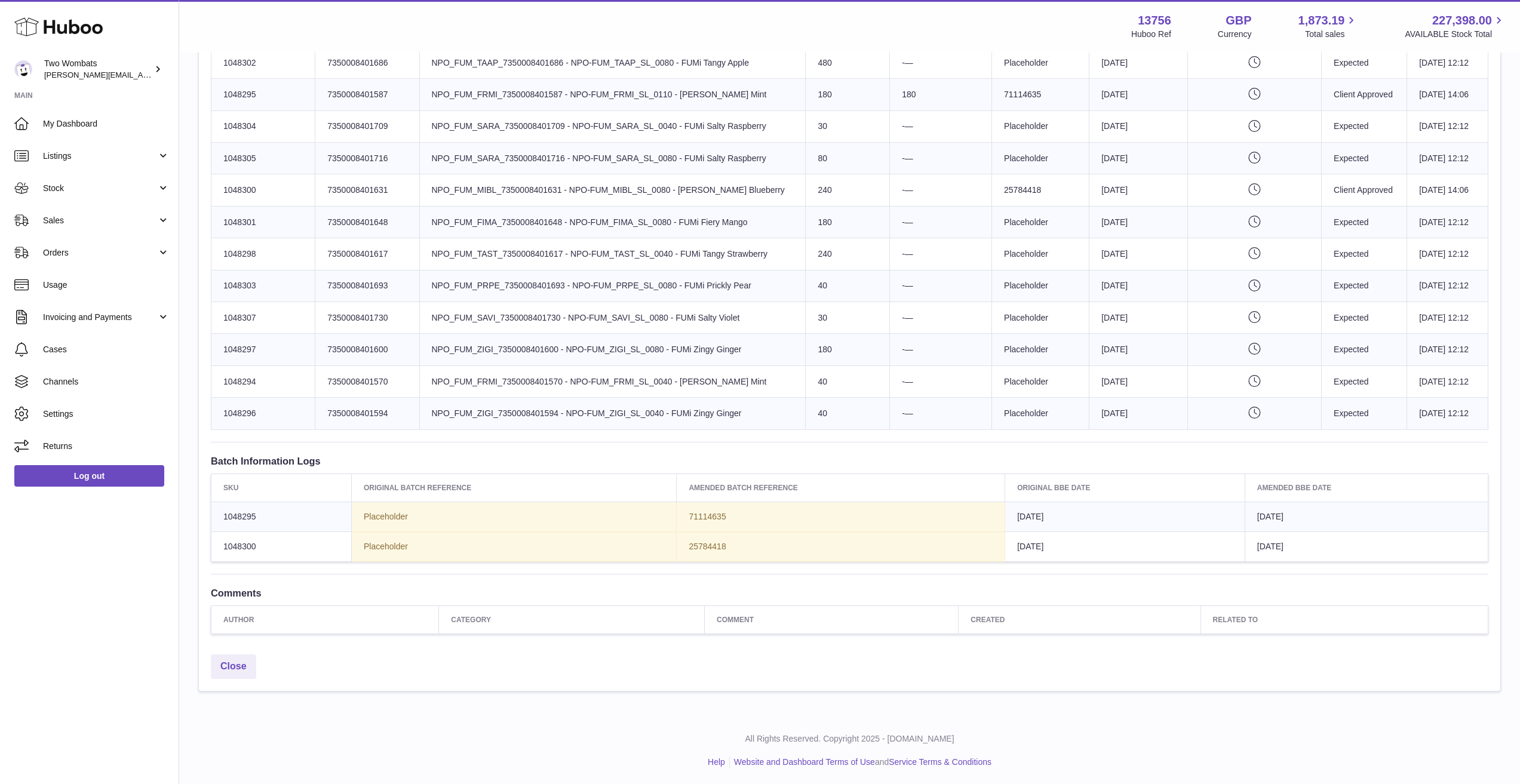
drag, startPoint x: 617, startPoint y: 550, endPoint x: 644, endPoint y: 552, distance: 27.1
click at [644, 552] on td "Placeholder" at bounding box center [515, 547] width 325 height 30
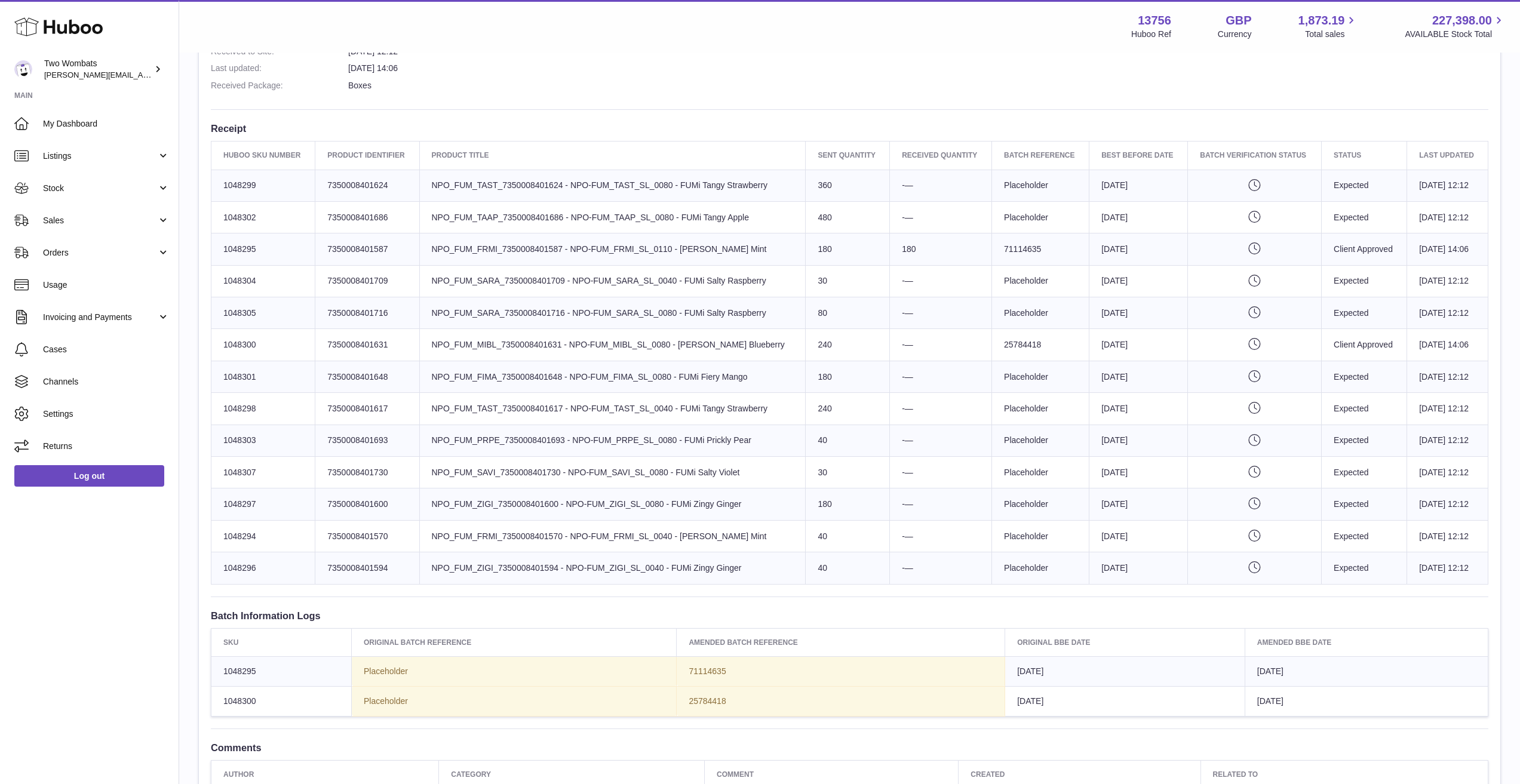
scroll to position [358, 0]
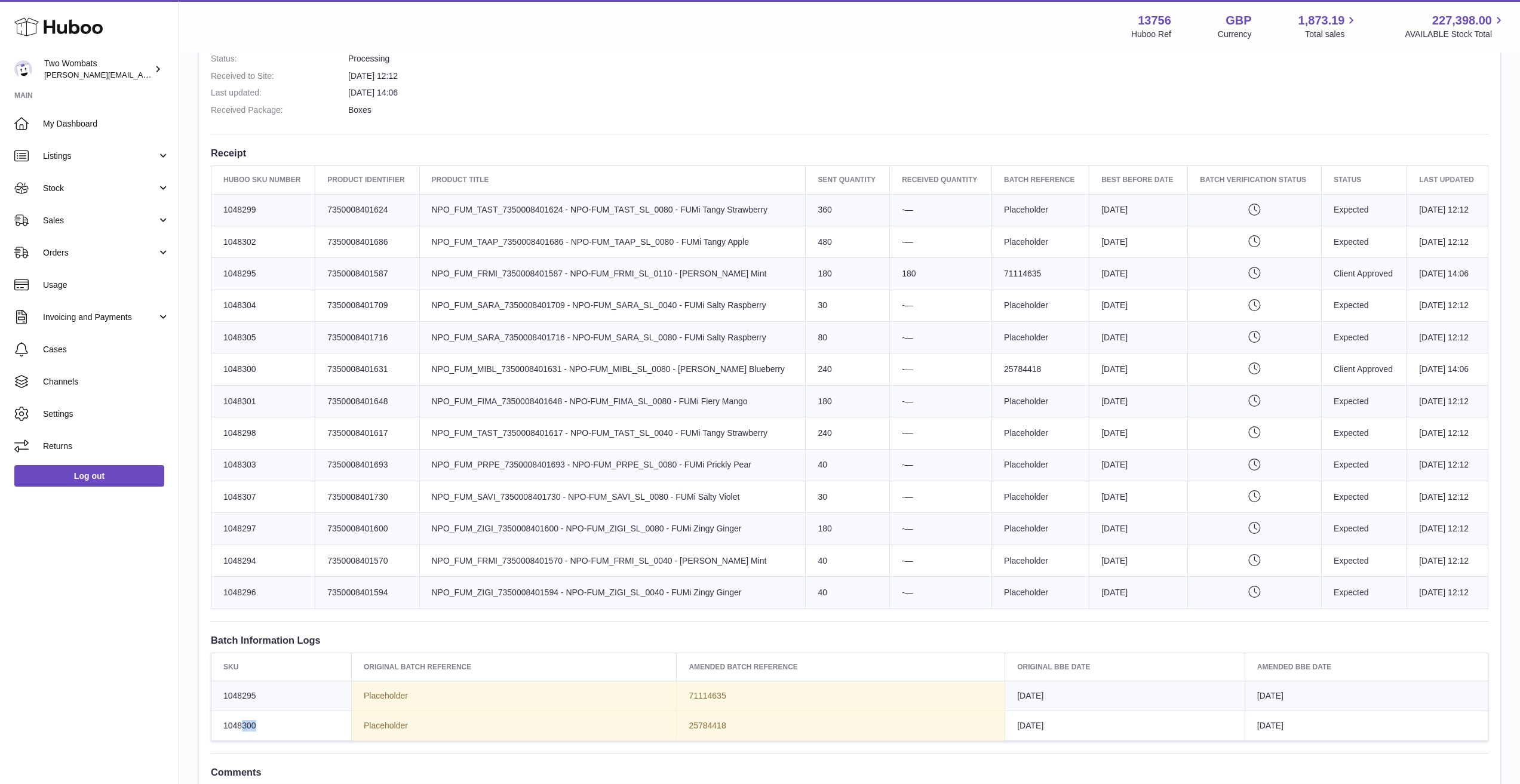
drag, startPoint x: 243, startPoint y: 725, endPoint x: 298, endPoint y: 725, distance: 55.0
click at [298, 725] on td "1048300" at bounding box center [282, 725] width 140 height 30
click at [297, 725] on td "1048300" at bounding box center [282, 725] width 140 height 30
drag, startPoint x: 286, startPoint y: 484, endPoint x: 283, endPoint y: 496, distance: 12.4
click at [283, 496] on tbody "Huboo SKU Number 1048299 Client Identifier 7350008401624 Product title NPO_FUM_…" at bounding box center [850, 401] width 1277 height 414
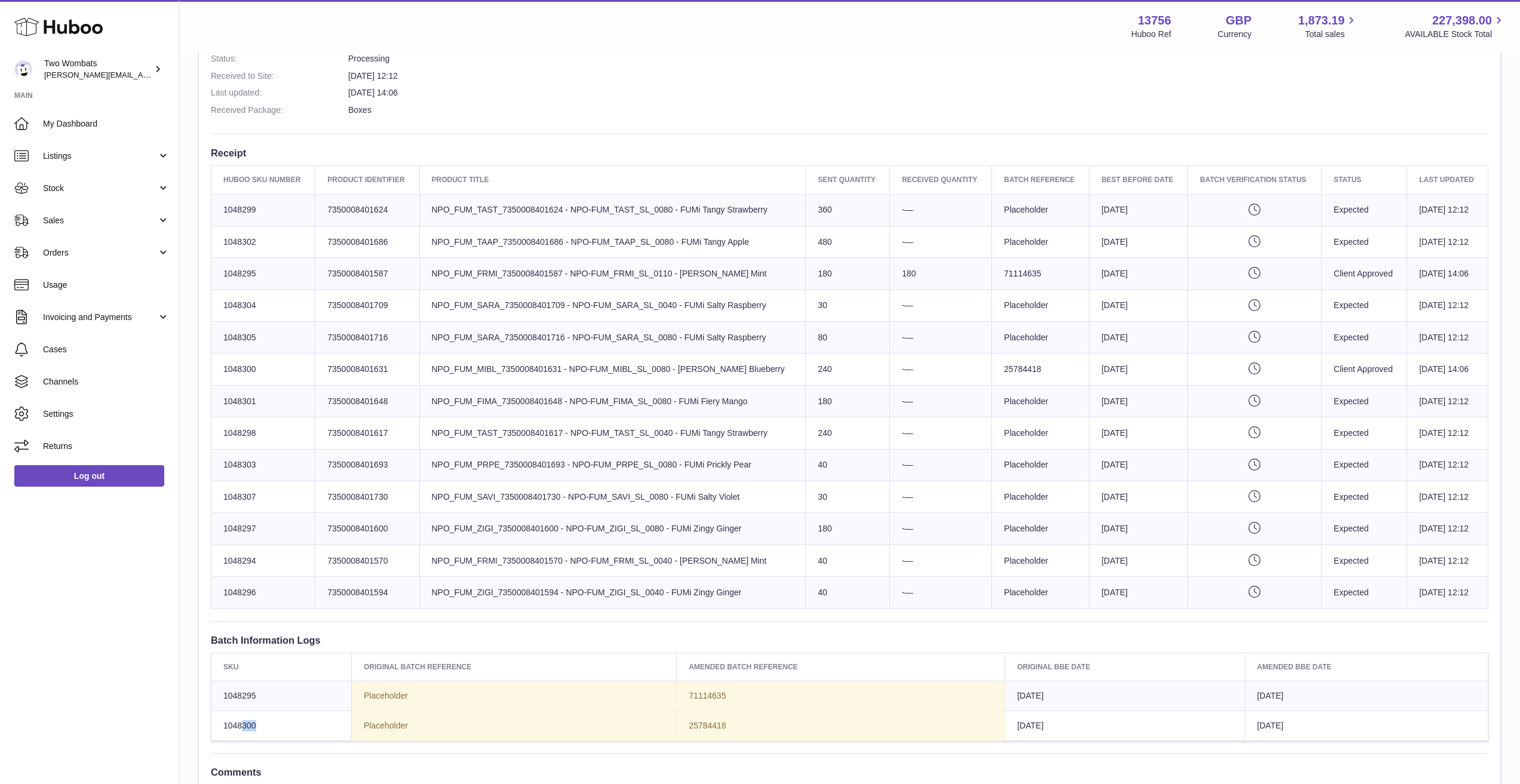
click at [280, 483] on td "Huboo SKU Number 1048307" at bounding box center [264, 497] width 104 height 31
drag, startPoint x: 270, startPoint y: 370, endPoint x: 217, endPoint y: 366, distance: 53.2
click at [217, 366] on td "Huboo SKU Number 1048300" at bounding box center [264, 369] width 104 height 31
drag, startPoint x: 217, startPoint y: 366, endPoint x: 347, endPoint y: 369, distance: 130.0
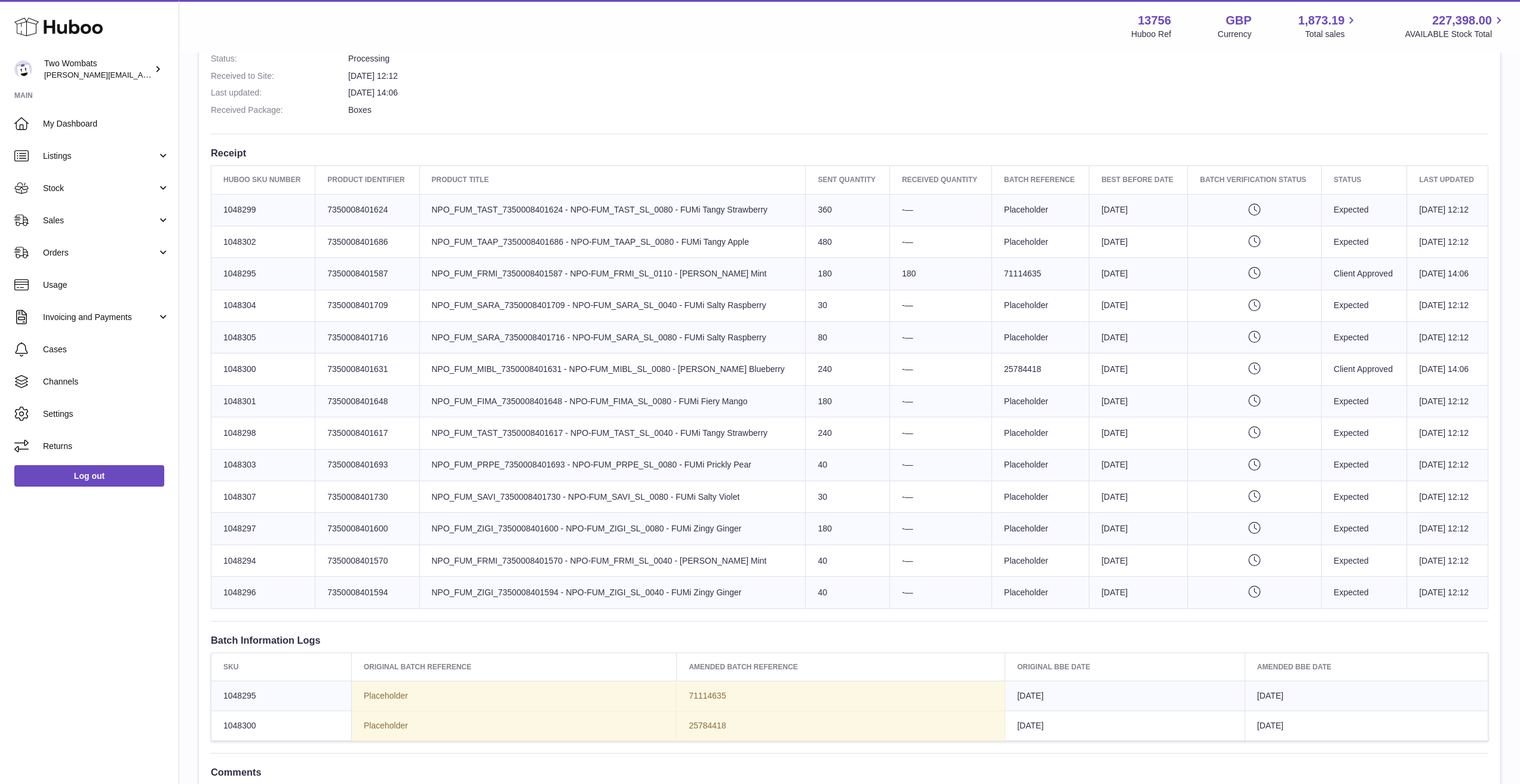
click at [347, 369] on tr "Huboo SKU Number 1048300 Client Identifier 7350008401631 Product title NPO_FUM_…" at bounding box center [850, 369] width 1277 height 31
click at [347, 369] on td "Client Identifier 7350008401631" at bounding box center [367, 369] width 104 height 31
click at [82, 183] on span "Stock" at bounding box center [99, 188] width 114 height 11
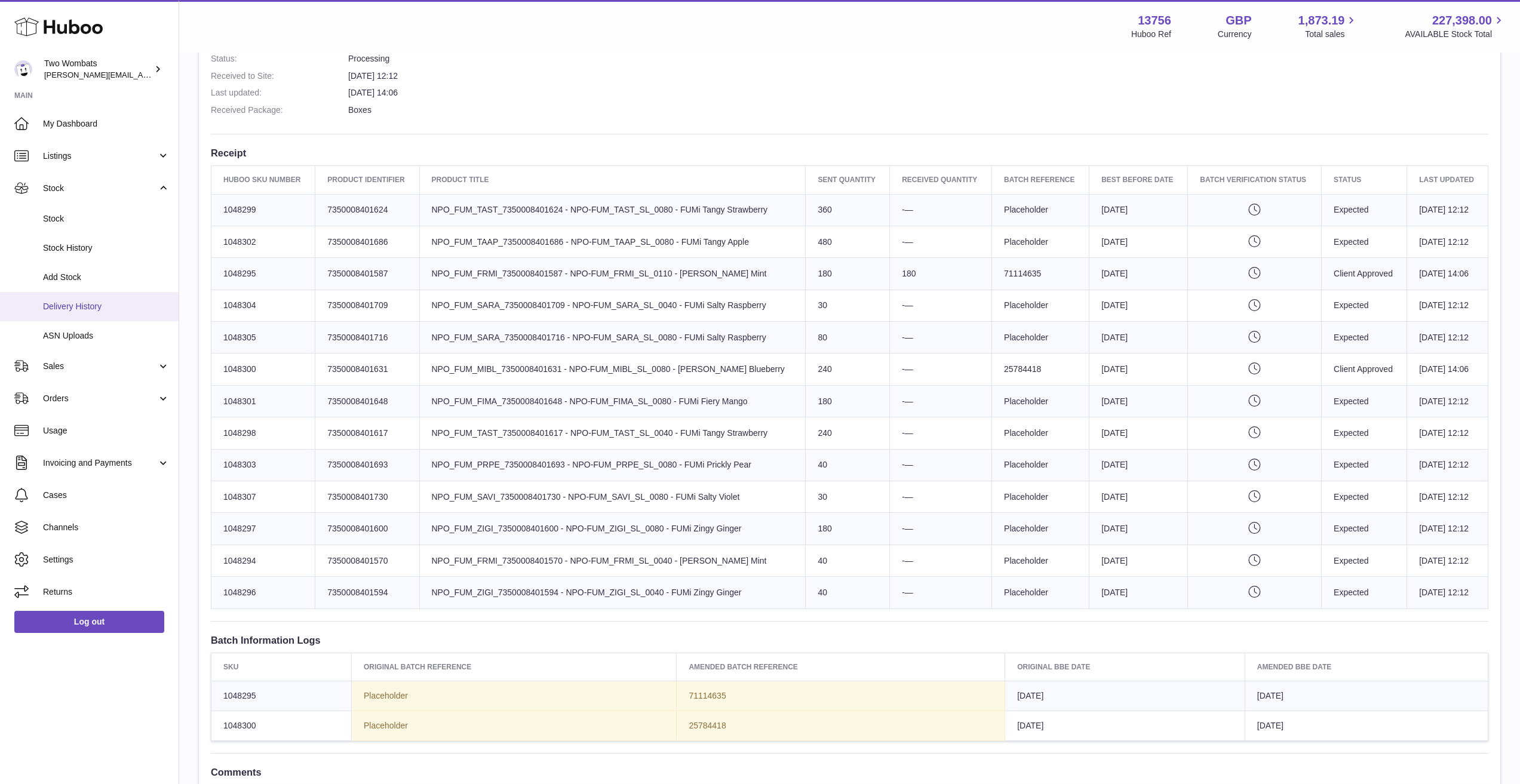
click at [94, 302] on span "Delivery History" at bounding box center [106, 306] width 127 height 11
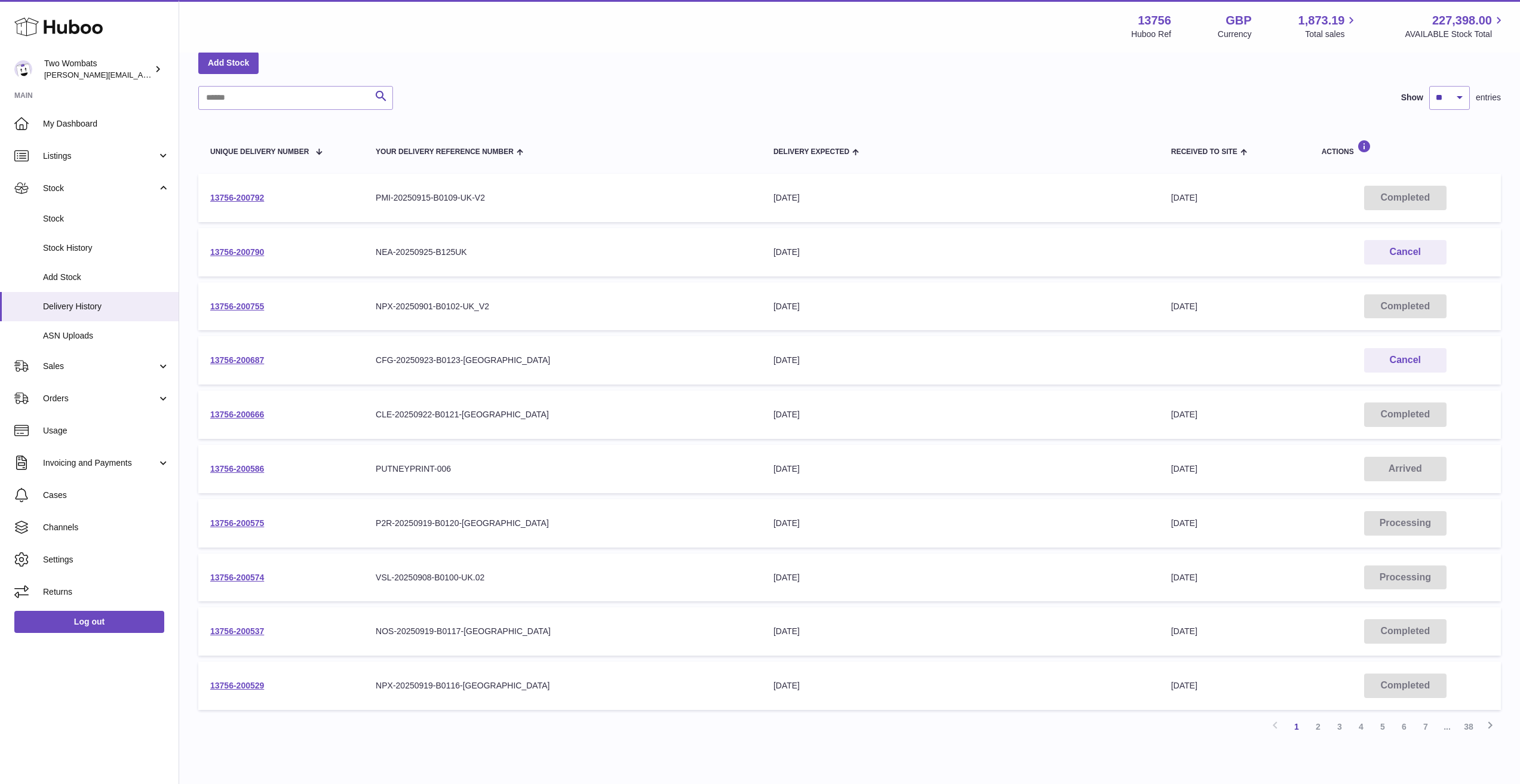
scroll to position [60, 0]
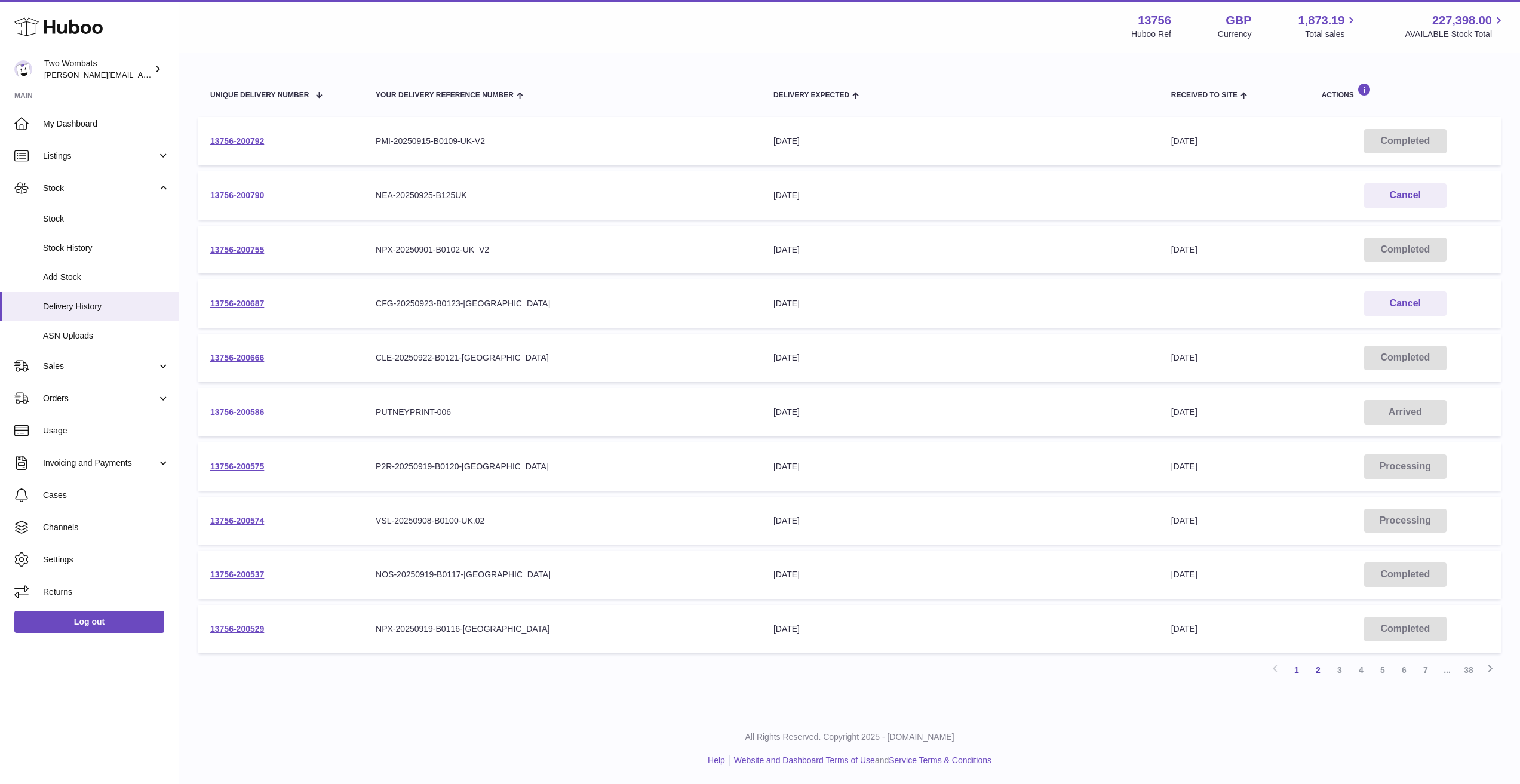
click at [1319, 672] on link "2" at bounding box center [1318, 670] width 22 height 22
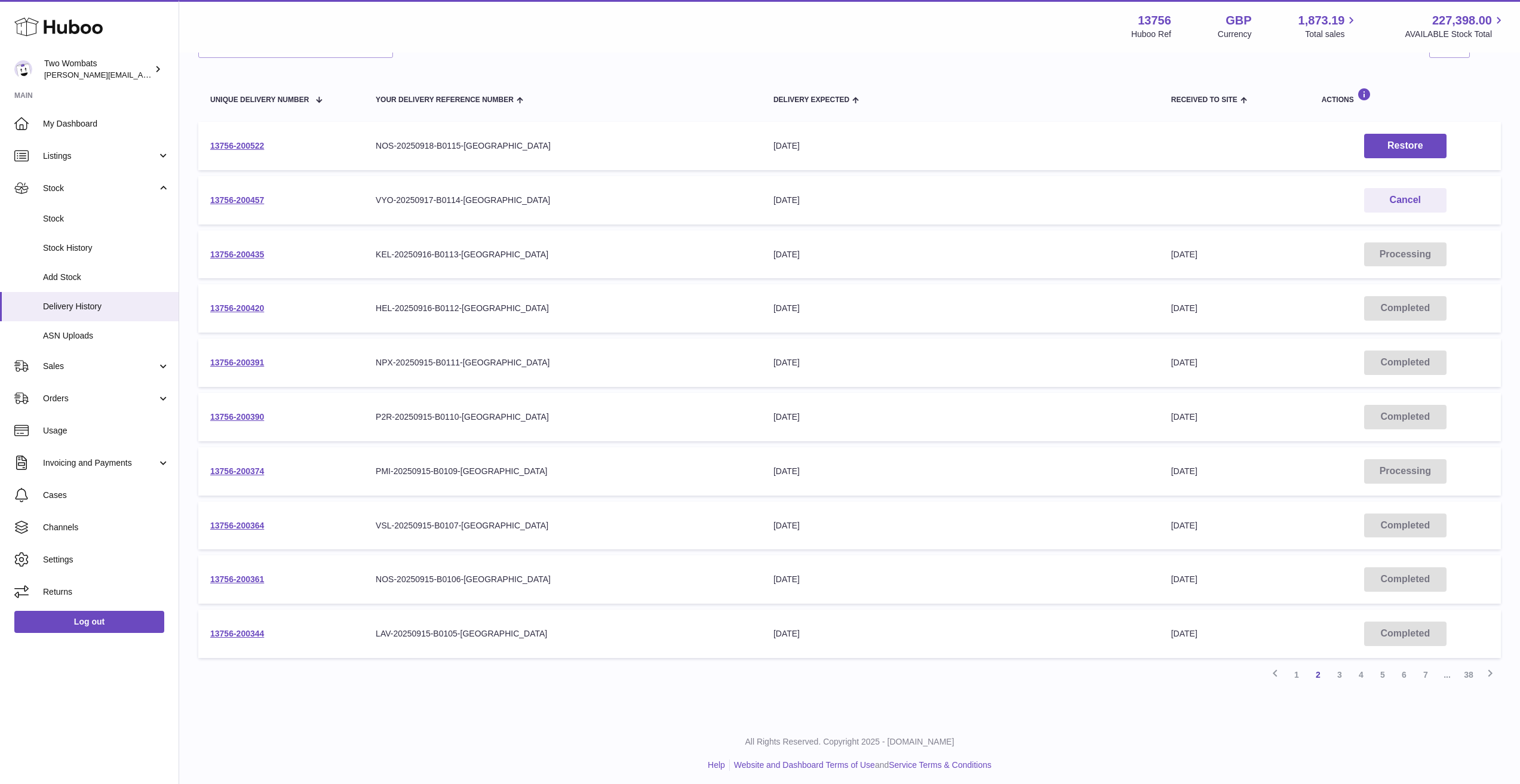
scroll to position [119, 0]
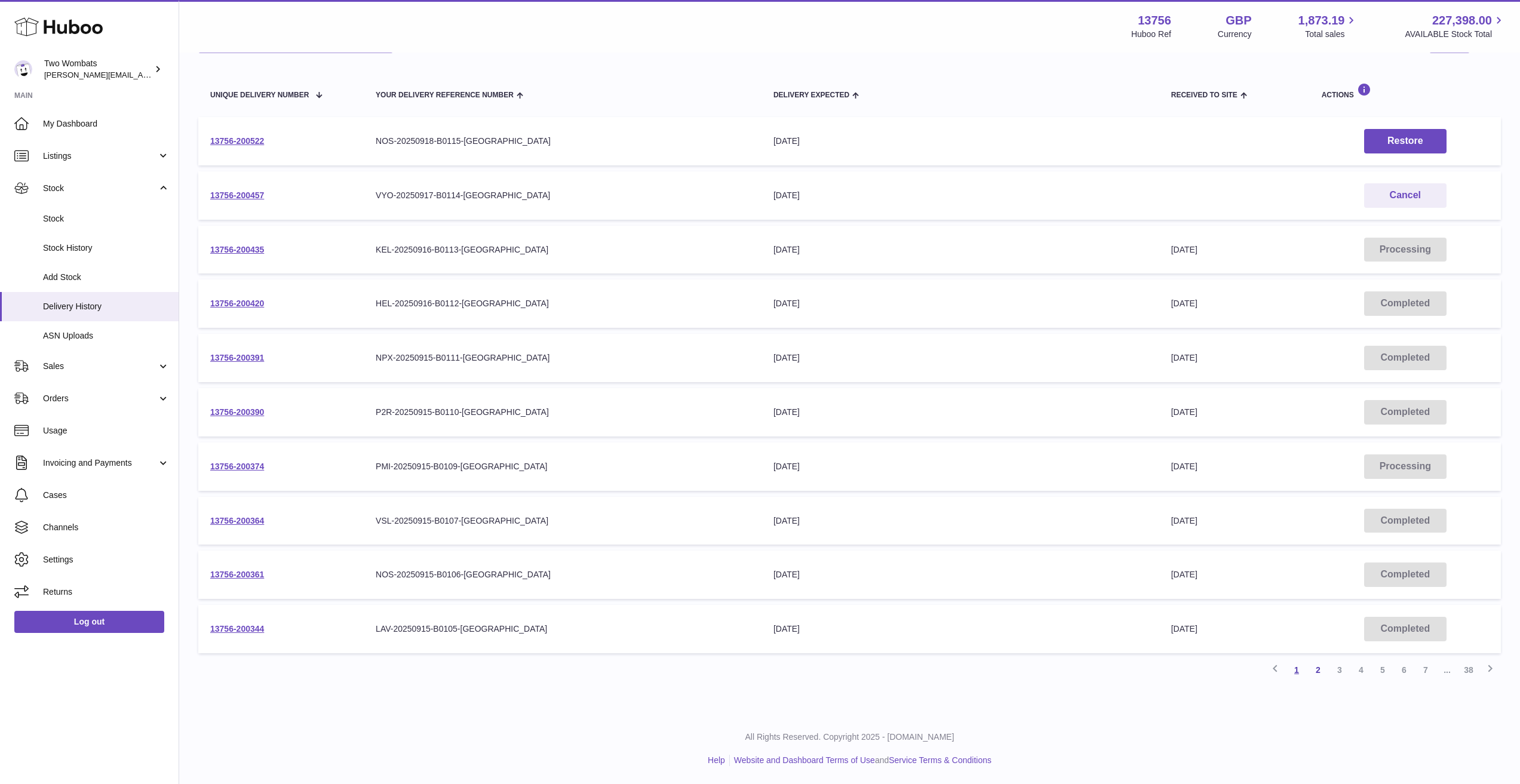
click at [1301, 664] on link "1" at bounding box center [1297, 670] width 22 height 22
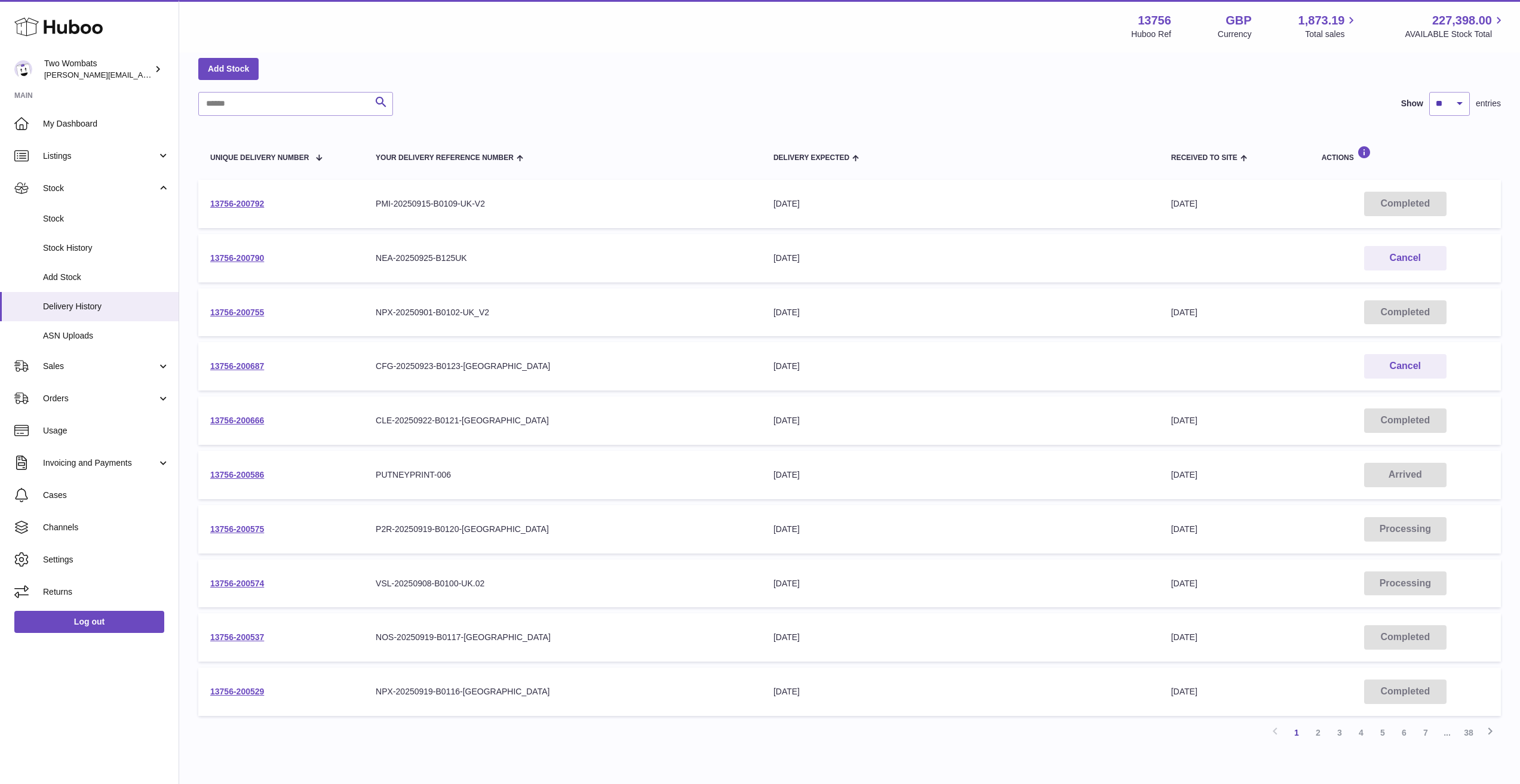
scroll to position [54, 0]
click at [240, 258] on link "13756-200790" at bounding box center [236, 261] width 54 height 9
click at [258, 266] on td "13756-200790" at bounding box center [281, 261] width 166 height 48
click at [224, 257] on link "13756-200790" at bounding box center [236, 261] width 54 height 9
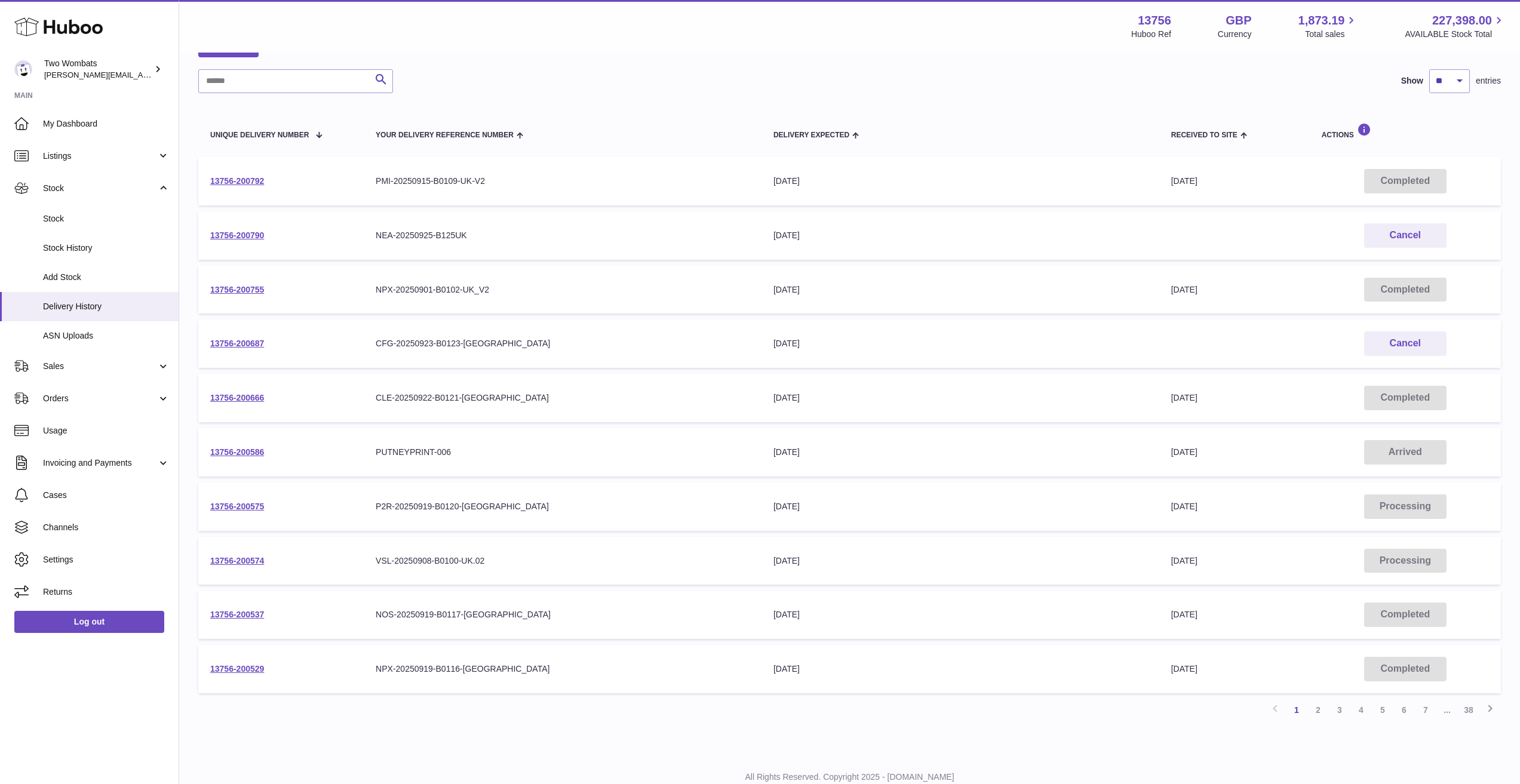
scroll to position [119, 0]
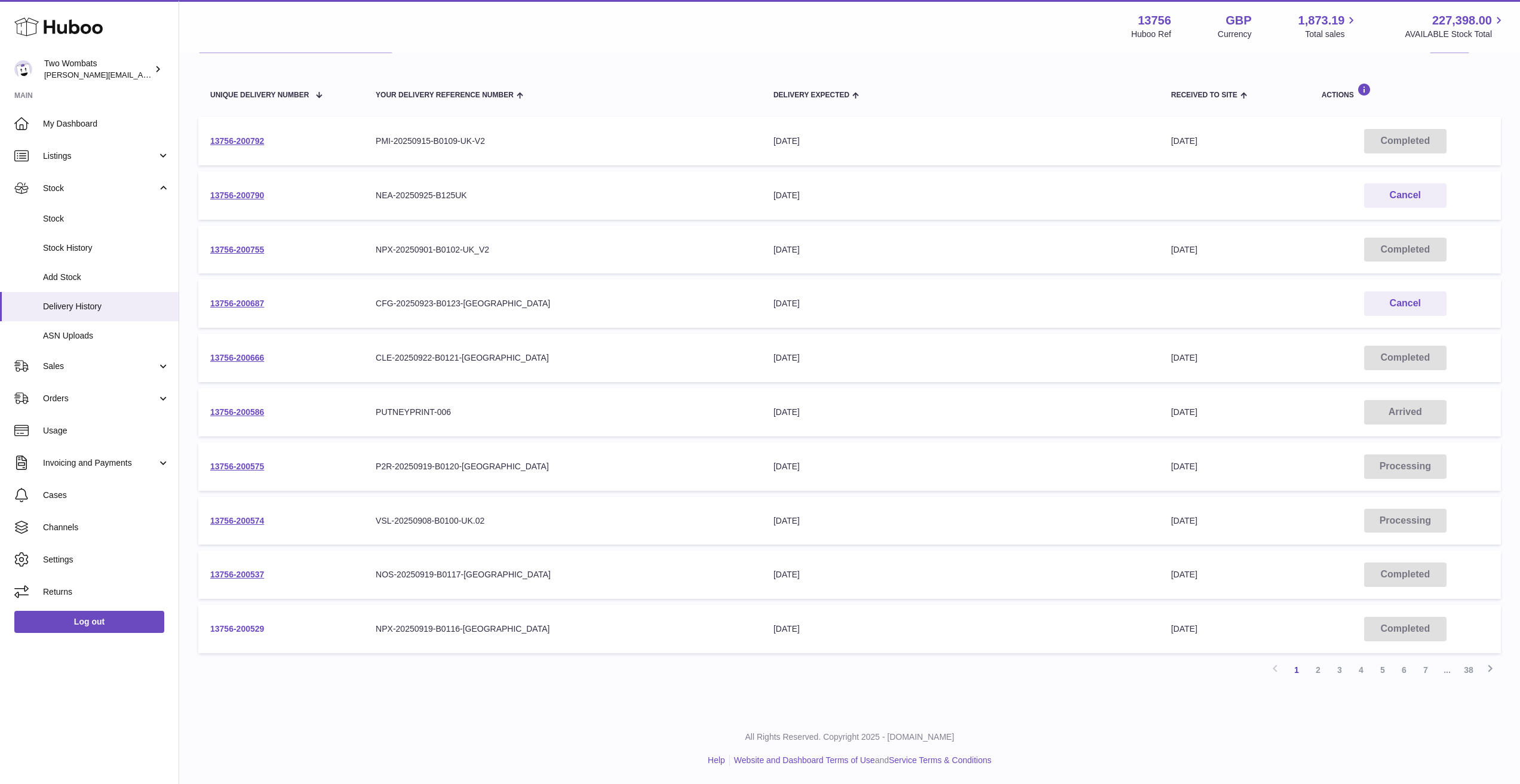
click at [242, 628] on link "13756-200529" at bounding box center [236, 629] width 54 height 9
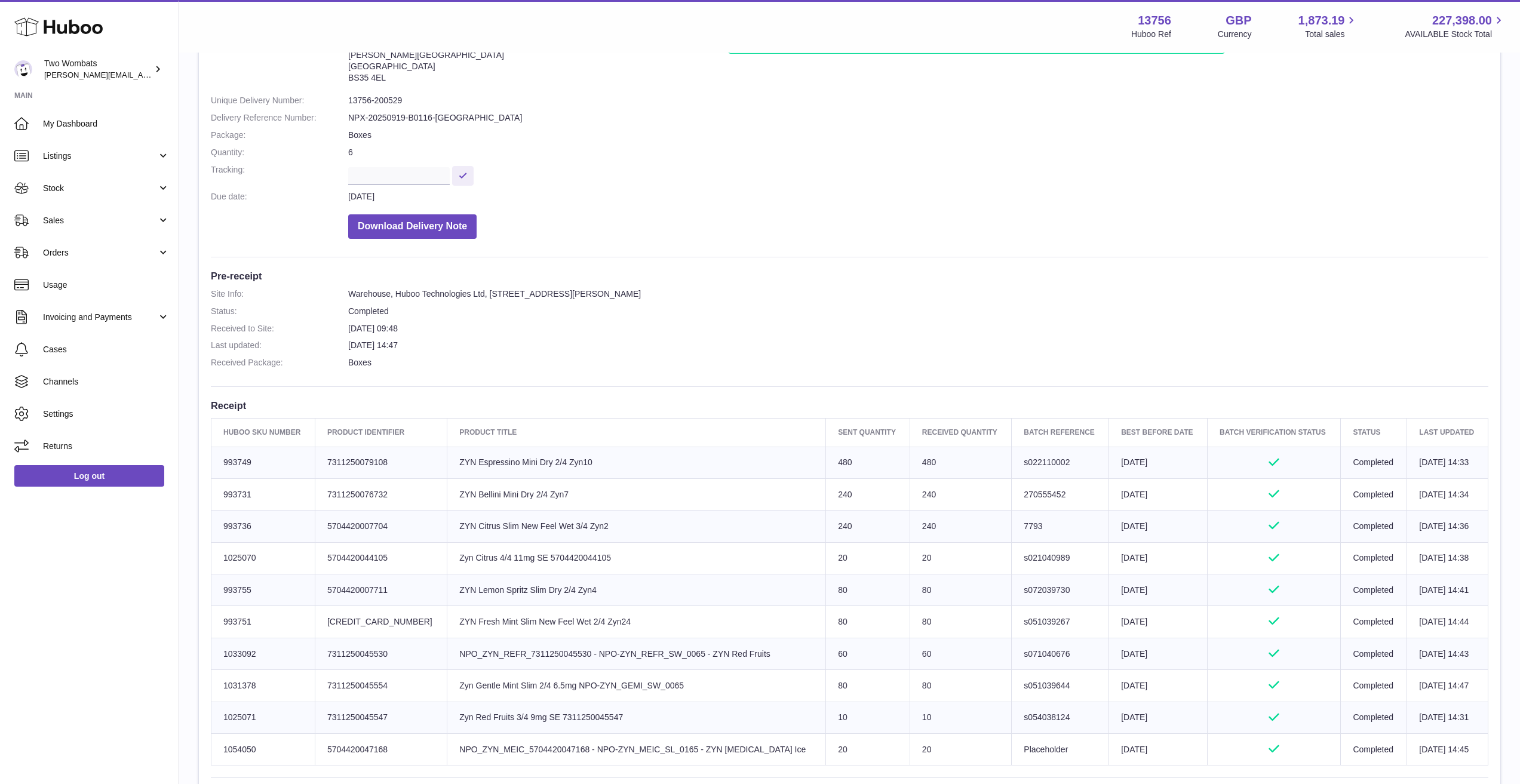
scroll to position [119, 0]
